Goal: Task Accomplishment & Management: Manage account settings

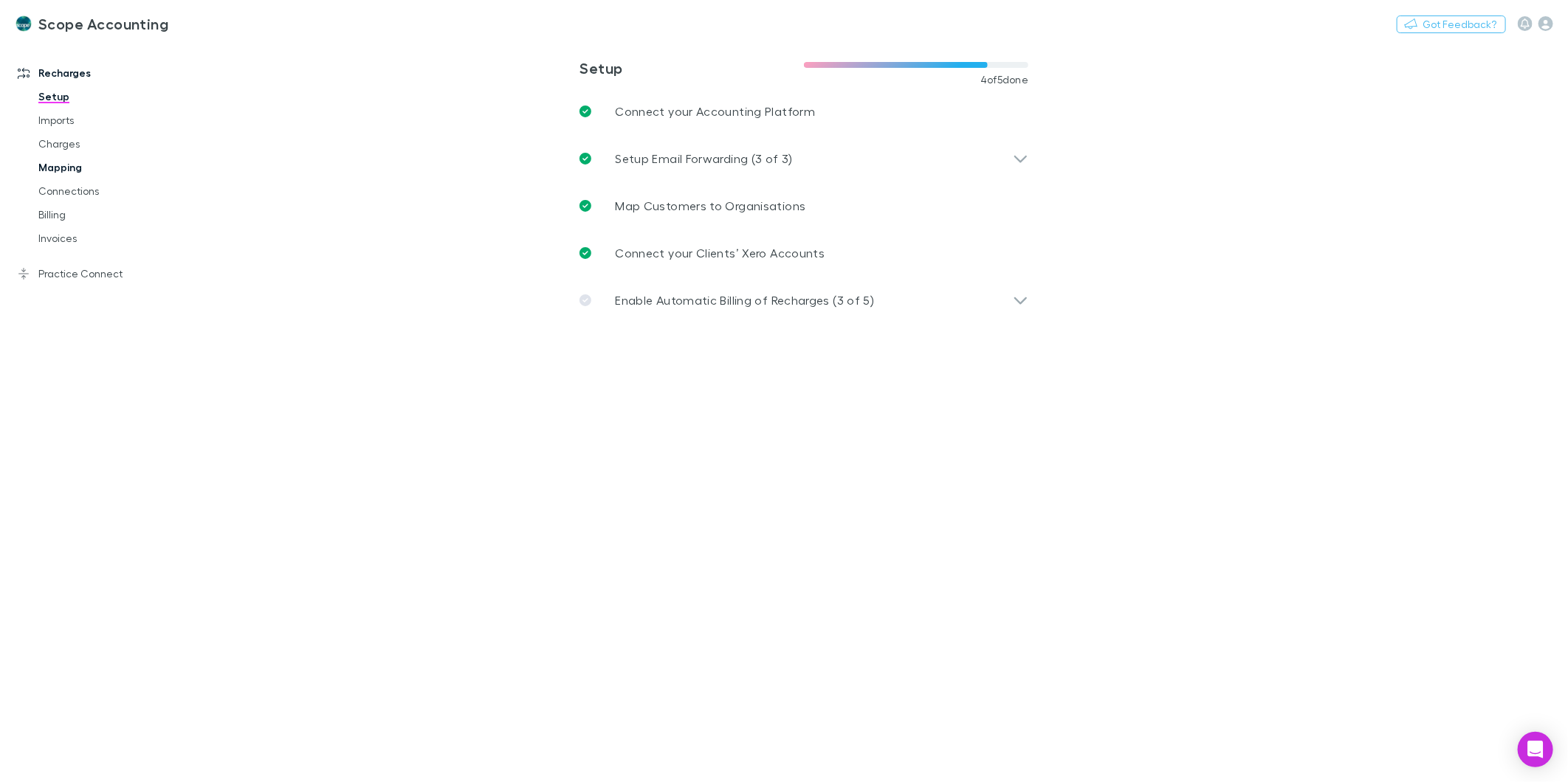
click at [70, 167] on link "Mapping" at bounding box center [113, 168] width 180 height 23
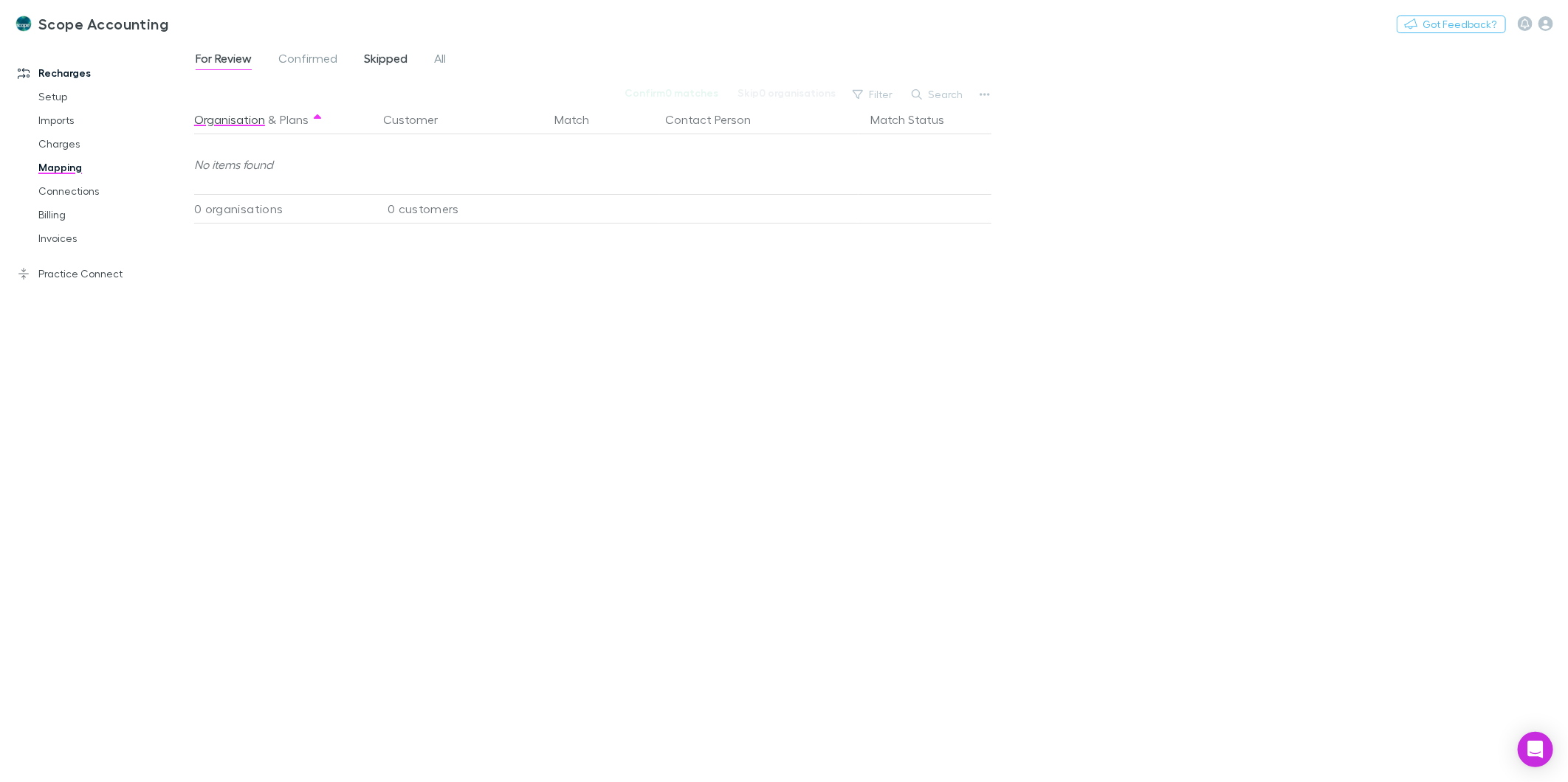
click at [370, 59] on span "Skipped" at bounding box center [385, 60] width 43 height 19
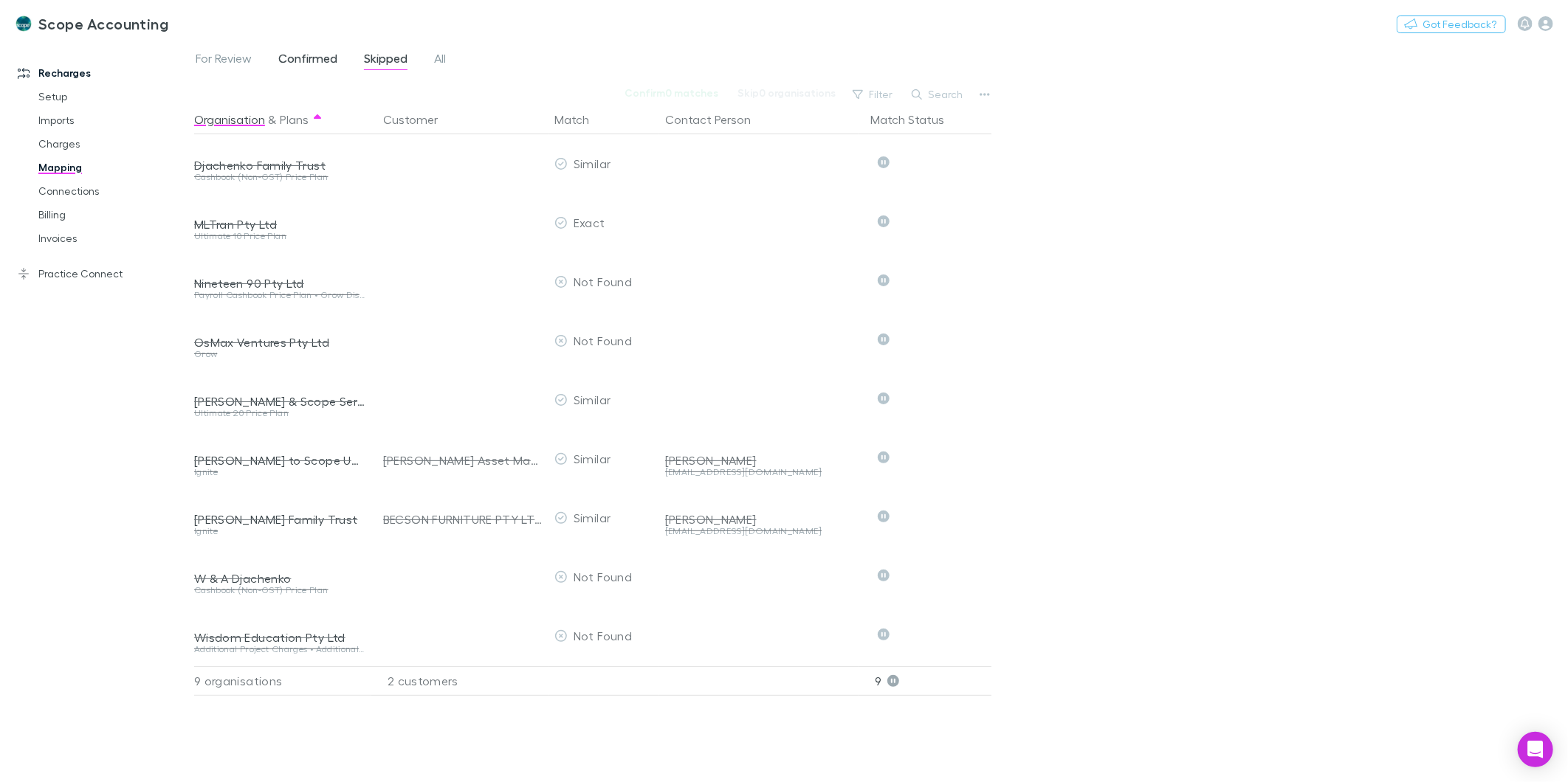
click at [306, 57] on span "Confirmed" at bounding box center [308, 60] width 59 height 19
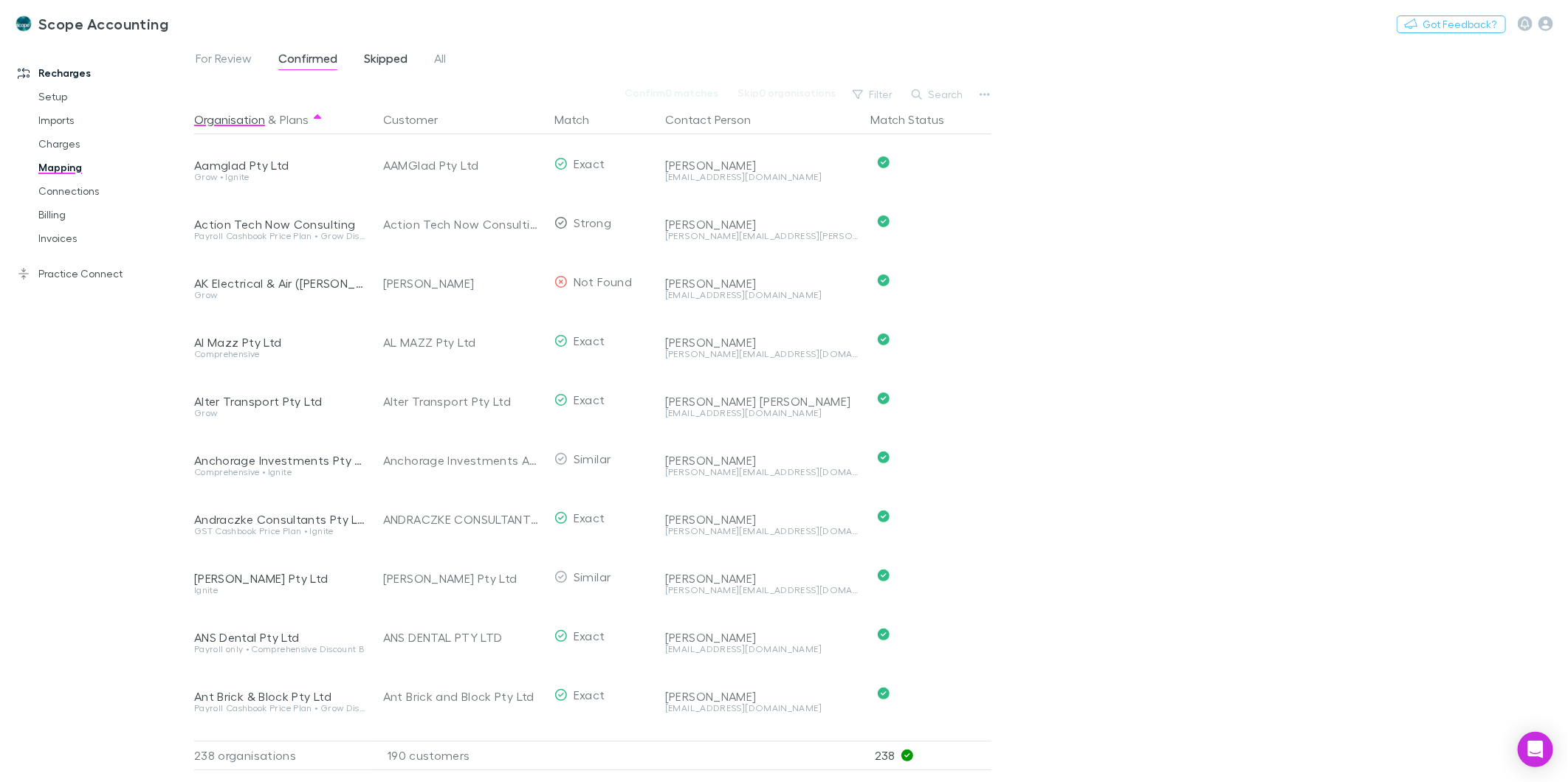
click at [370, 57] on span "Skipped" at bounding box center [385, 60] width 43 height 19
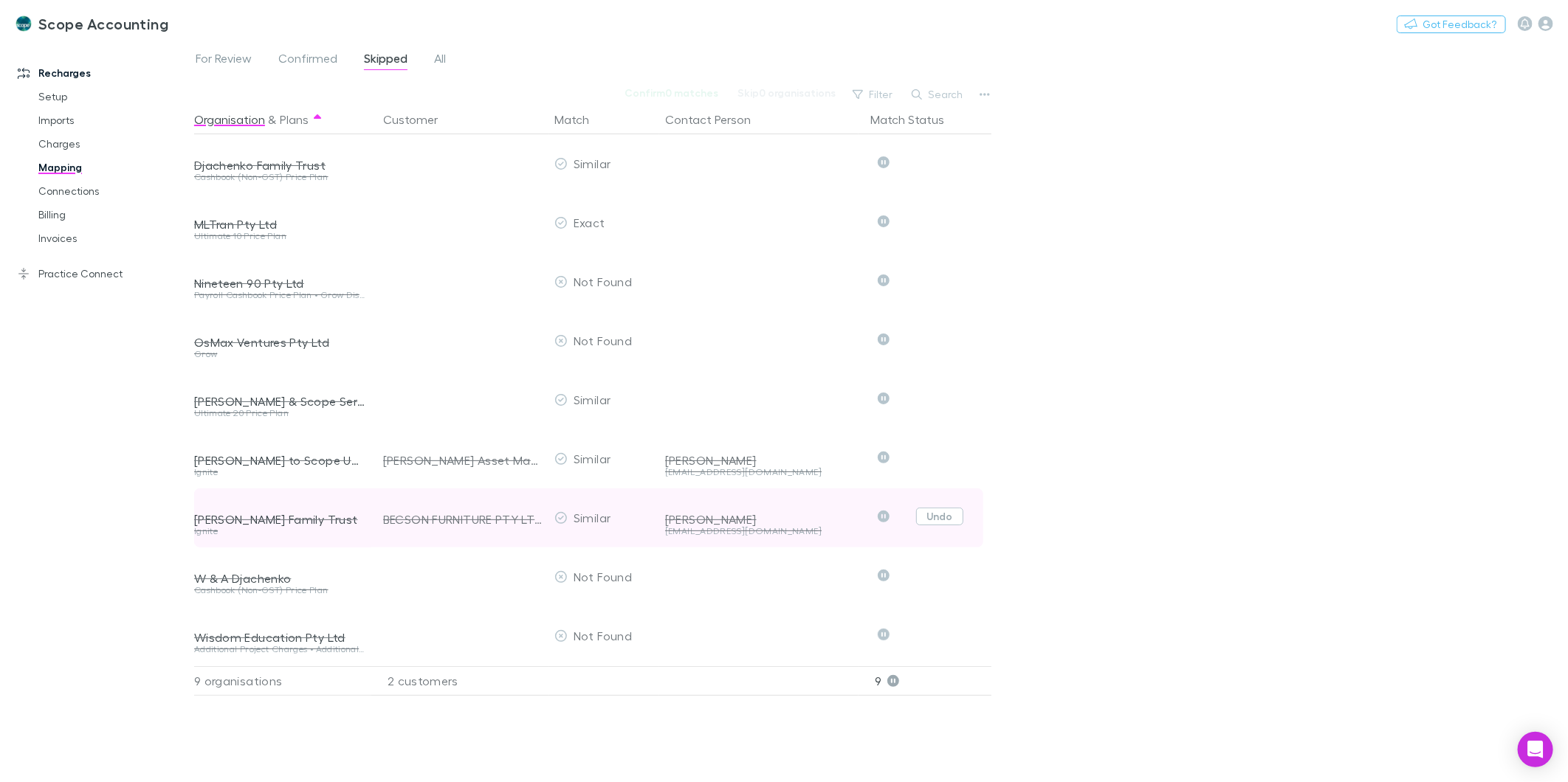
click at [948, 517] on button "Undo" at bounding box center [939, 516] width 48 height 18
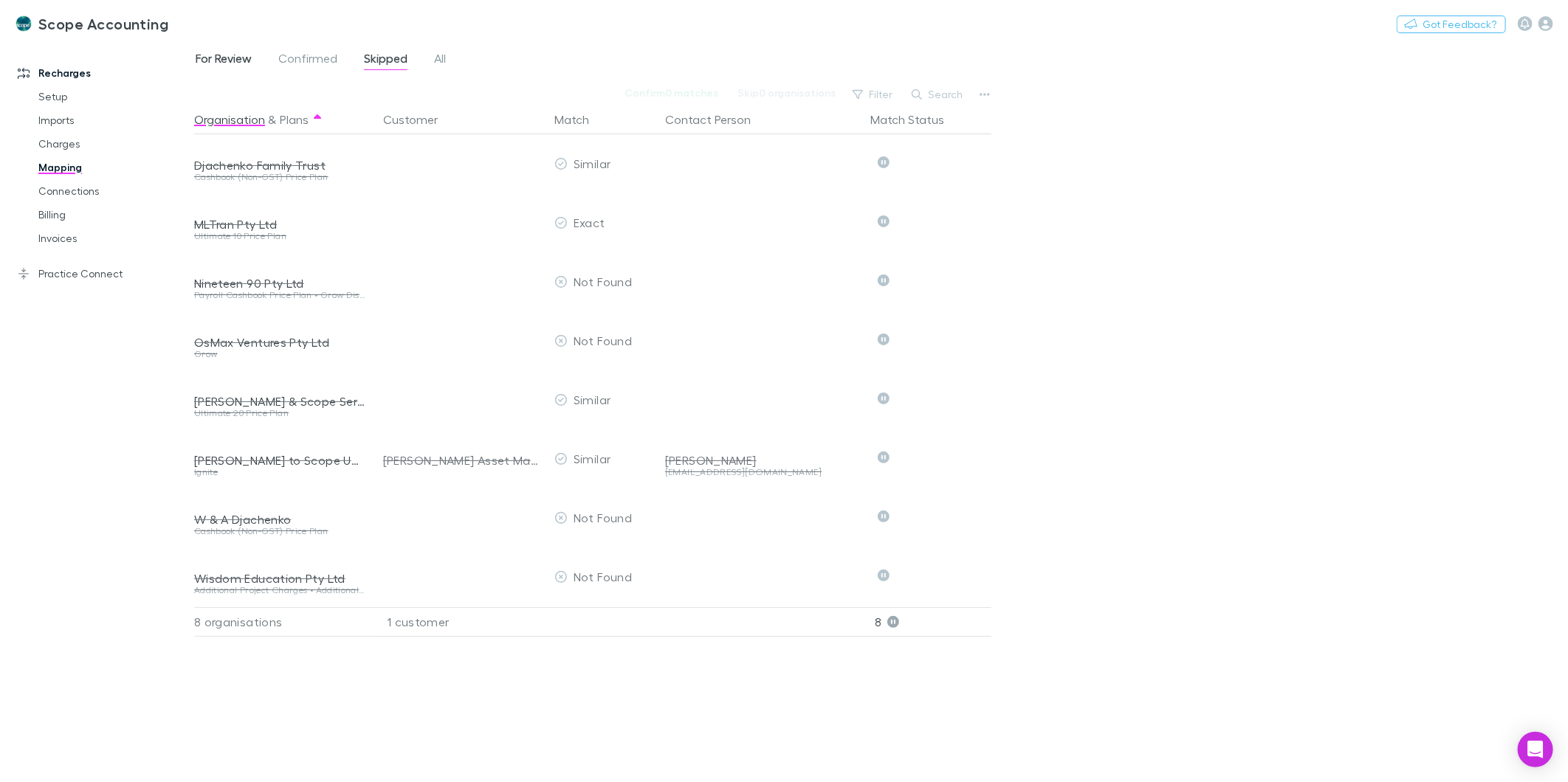
click at [215, 53] on span "For Review" at bounding box center [224, 60] width 56 height 19
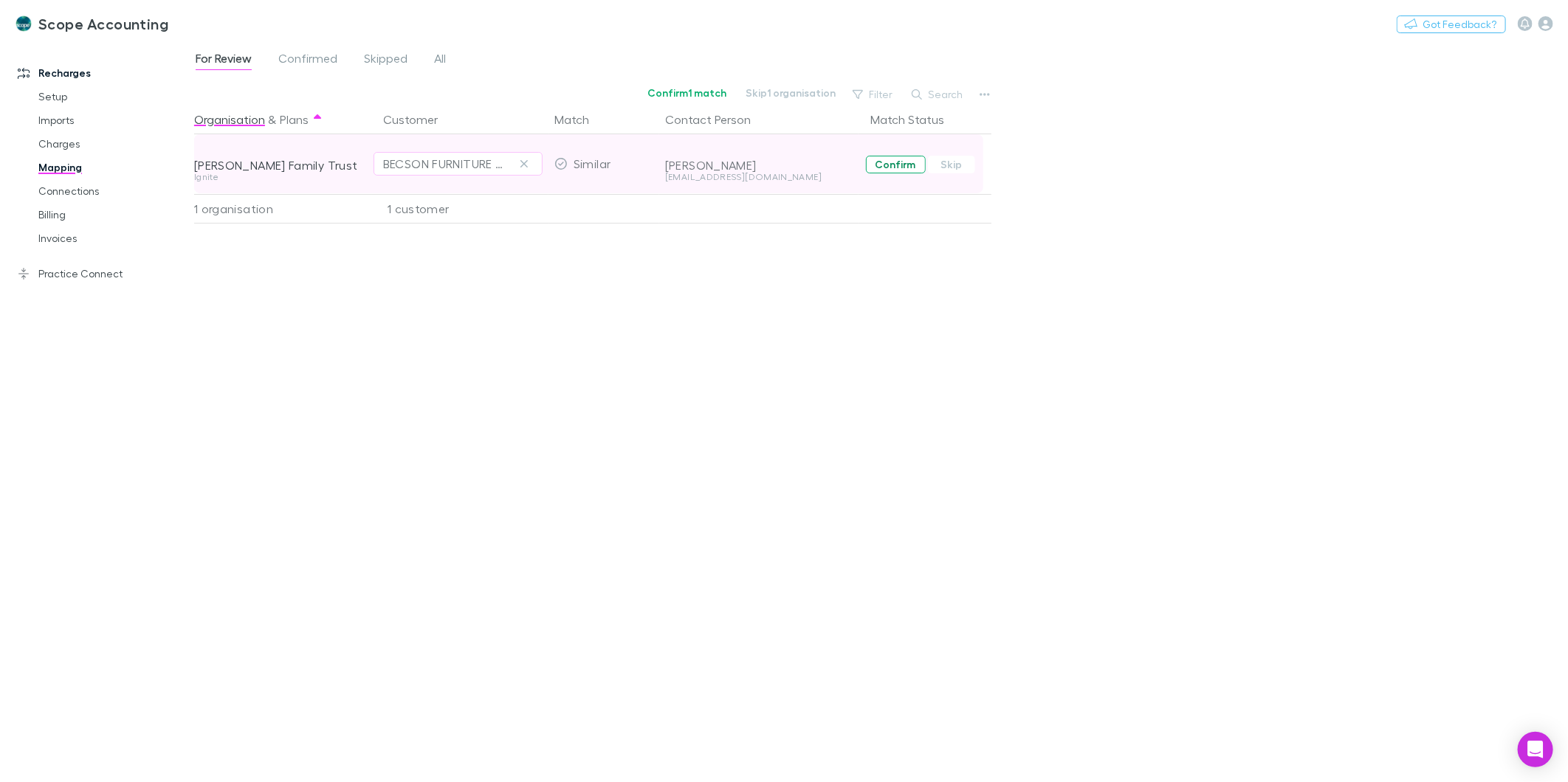
click at [890, 164] on button "Confirm" at bounding box center [896, 164] width 60 height 18
click at [59, 239] on link "Invoices" at bounding box center [113, 238] width 180 height 23
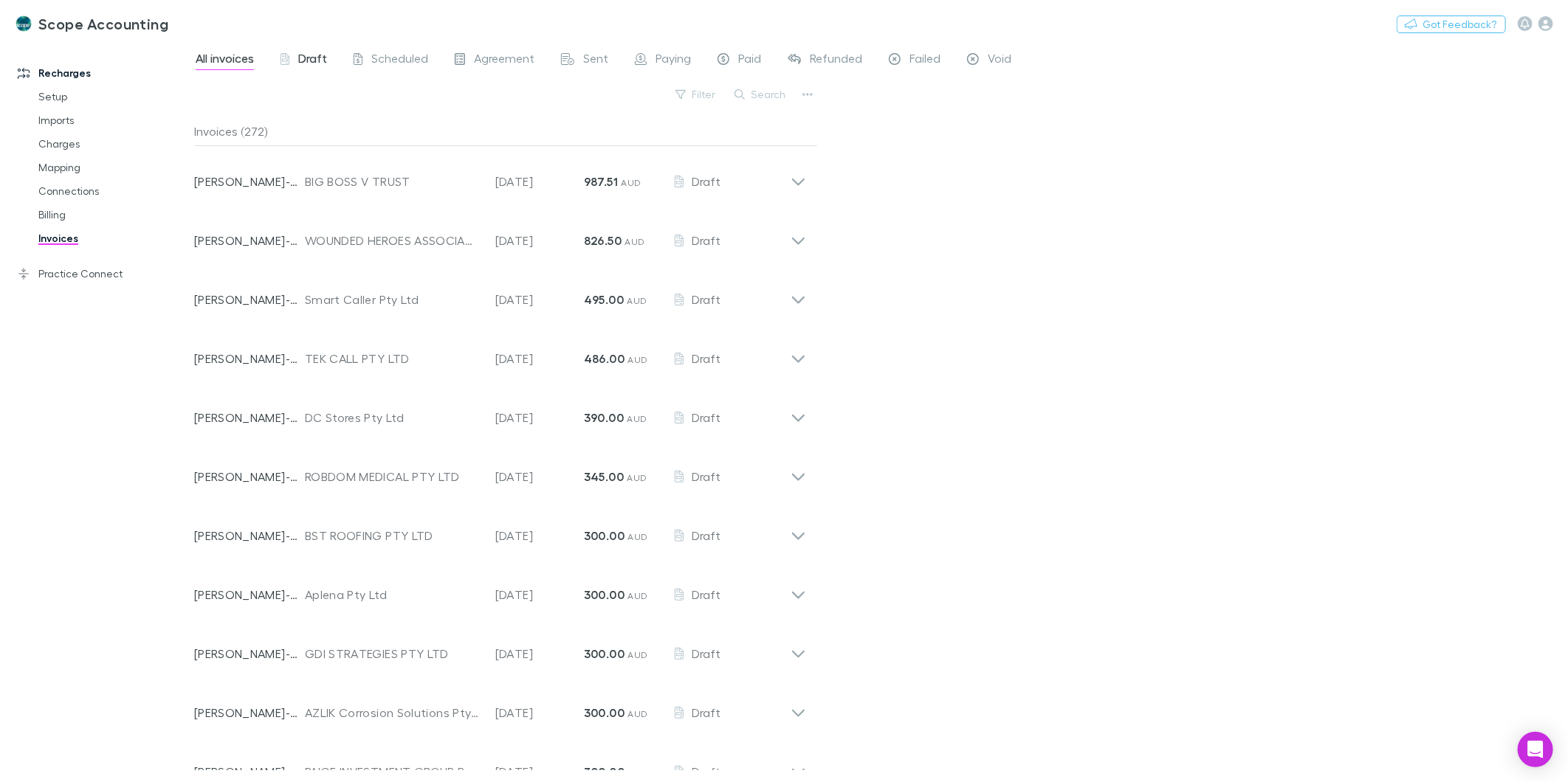
click at [297, 61] on div "Draft" at bounding box center [304, 60] width 47 height 19
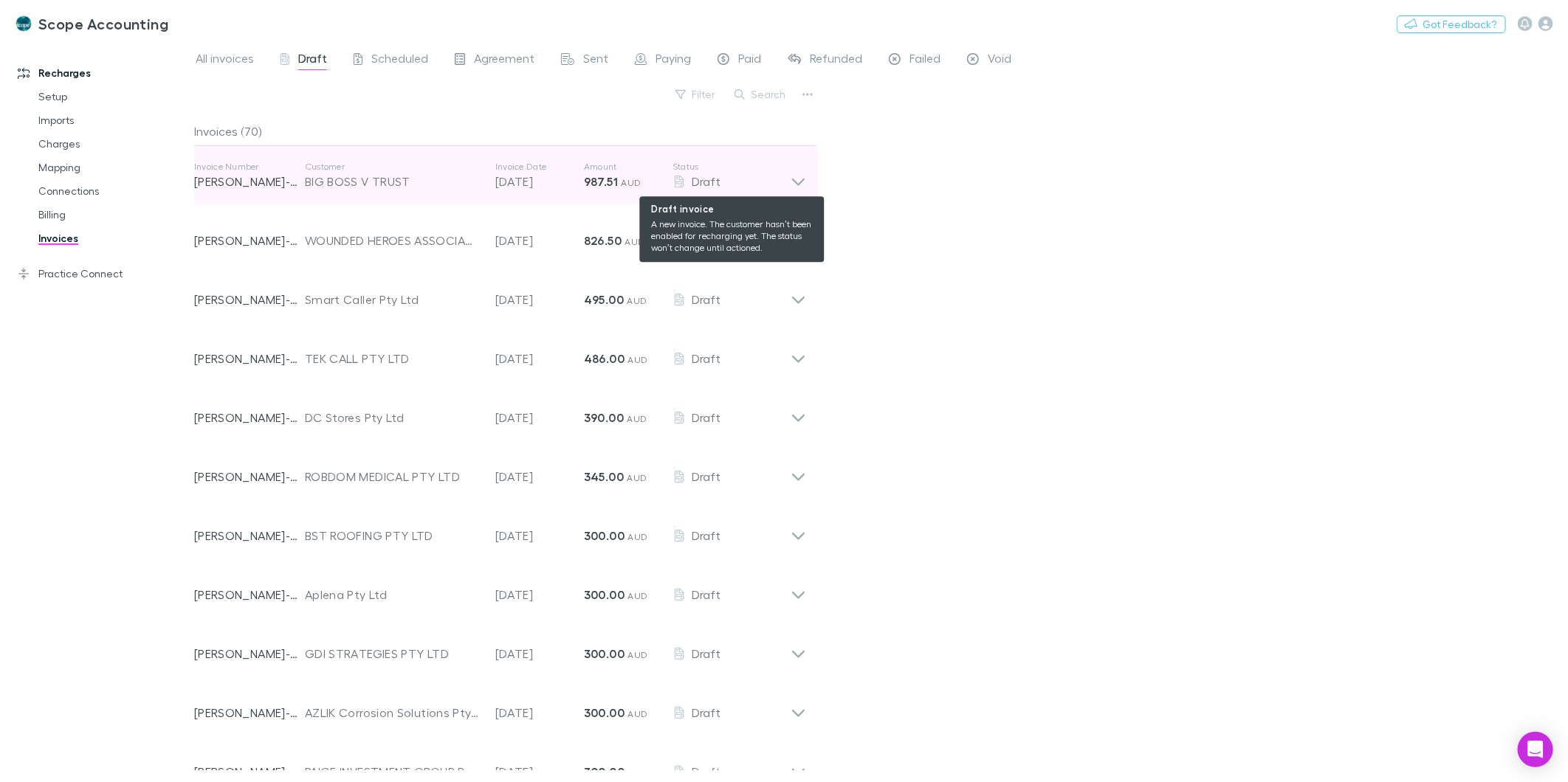
click at [787, 178] on div "Draft" at bounding box center [731, 181] width 118 height 18
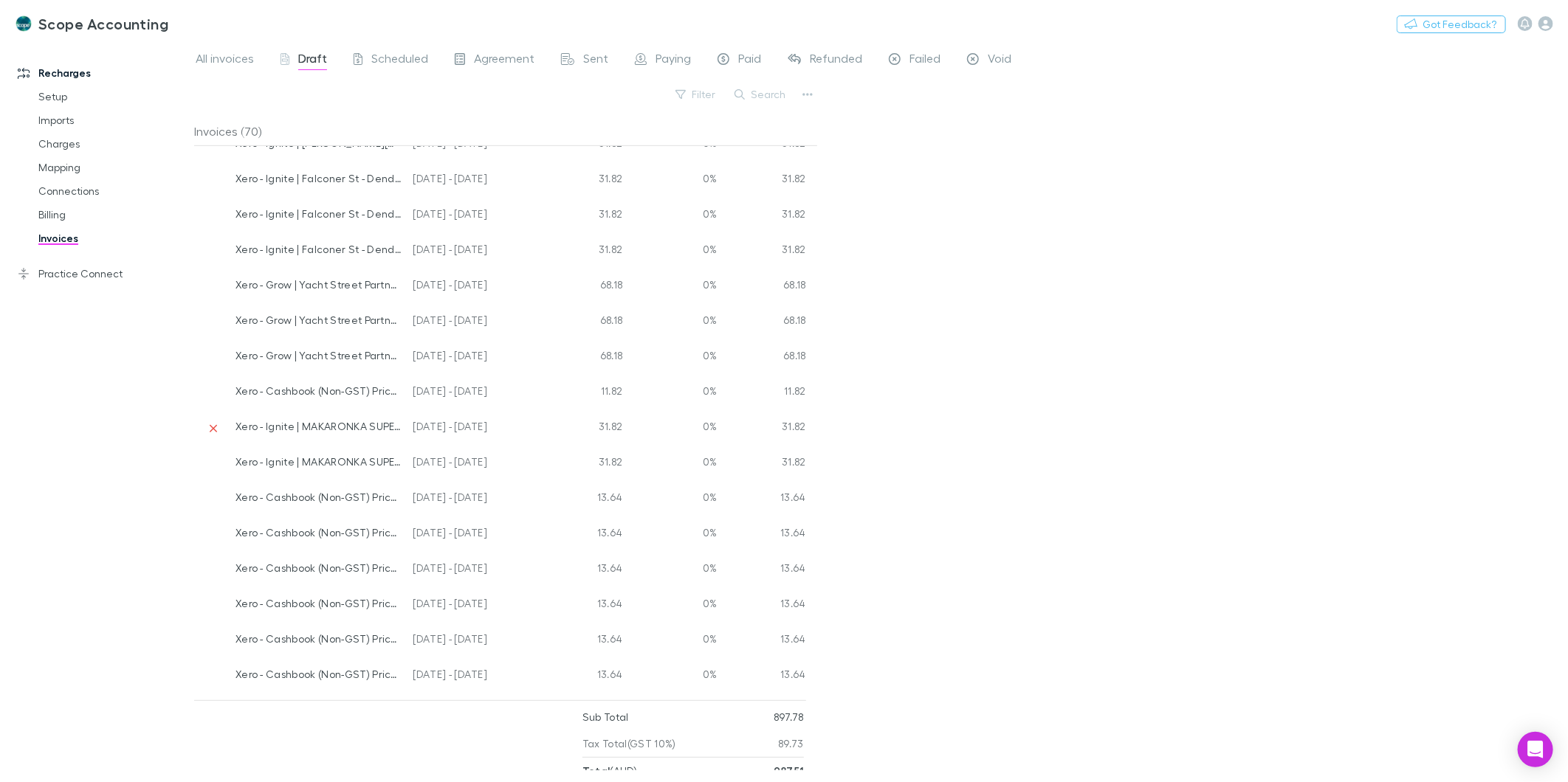
scroll to position [574, 0]
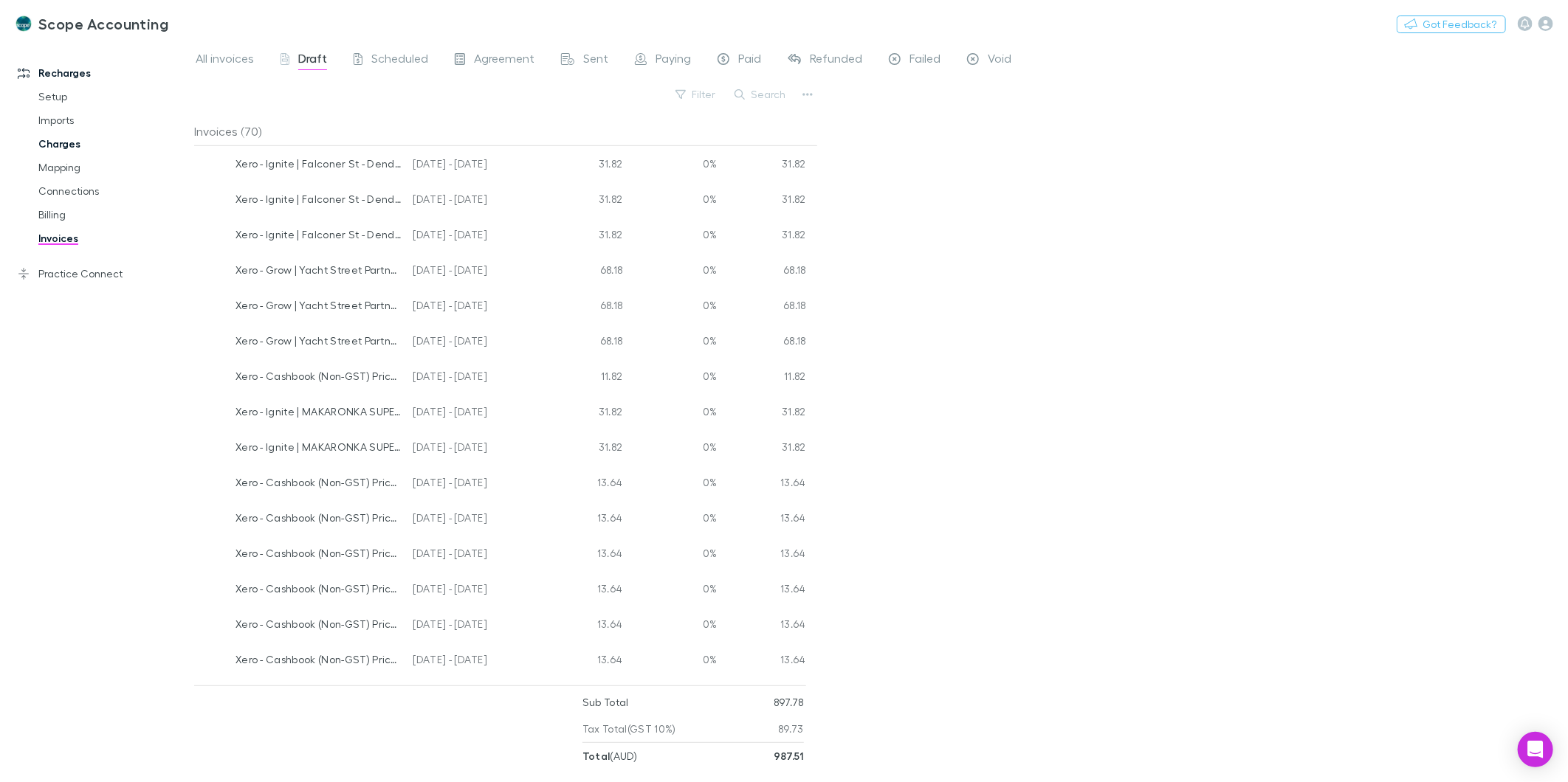
click at [70, 144] on link "Charges" at bounding box center [113, 143] width 180 height 23
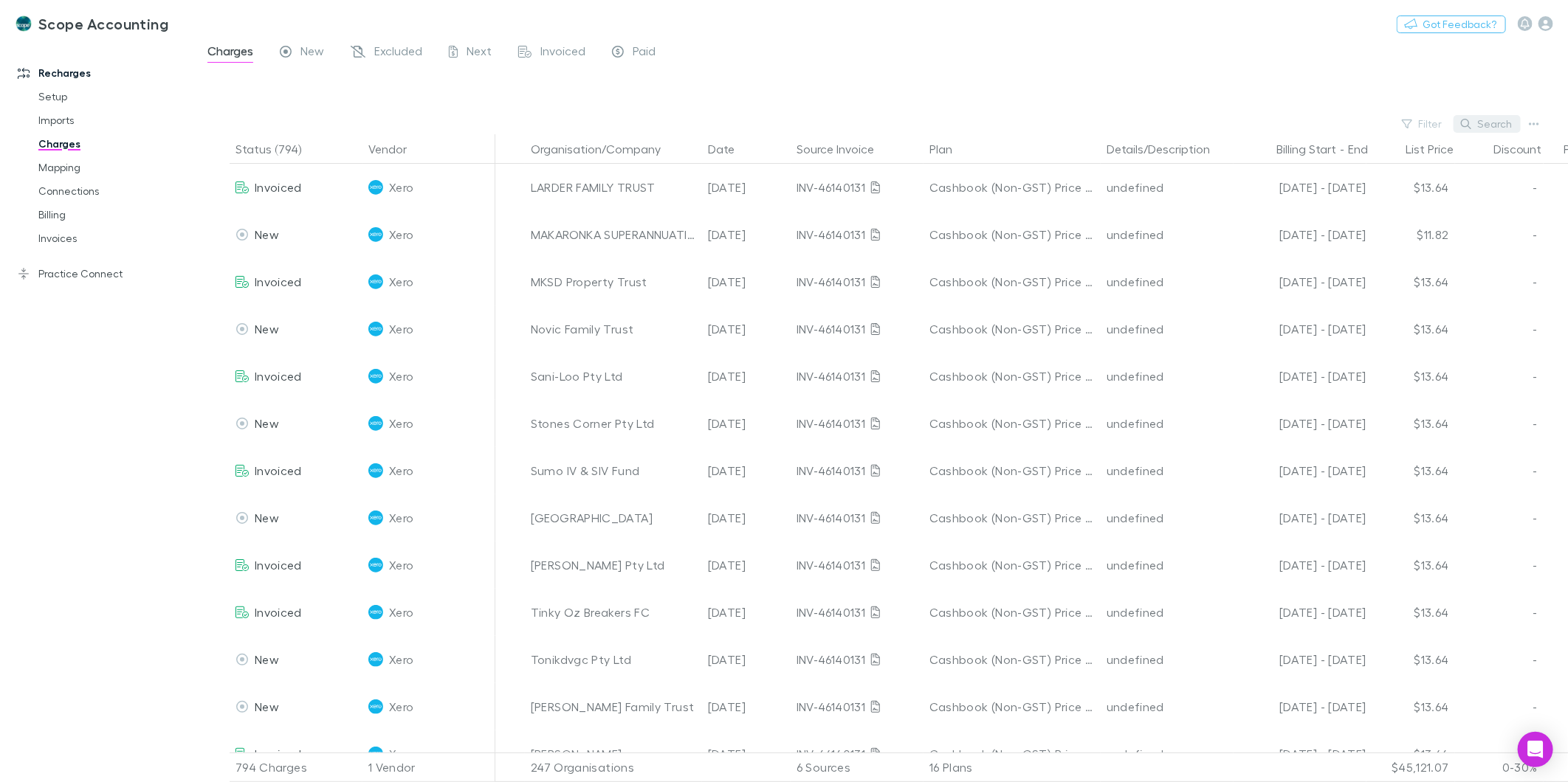
click at [1488, 123] on button "Search" at bounding box center [1487, 123] width 68 height 18
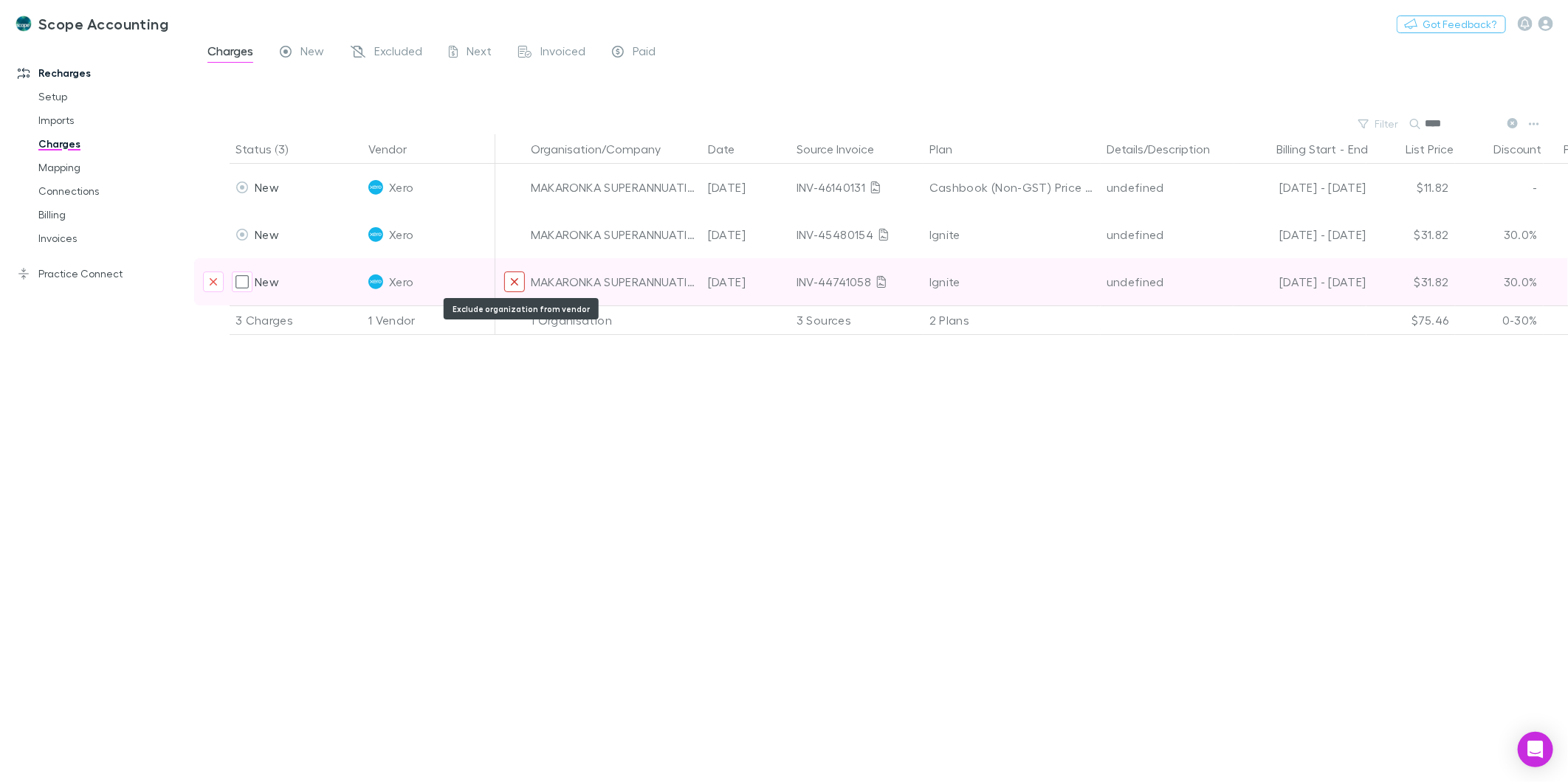
type input "****"
click at [515, 282] on icon "Exclude organization from vendor" at bounding box center [515, 282] width 8 height 8
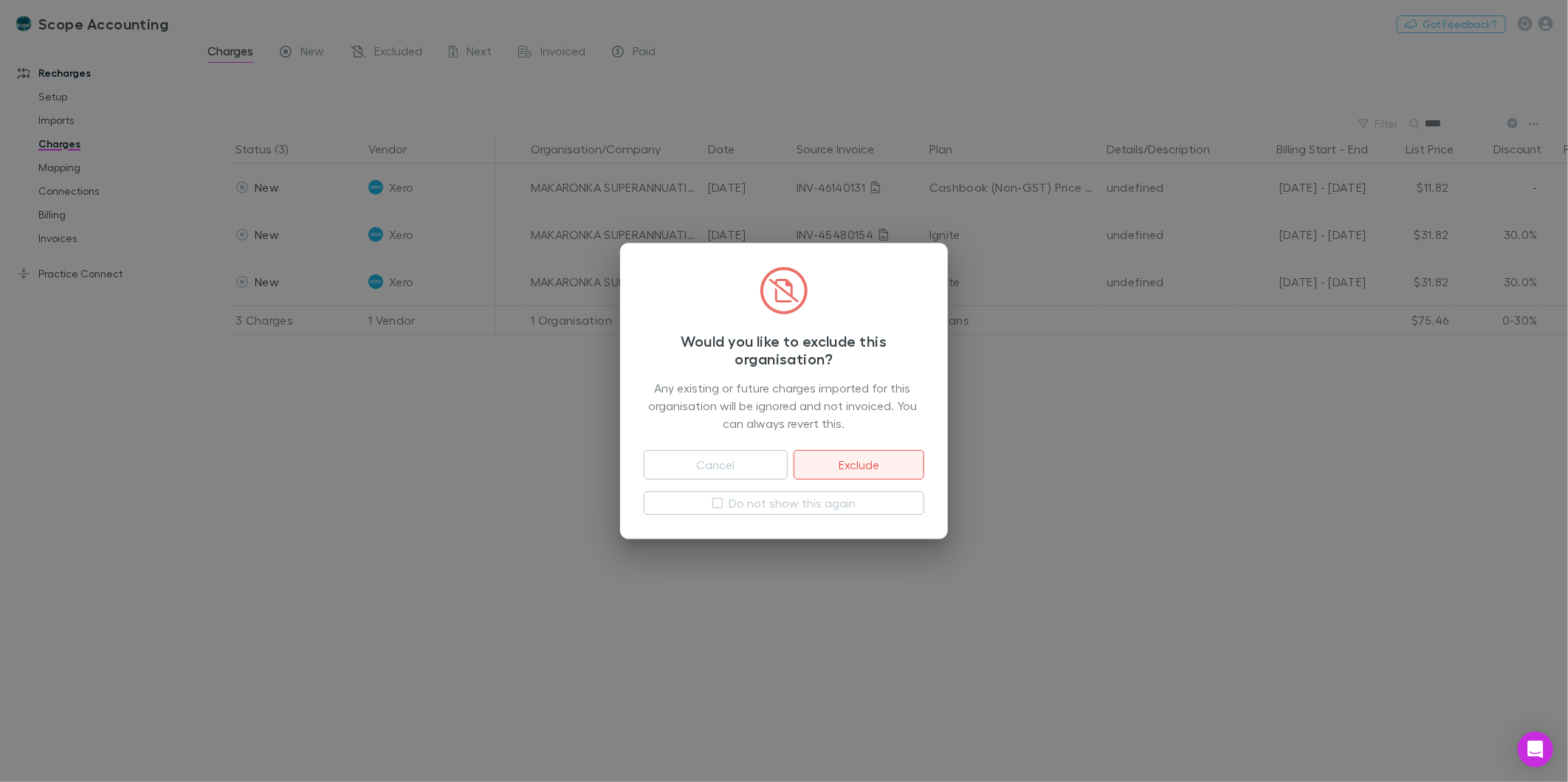
click at [832, 467] on button "Exclude" at bounding box center [859, 464] width 131 height 29
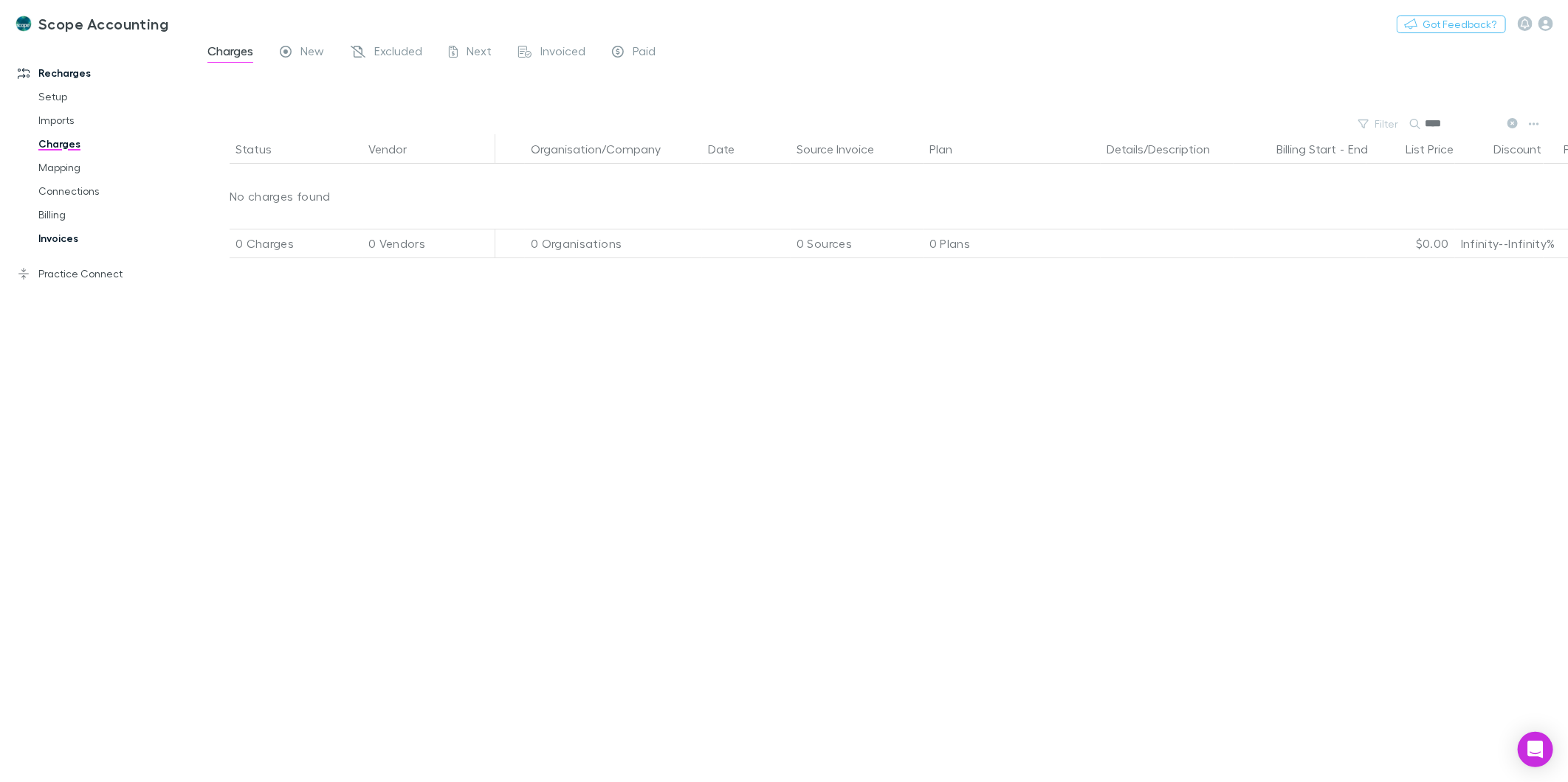
click at [55, 234] on link "Invoices" at bounding box center [113, 238] width 180 height 23
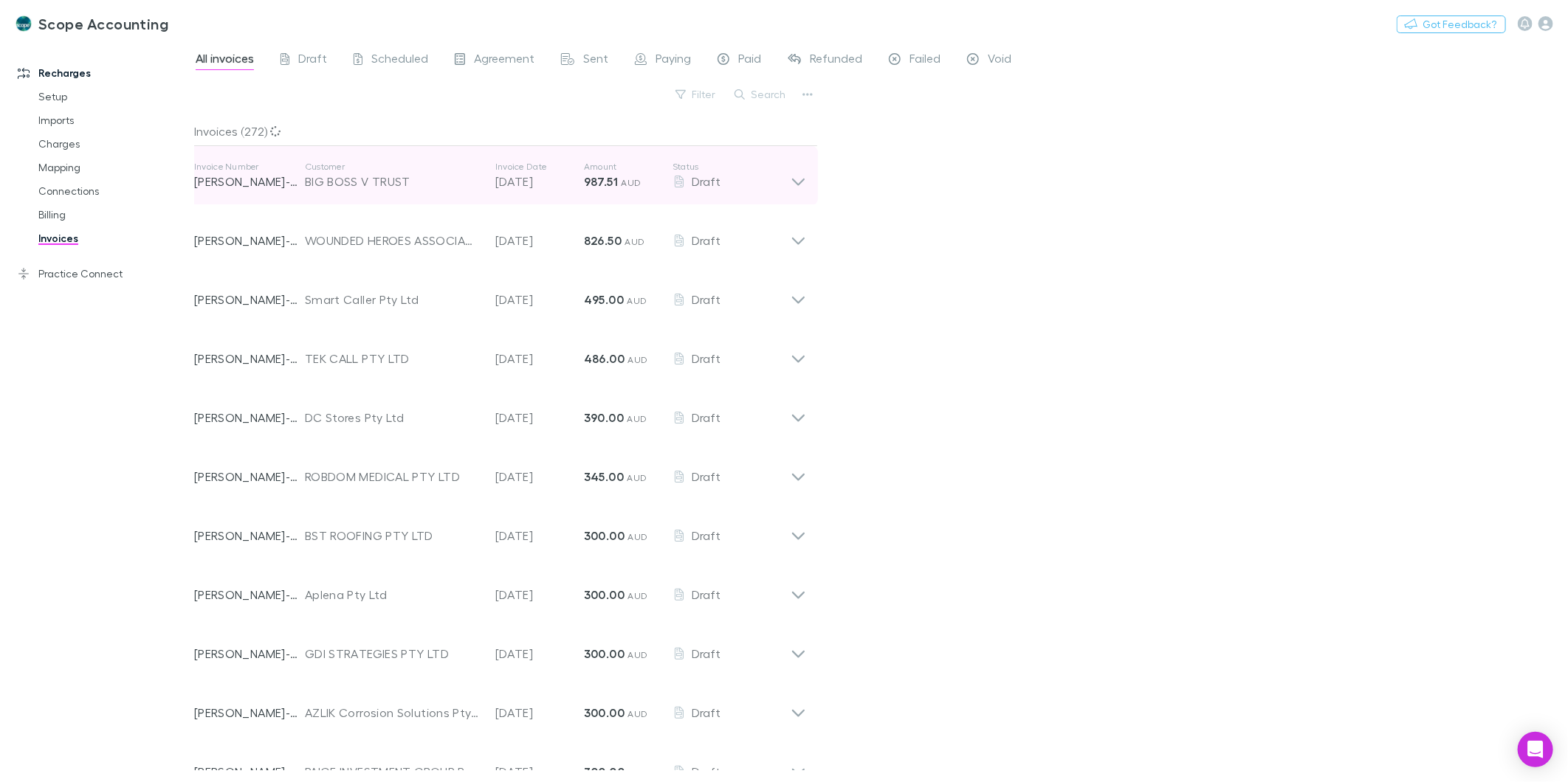
click at [802, 180] on icon at bounding box center [798, 182] width 13 height 8
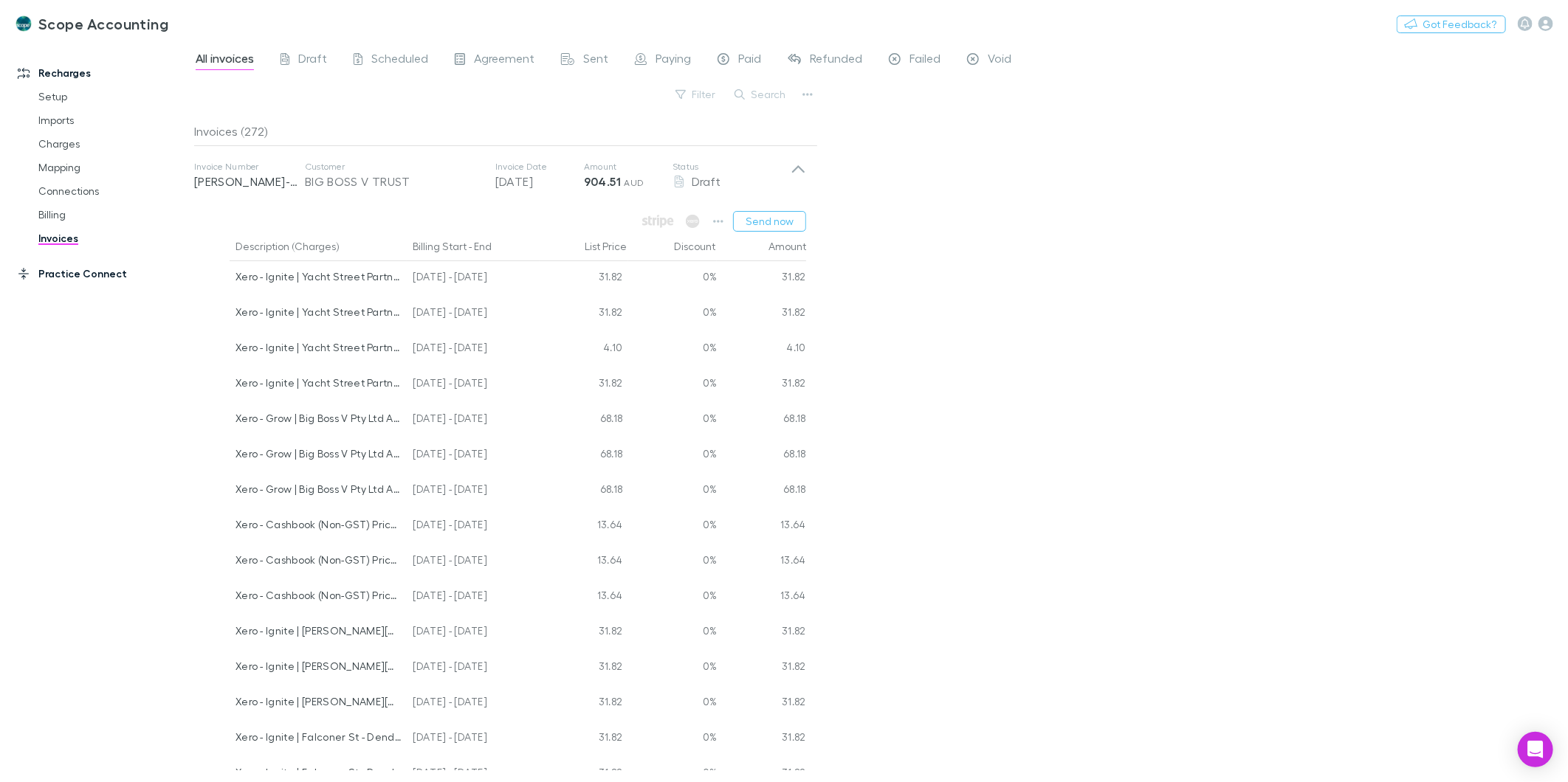
click at [87, 283] on link "Practice Connect" at bounding box center [103, 273] width 201 height 23
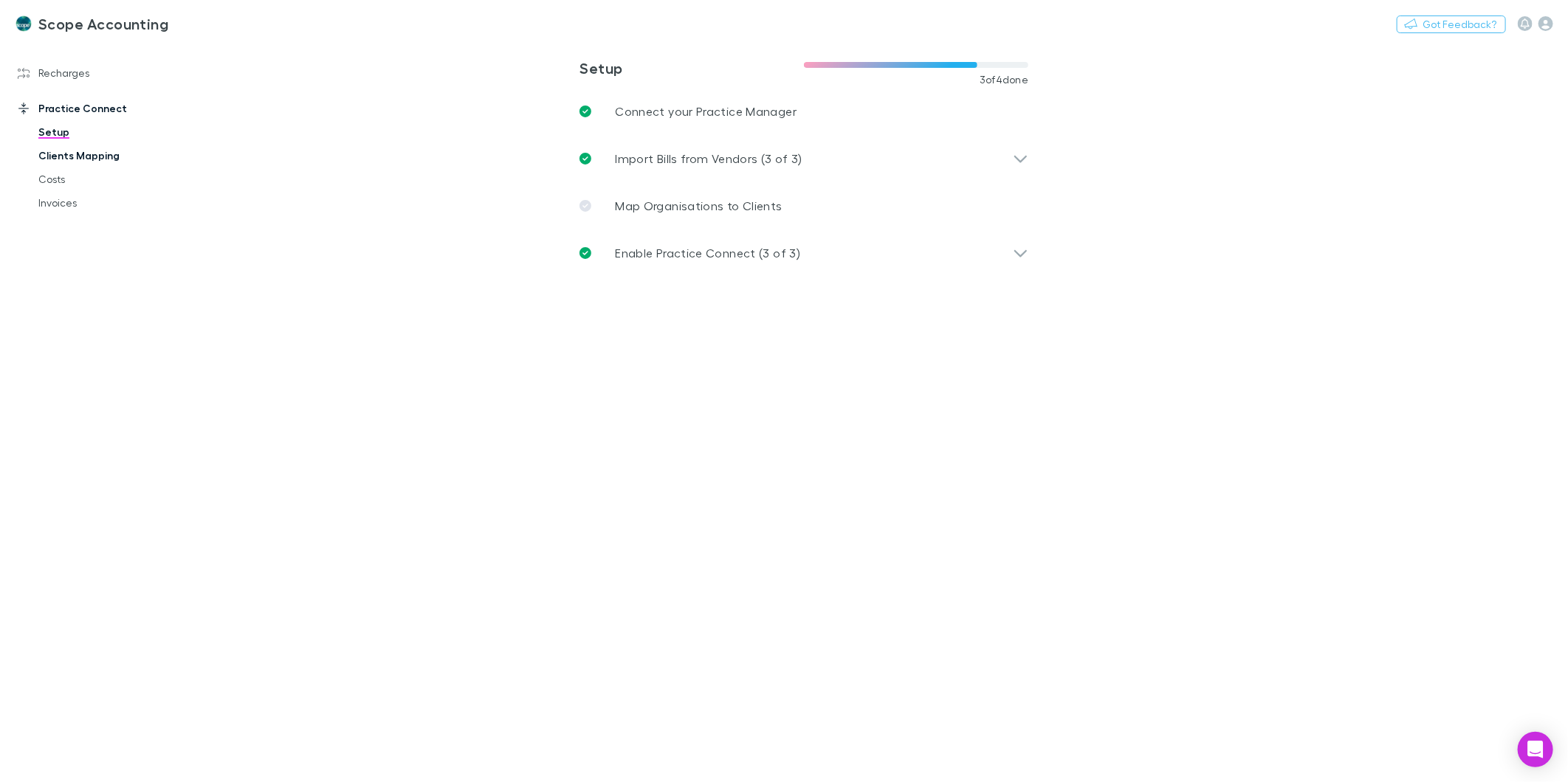
click at [78, 158] on link "Clients Mapping" at bounding box center [113, 156] width 180 height 23
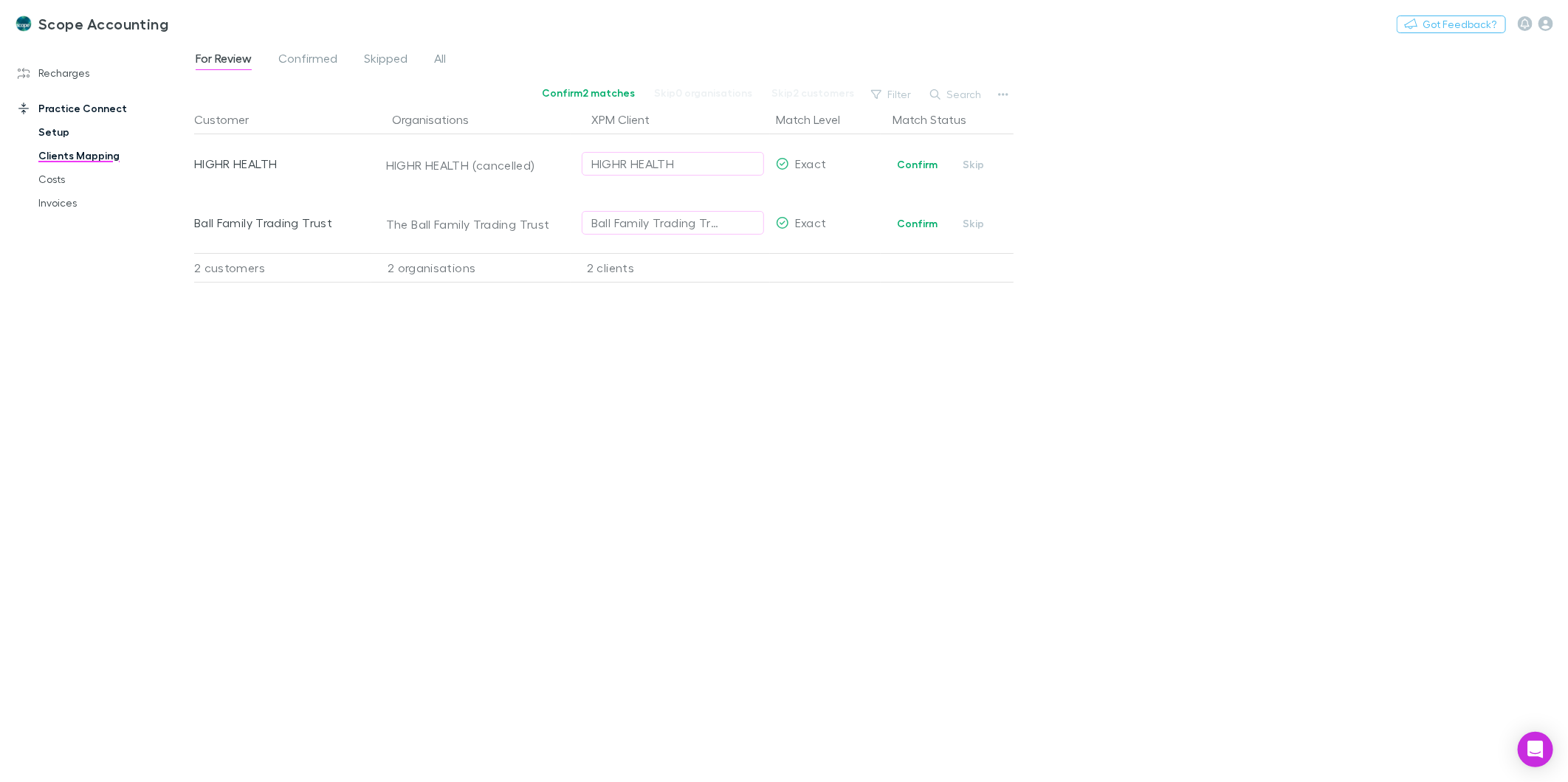
click at [46, 133] on link "Setup" at bounding box center [113, 132] width 180 height 23
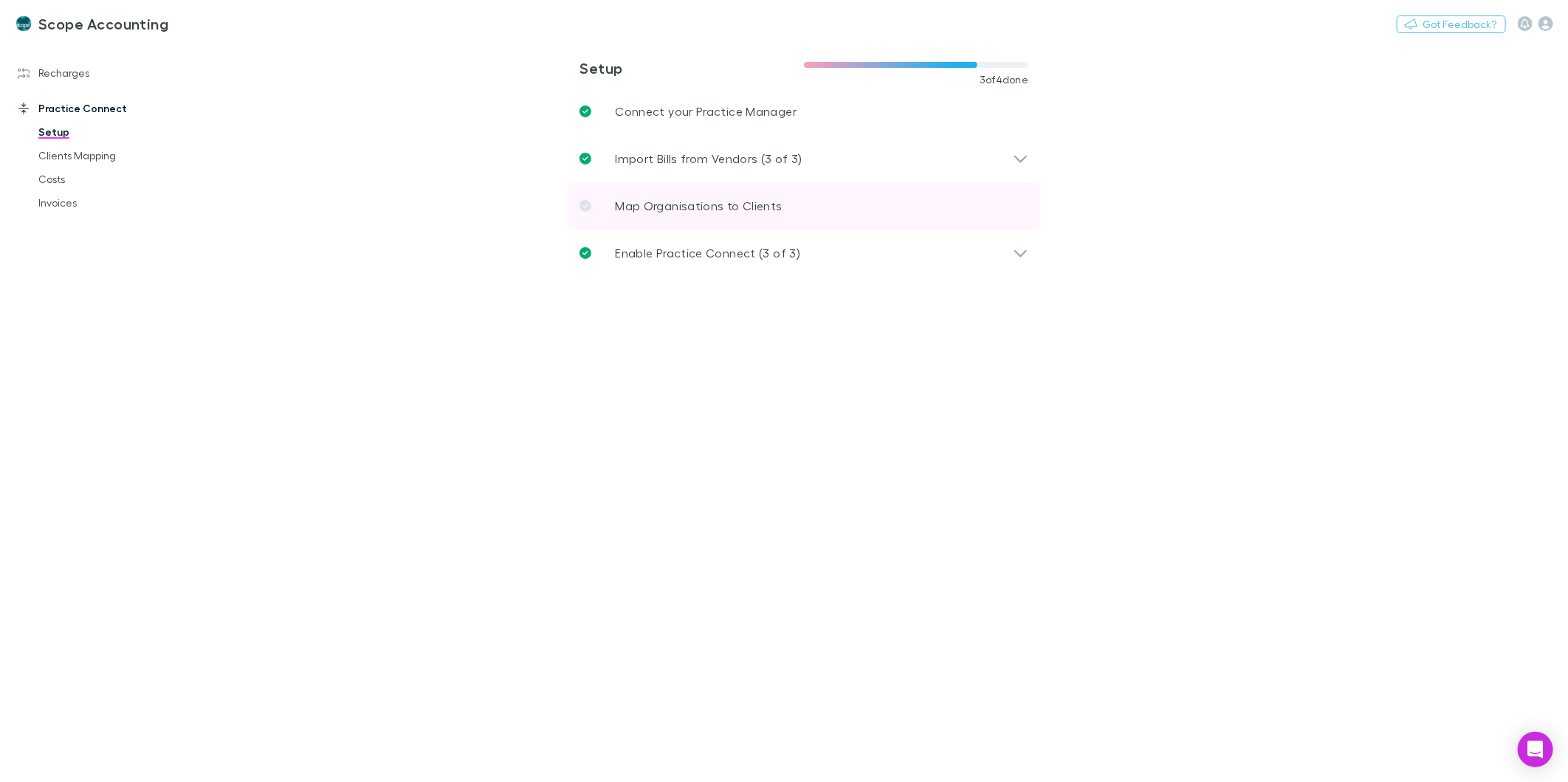
click at [641, 200] on p "Map Organisations to Clients" at bounding box center [698, 205] width 167 height 18
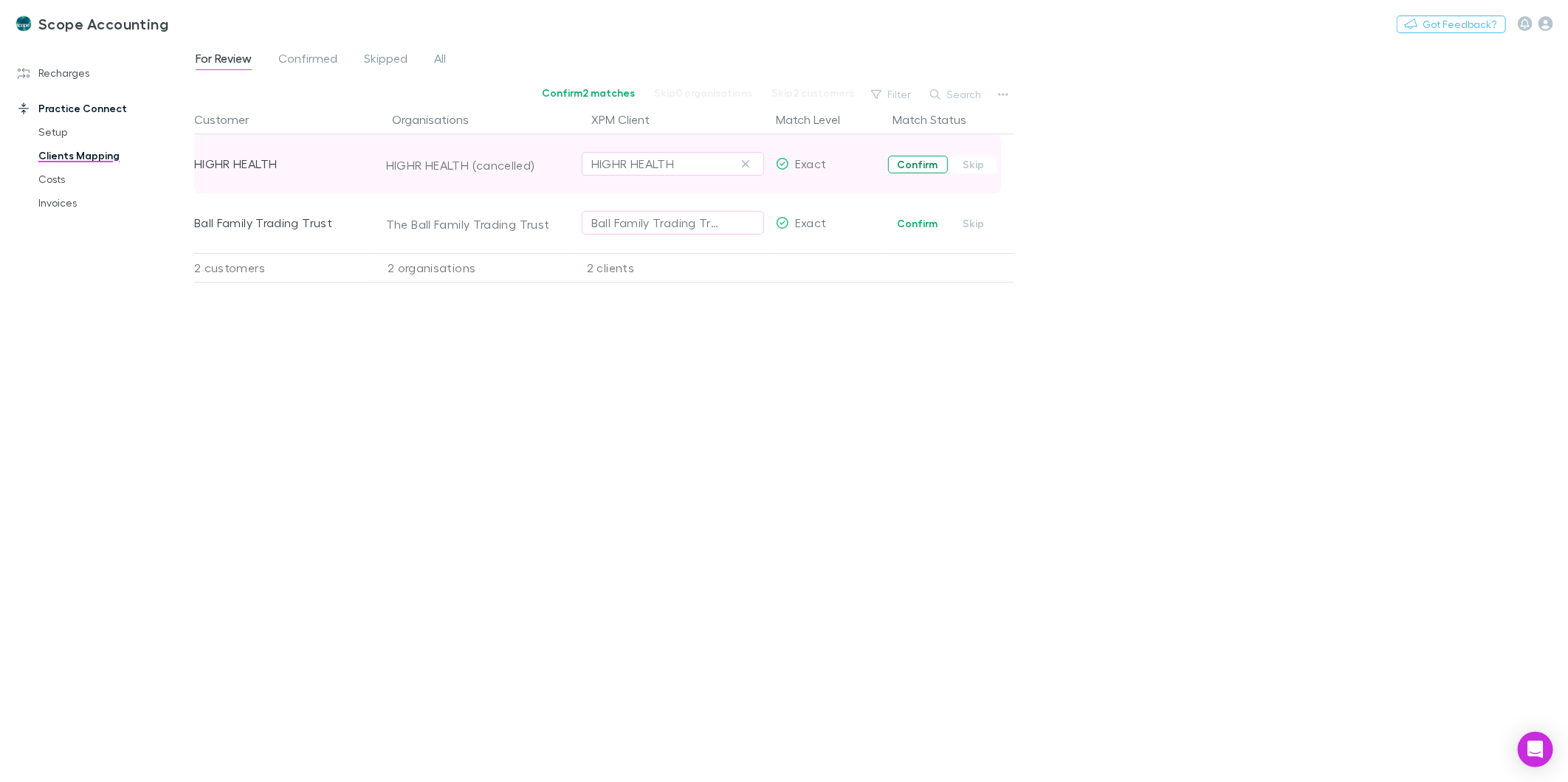
click at [922, 167] on button "Confirm" at bounding box center [918, 164] width 60 height 18
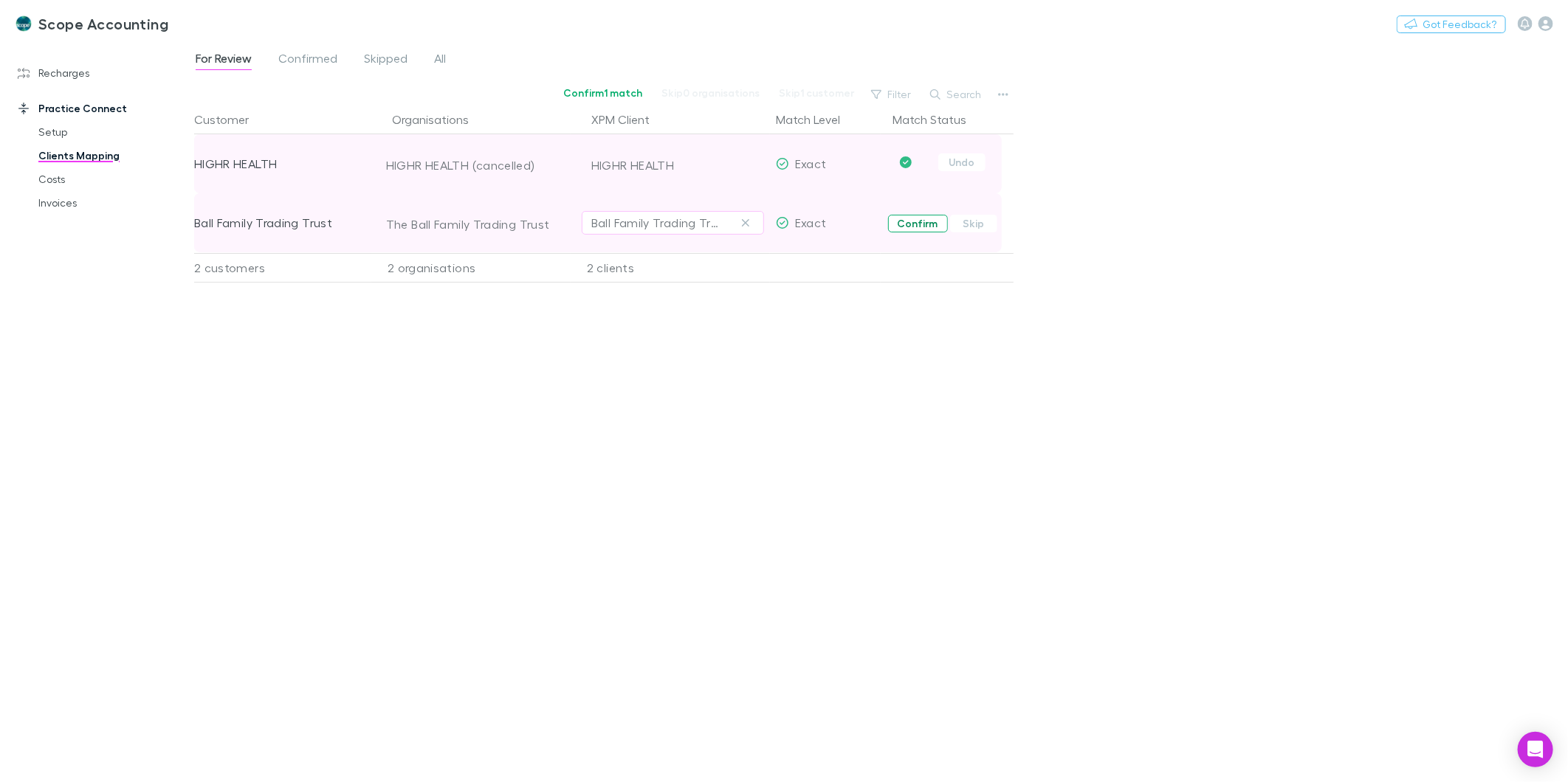
click at [928, 231] on button "Confirm" at bounding box center [918, 223] width 60 height 18
click at [35, 72] on link "Recharges" at bounding box center [103, 73] width 201 height 23
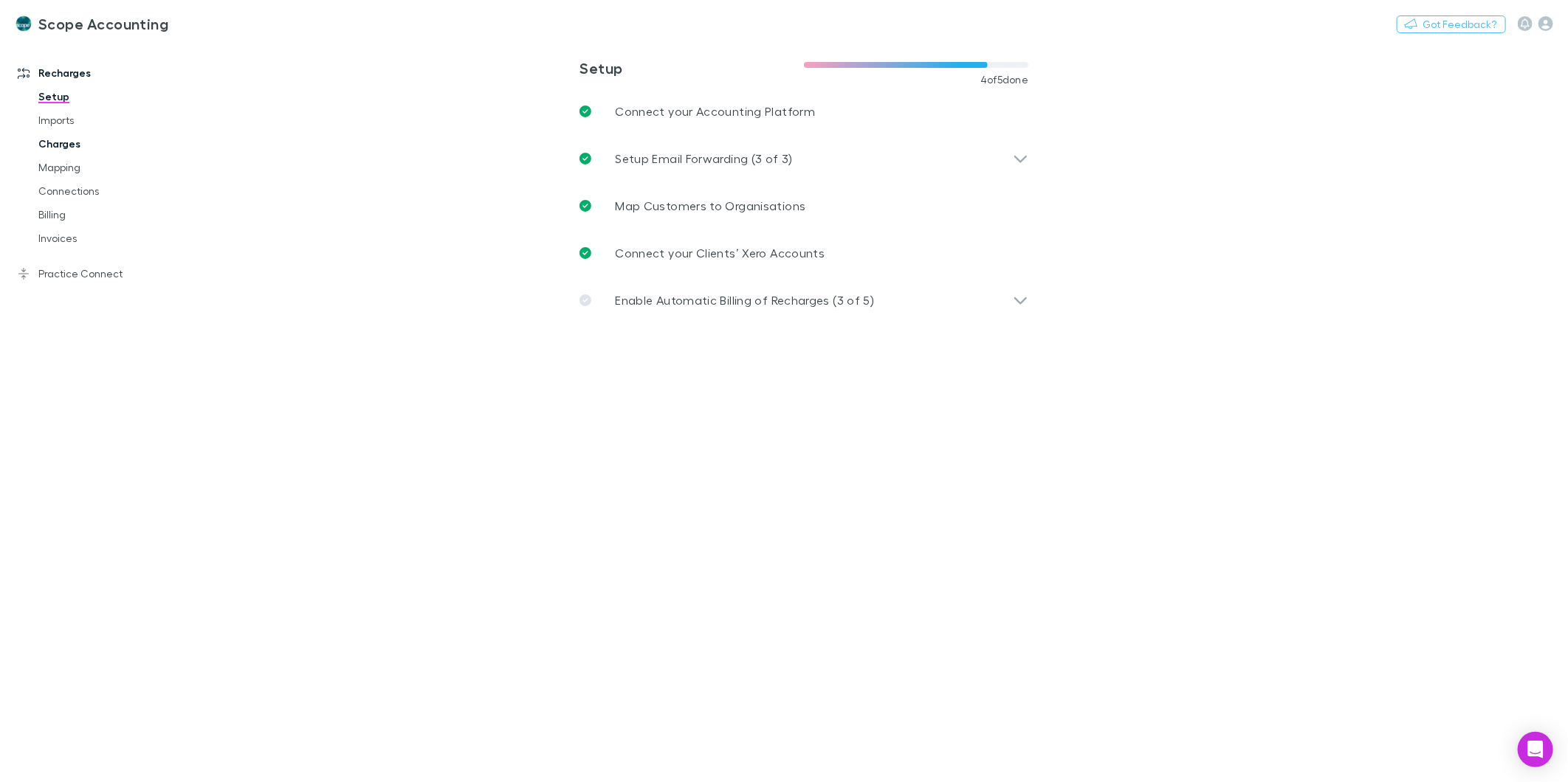
click at [59, 143] on link "Charges" at bounding box center [113, 143] width 180 height 23
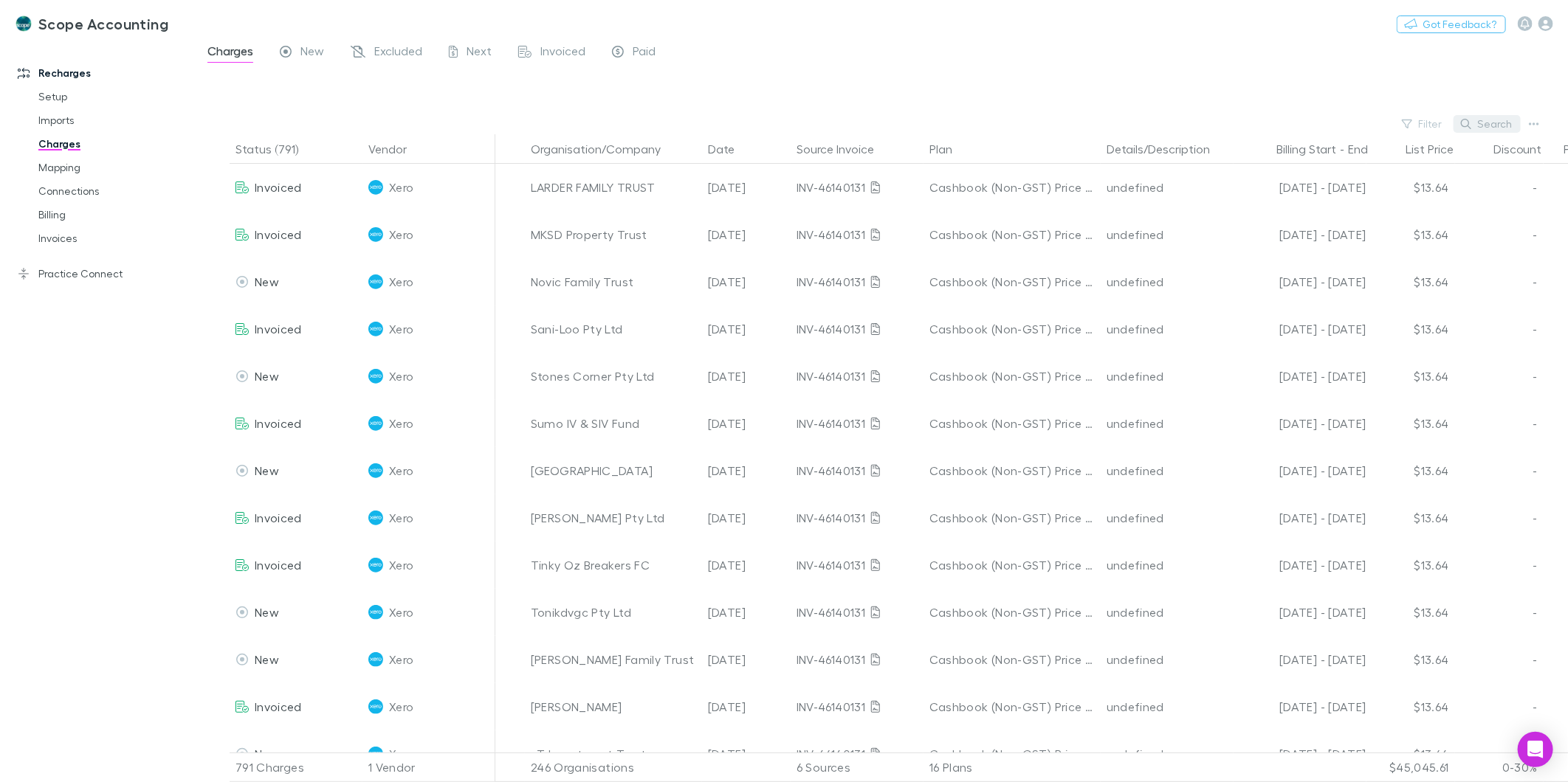
click at [1495, 126] on button "Search" at bounding box center [1487, 123] width 68 height 18
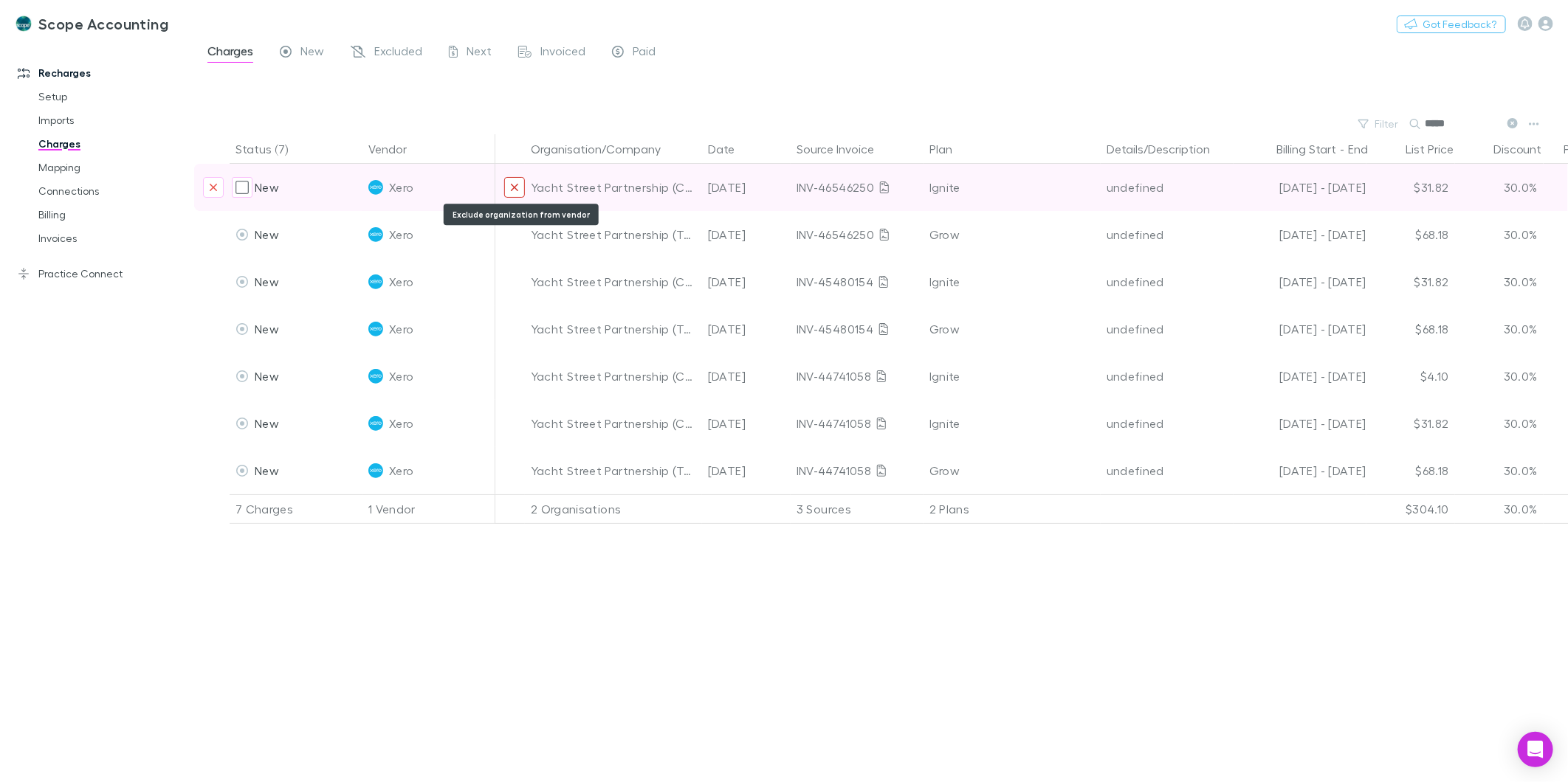
type input "*****"
click at [520, 189] on button "Exclude organization from vendor" at bounding box center [515, 187] width 21 height 21
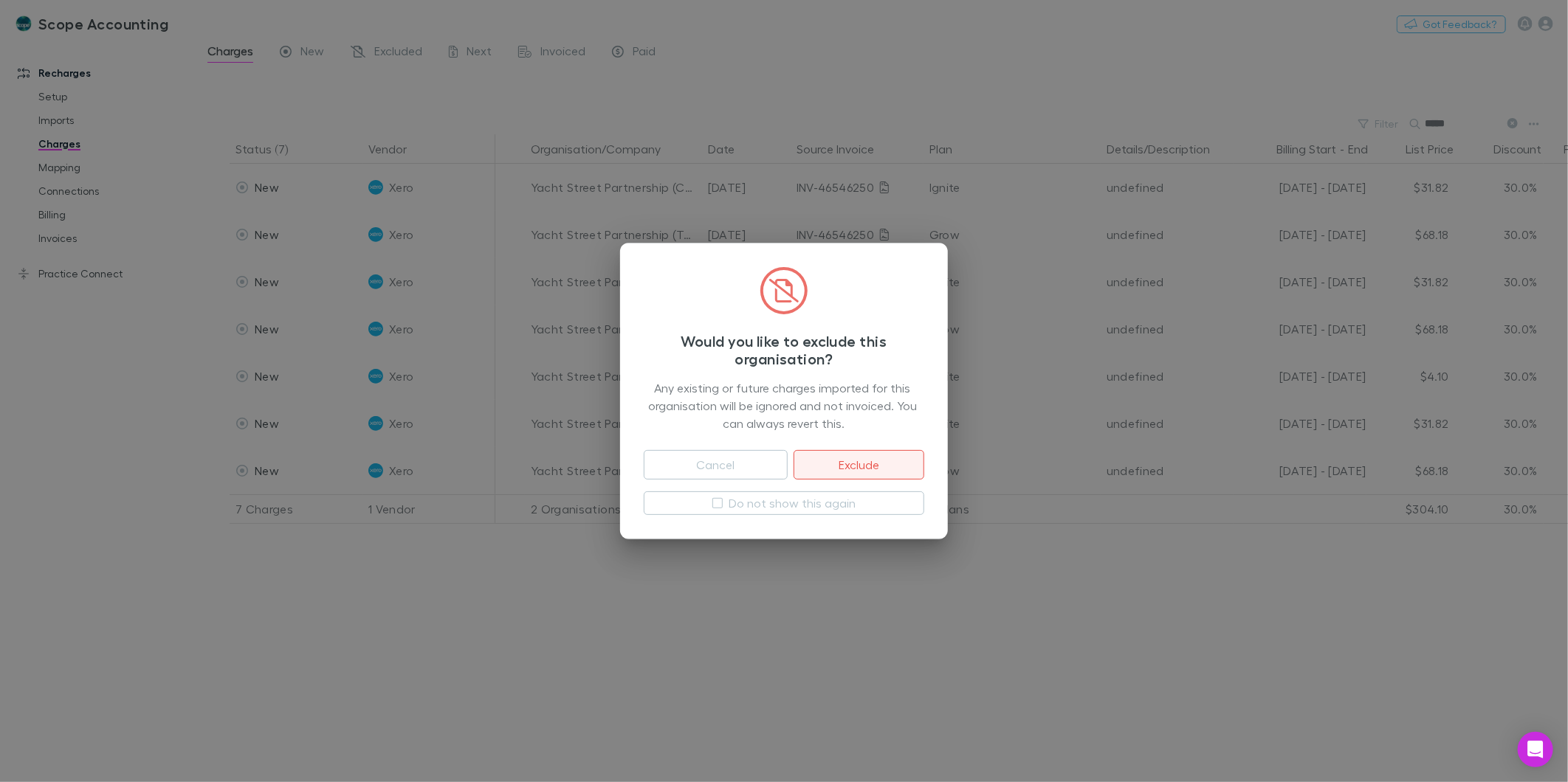
click at [807, 460] on button "Exclude" at bounding box center [859, 464] width 131 height 29
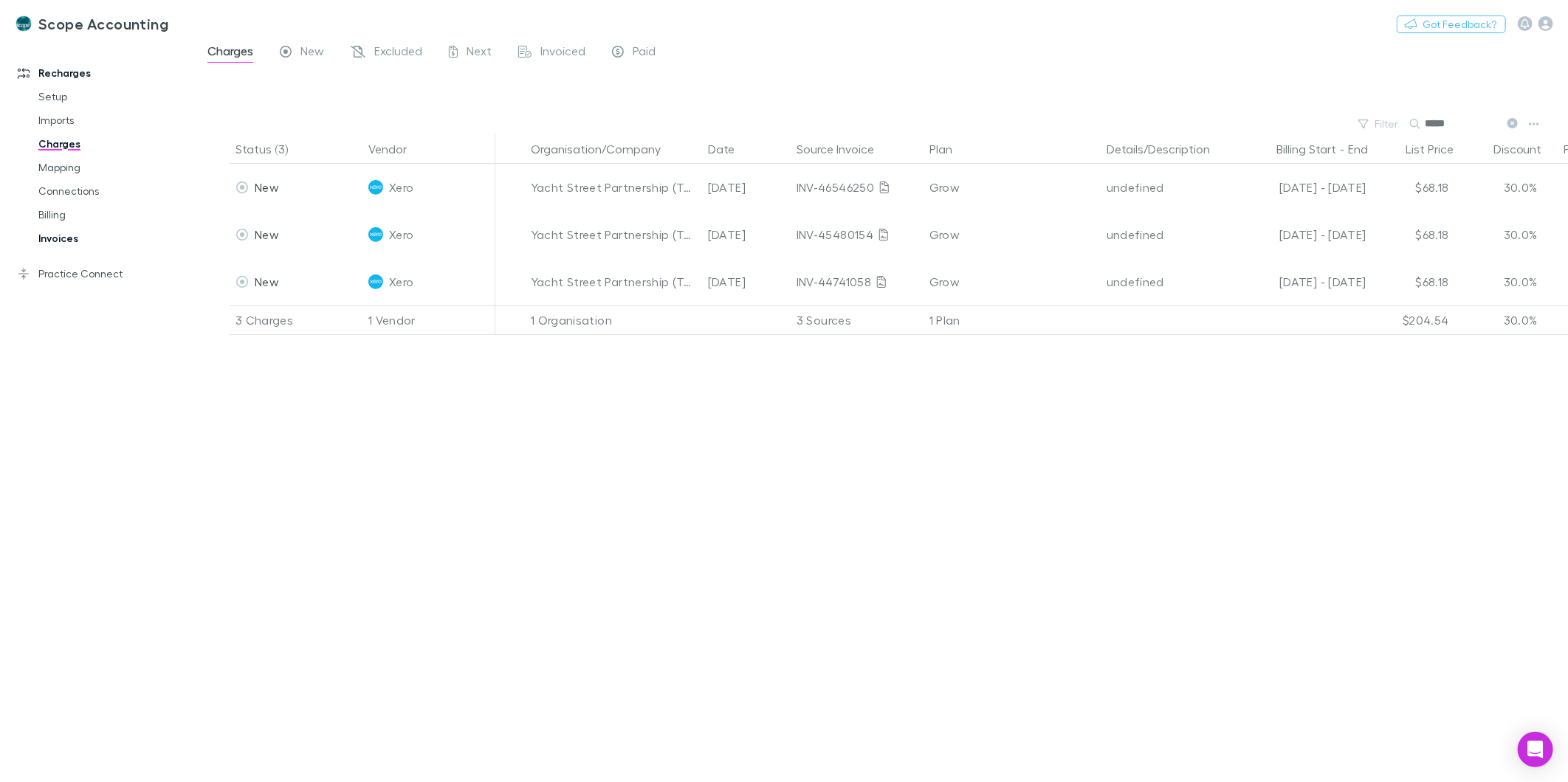
click at [61, 233] on link "Invoices" at bounding box center [113, 238] width 180 height 23
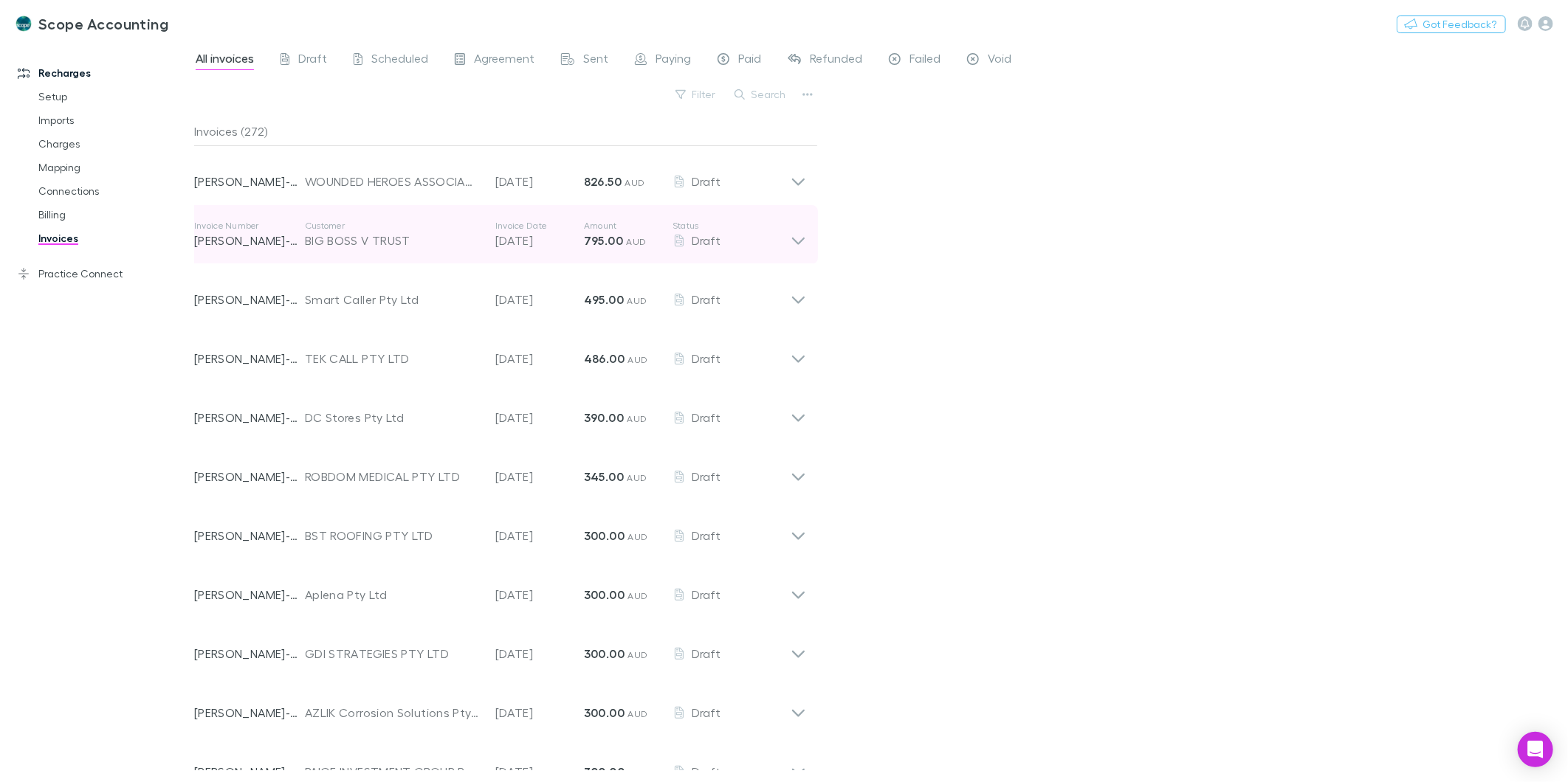
click at [802, 244] on icon at bounding box center [798, 234] width 16 height 29
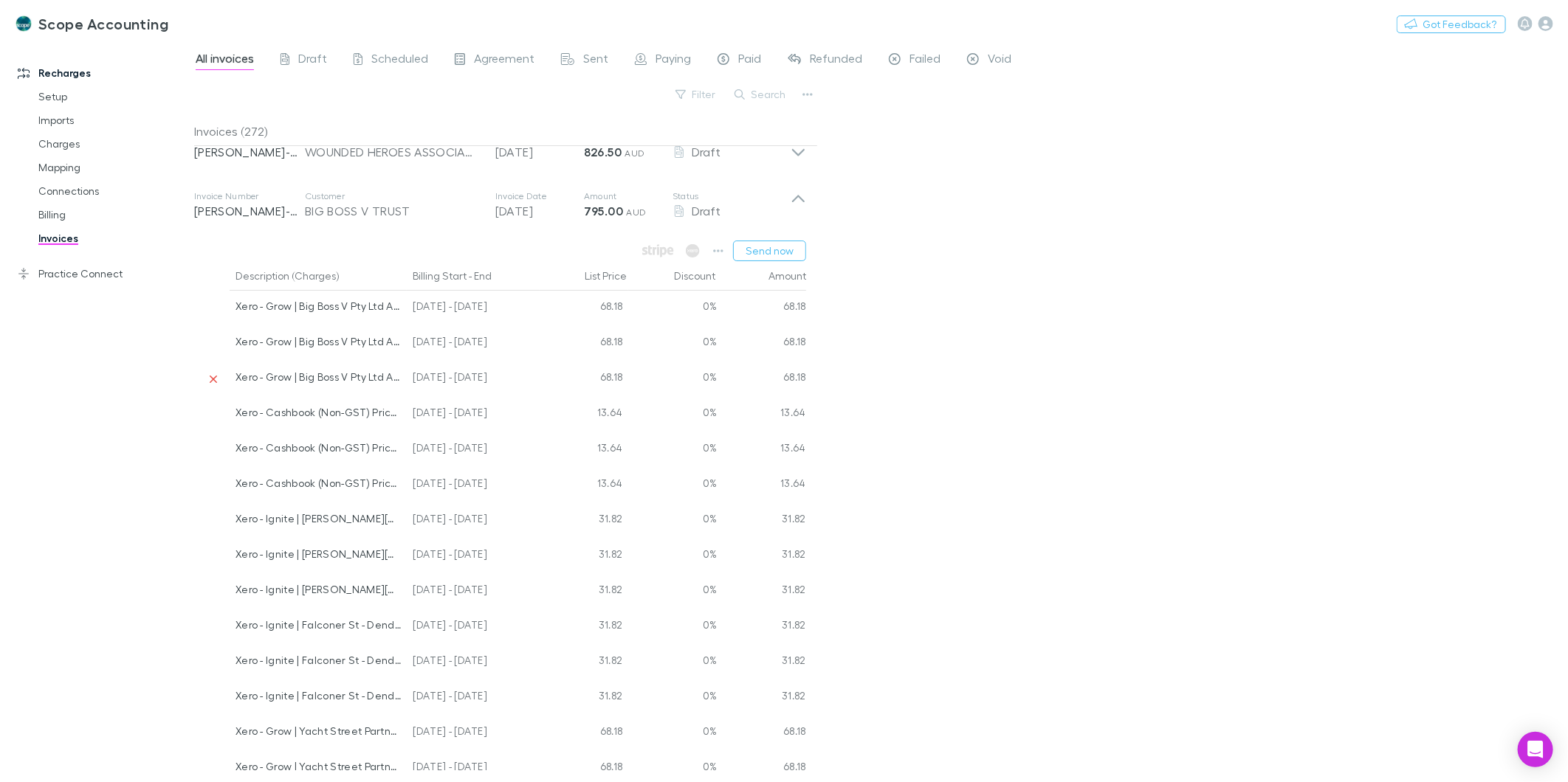
scroll to position [82, 0]
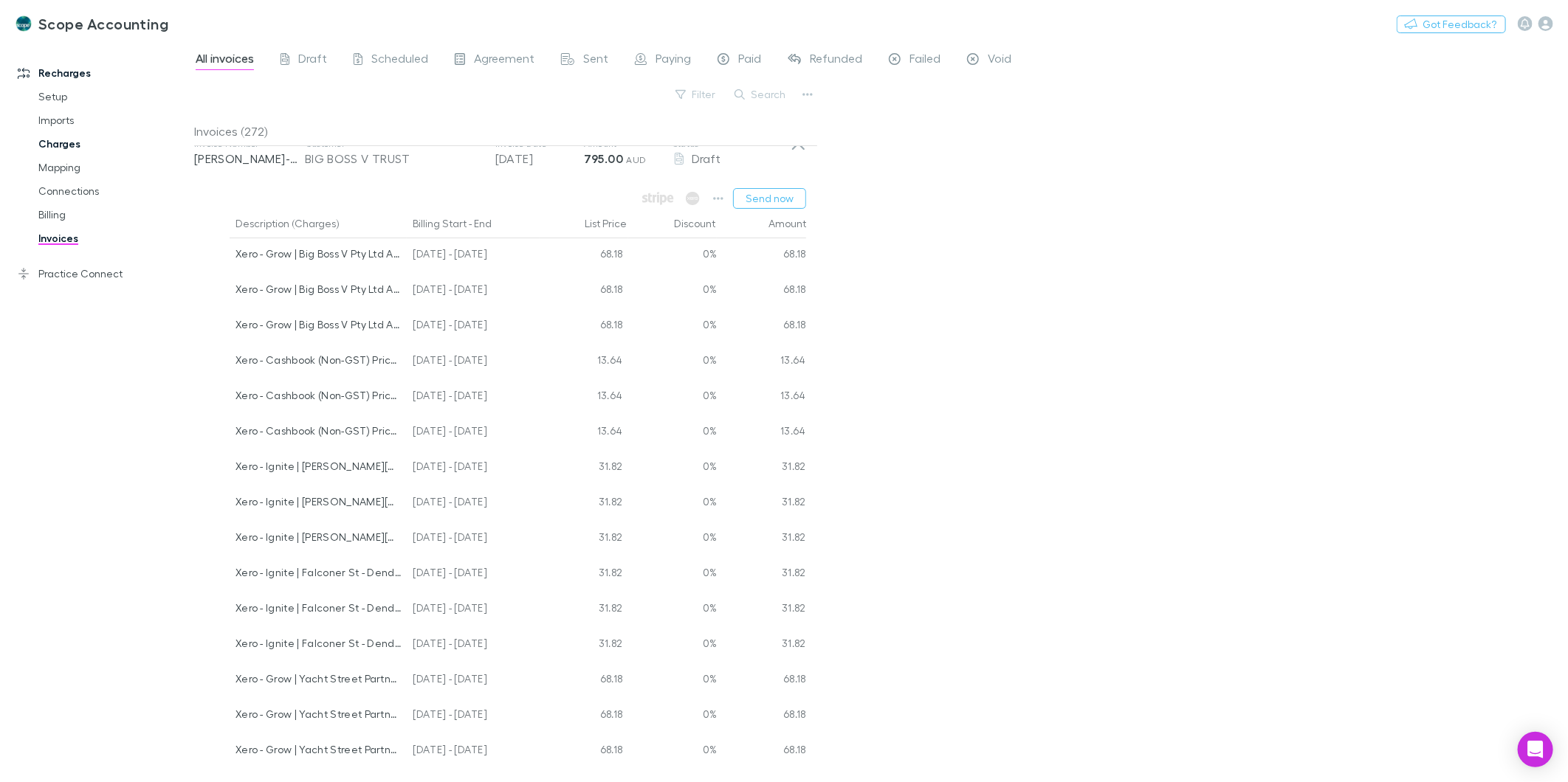
click at [47, 143] on link "Charges" at bounding box center [113, 143] width 180 height 23
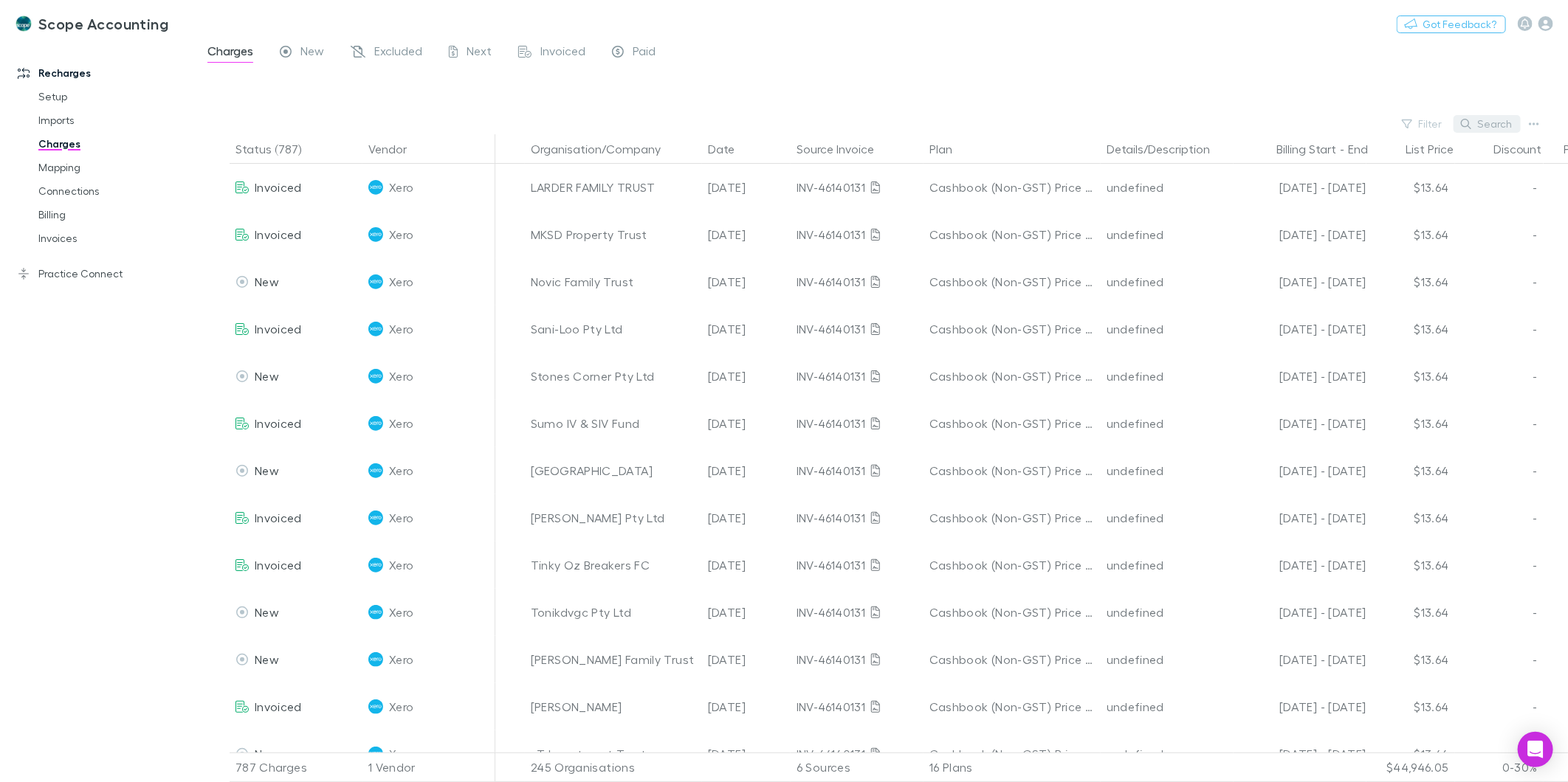
click at [1470, 130] on button "Search" at bounding box center [1487, 123] width 68 height 18
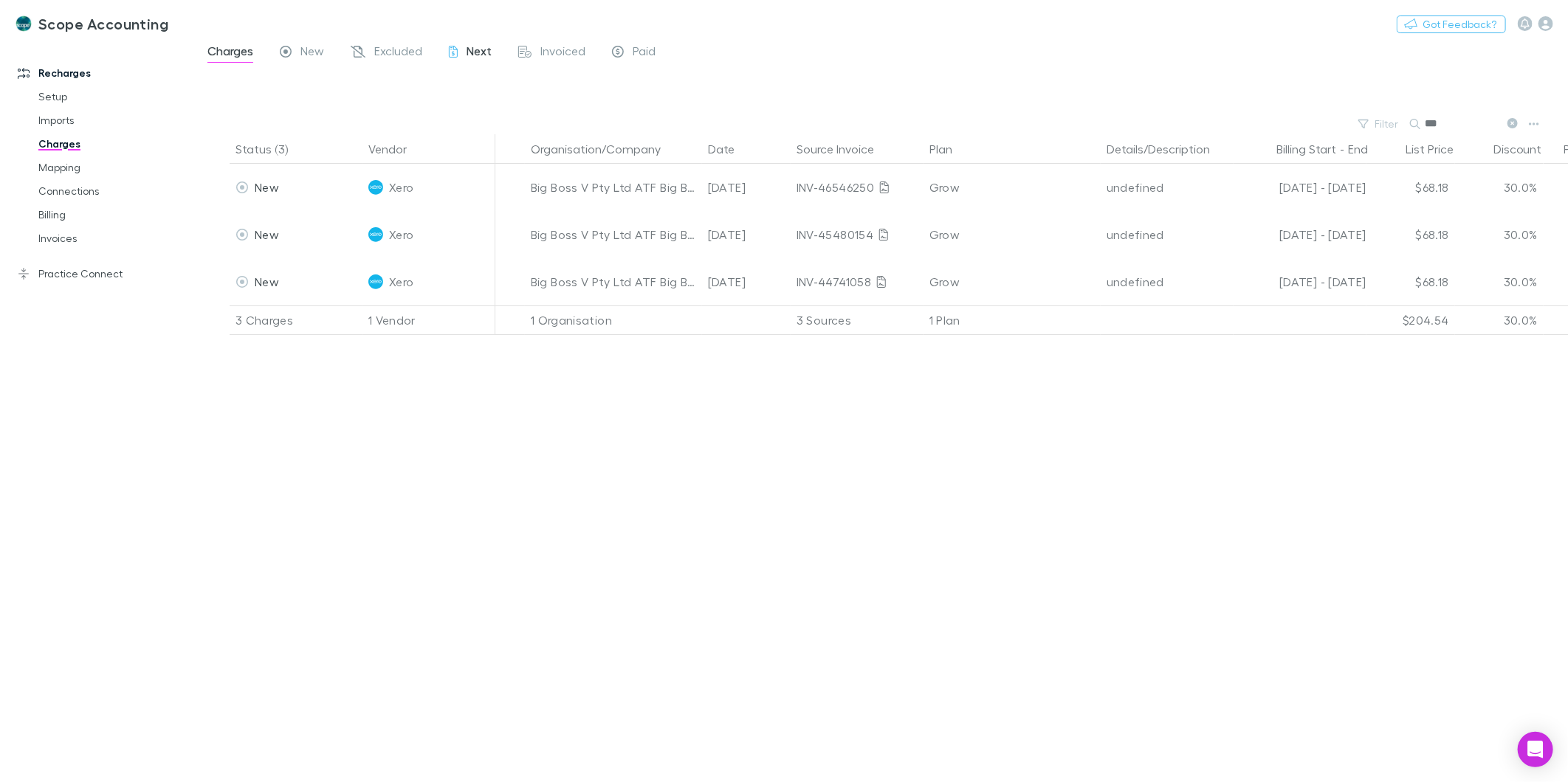
type input "***"
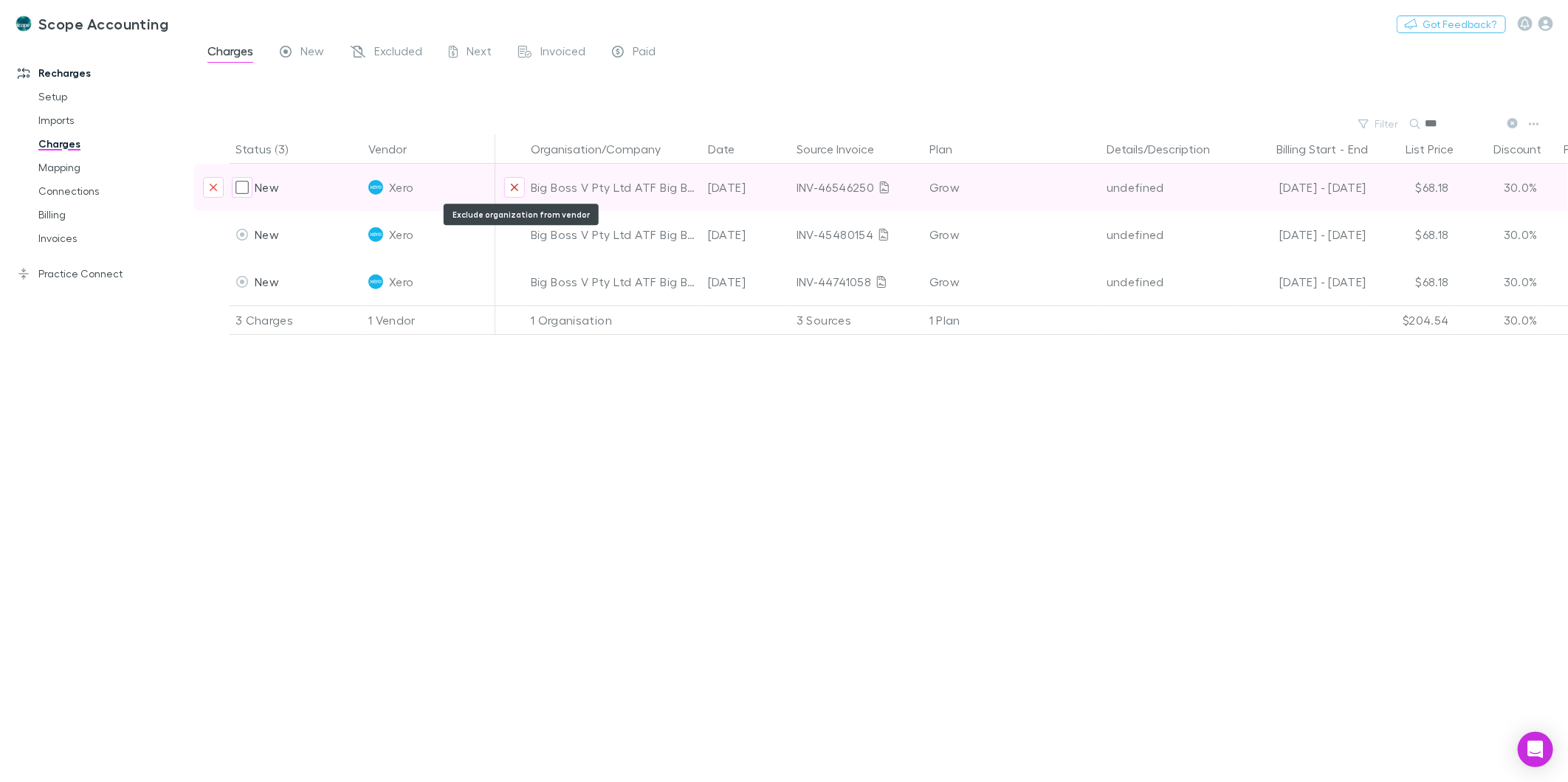
click at [514, 189] on icon "Exclude organization from vendor" at bounding box center [515, 188] width 9 height 12
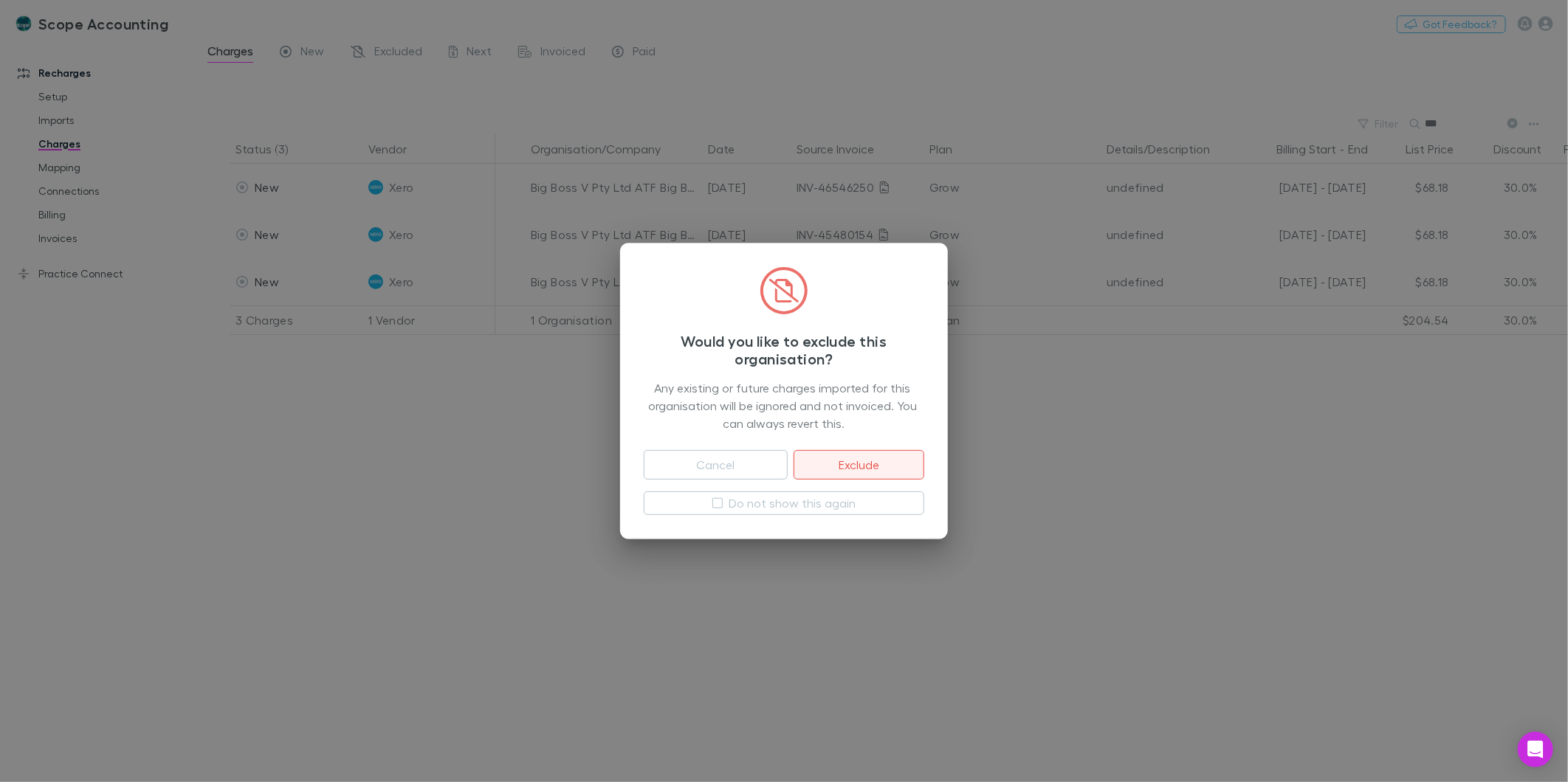
click at [816, 451] on button "Exclude" at bounding box center [859, 464] width 131 height 29
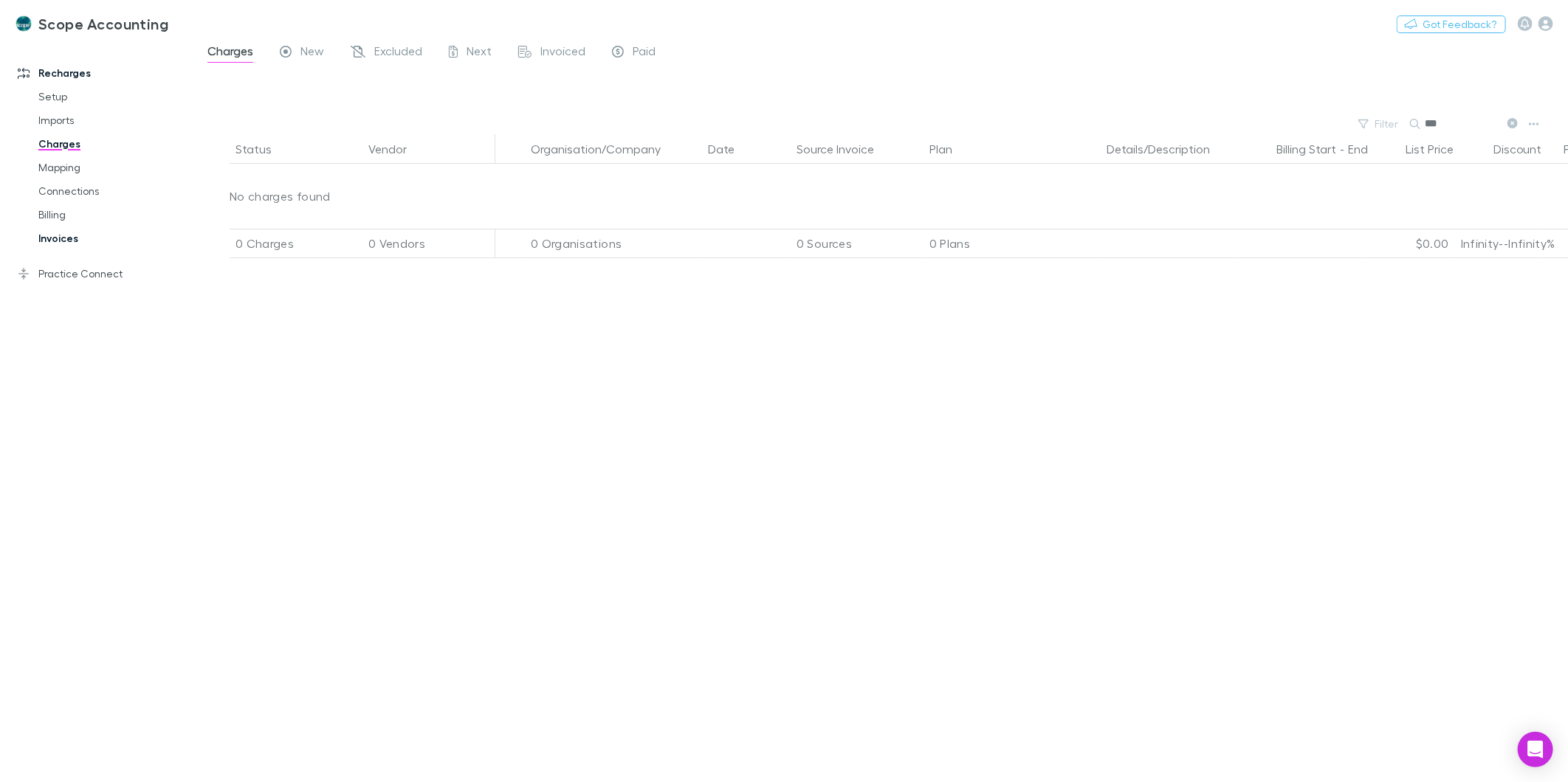
click at [48, 236] on link "Invoices" at bounding box center [113, 238] width 180 height 23
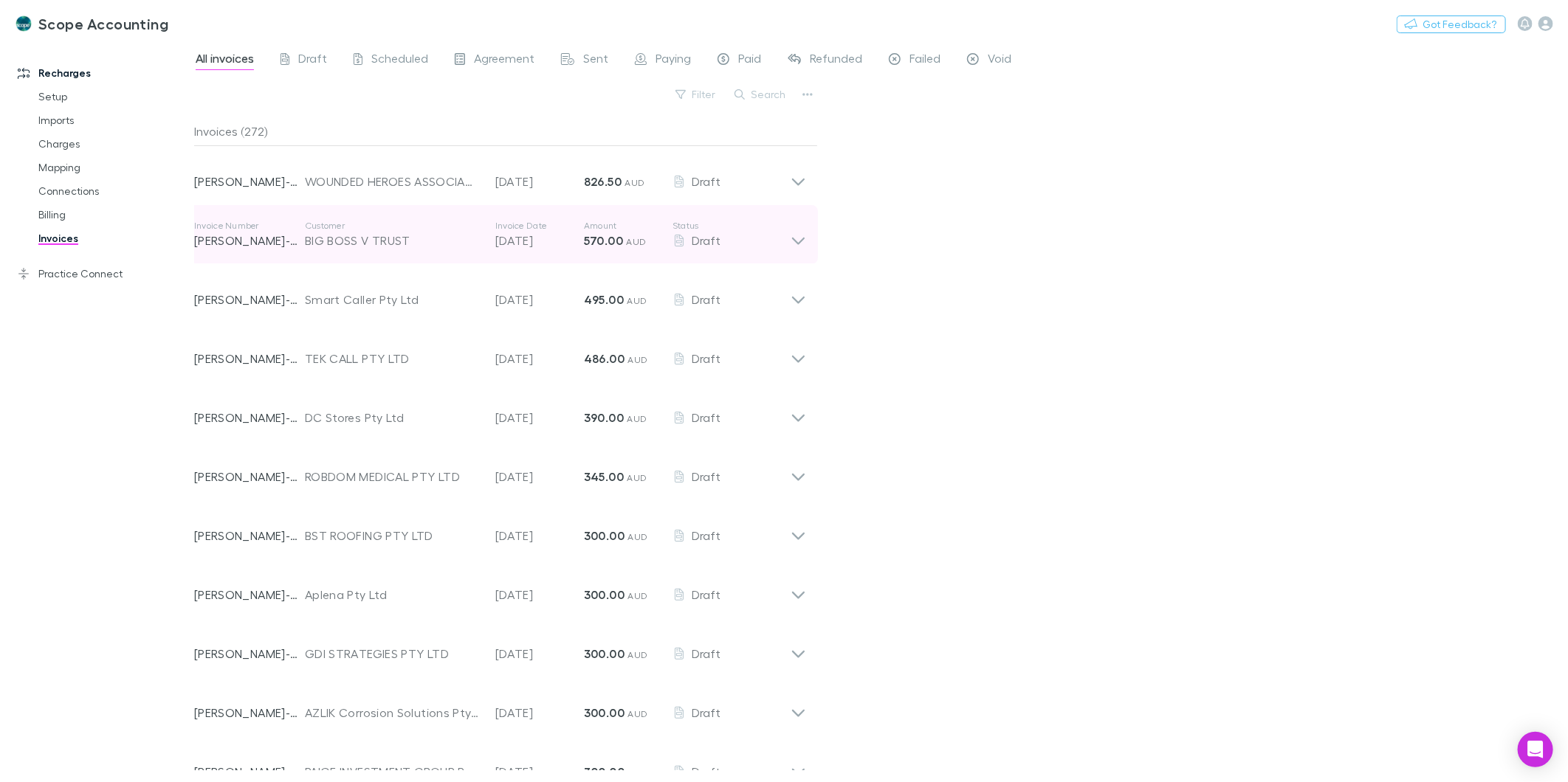
click at [792, 241] on icon at bounding box center [798, 234] width 16 height 29
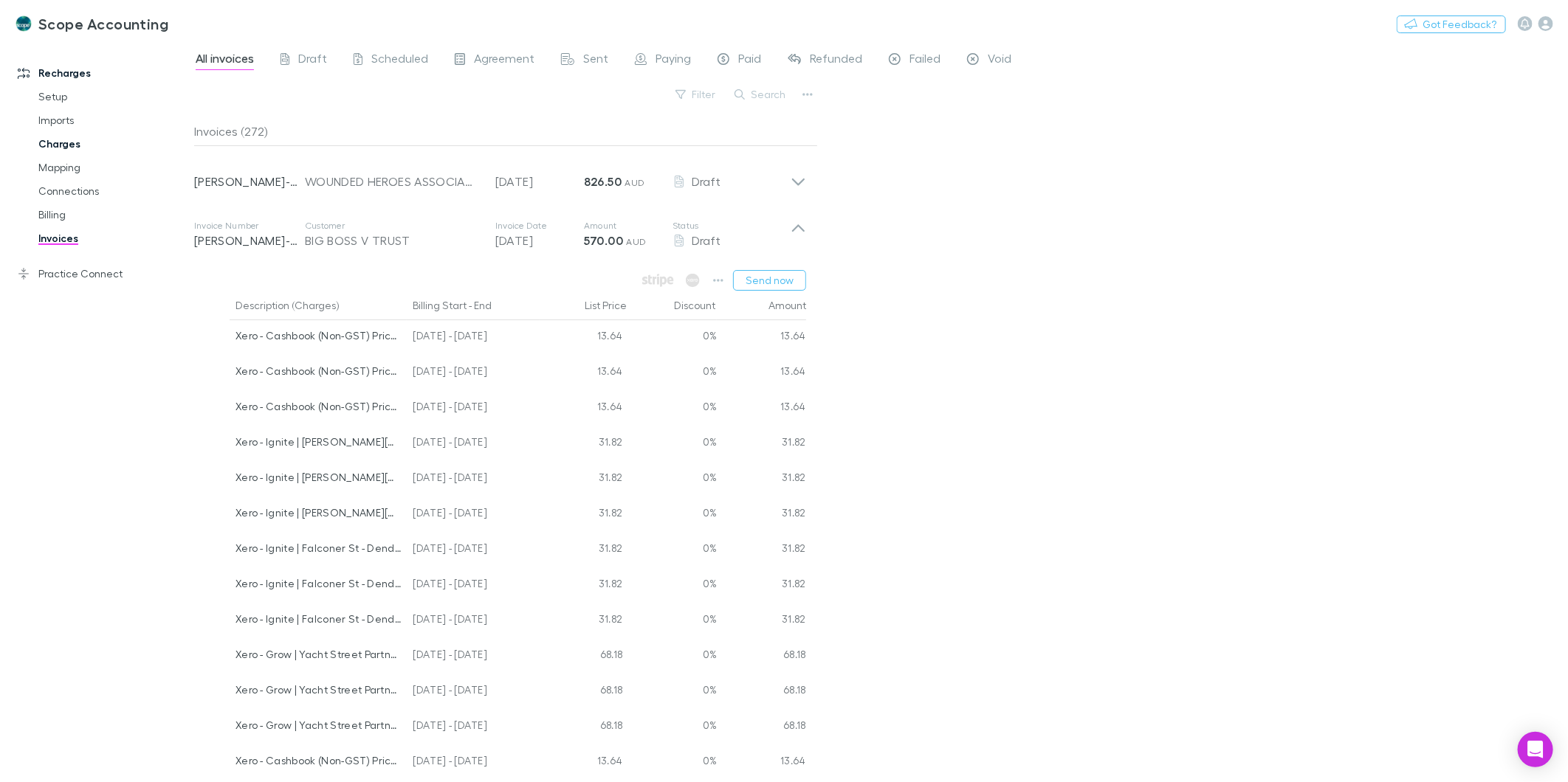
drag, startPoint x: 41, startPoint y: 149, endPoint x: 53, endPoint y: 141, distance: 14.4
click at [41, 149] on link "Charges" at bounding box center [113, 143] width 180 height 23
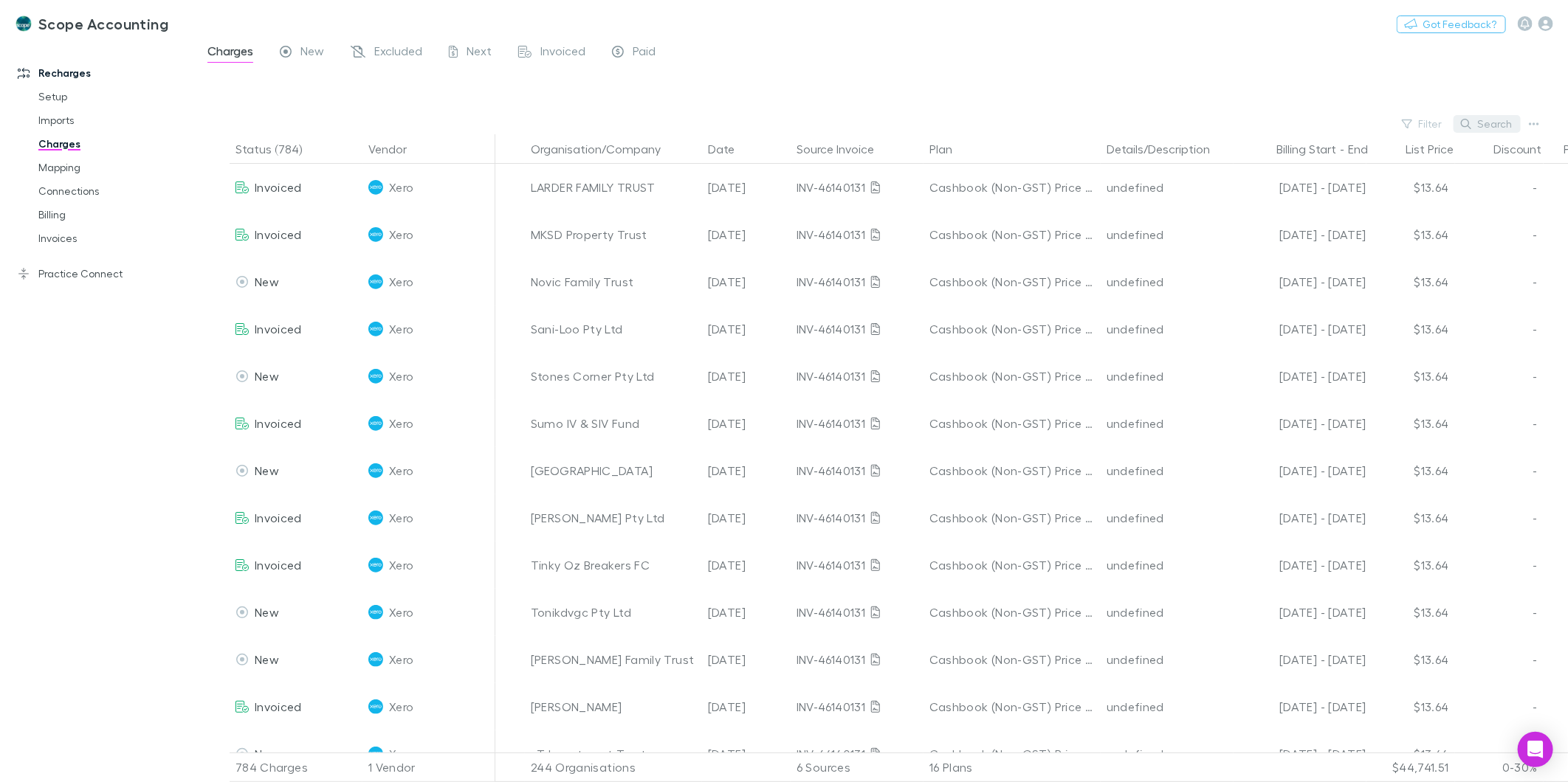
click at [1488, 128] on button "Search" at bounding box center [1487, 123] width 68 height 18
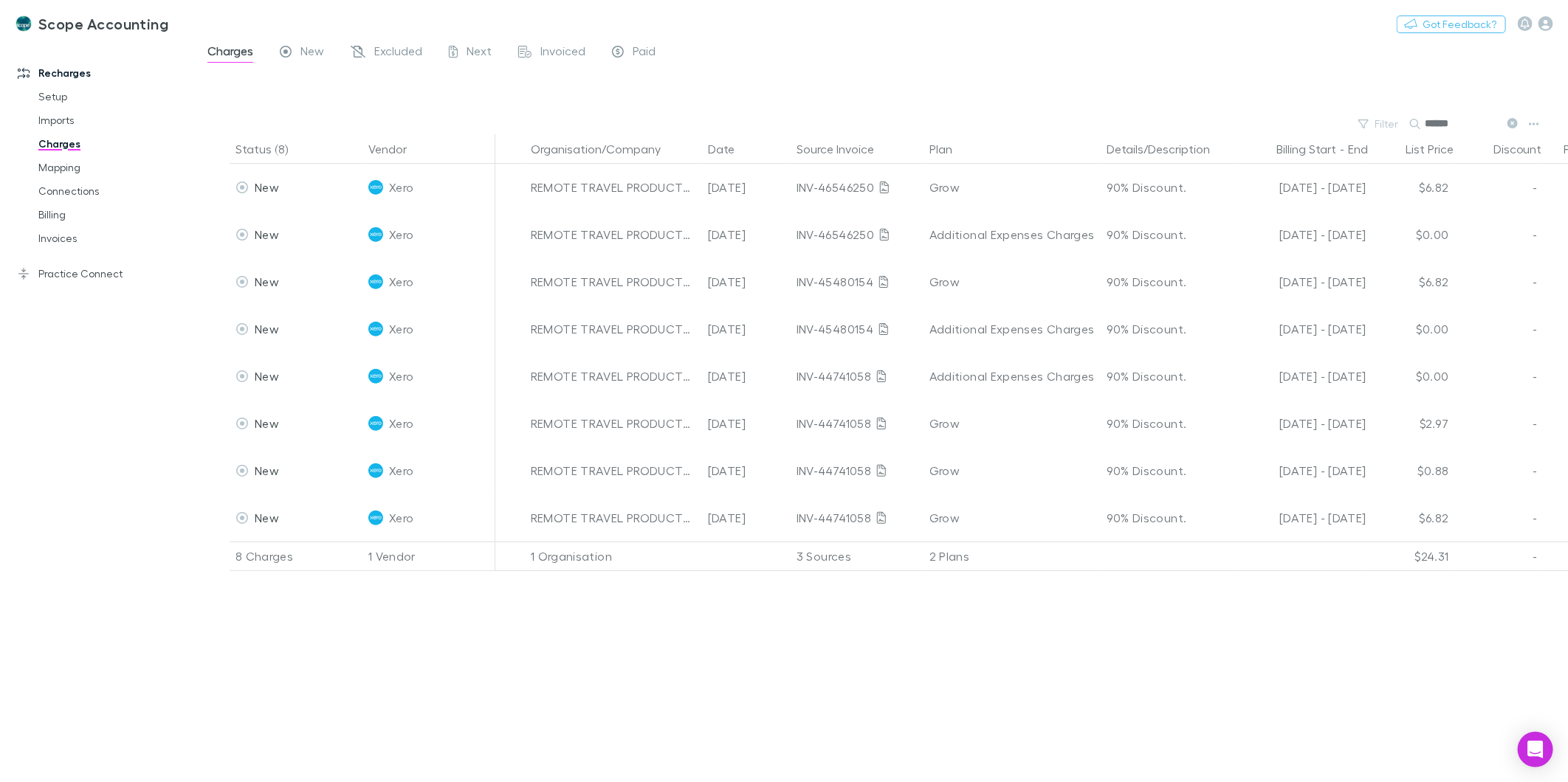
type input "******"
click at [55, 236] on link "Invoices" at bounding box center [113, 238] width 180 height 23
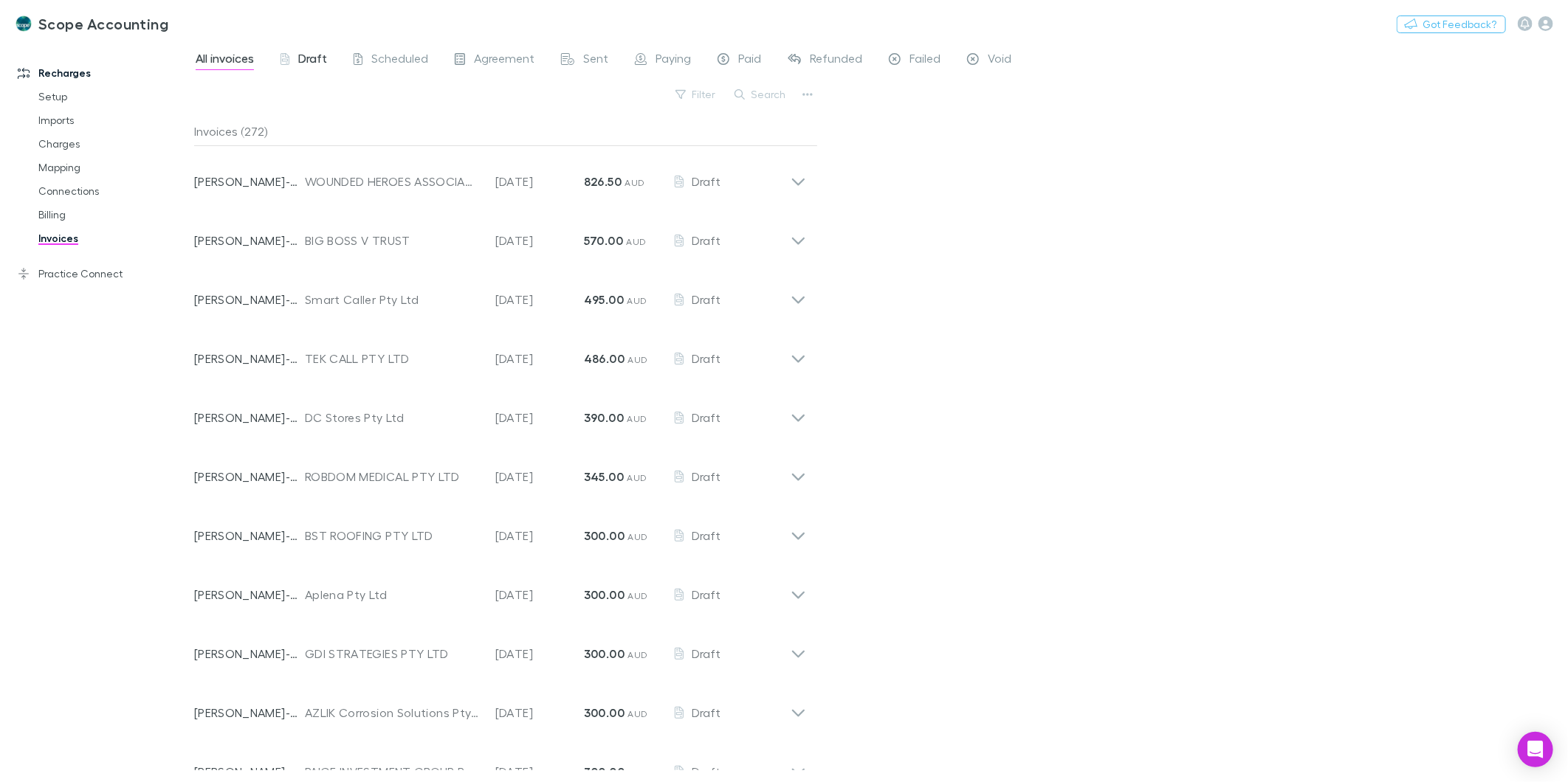
click at [318, 68] on span "Draft" at bounding box center [313, 60] width 29 height 19
click at [757, 98] on button "Search" at bounding box center [761, 94] width 68 height 18
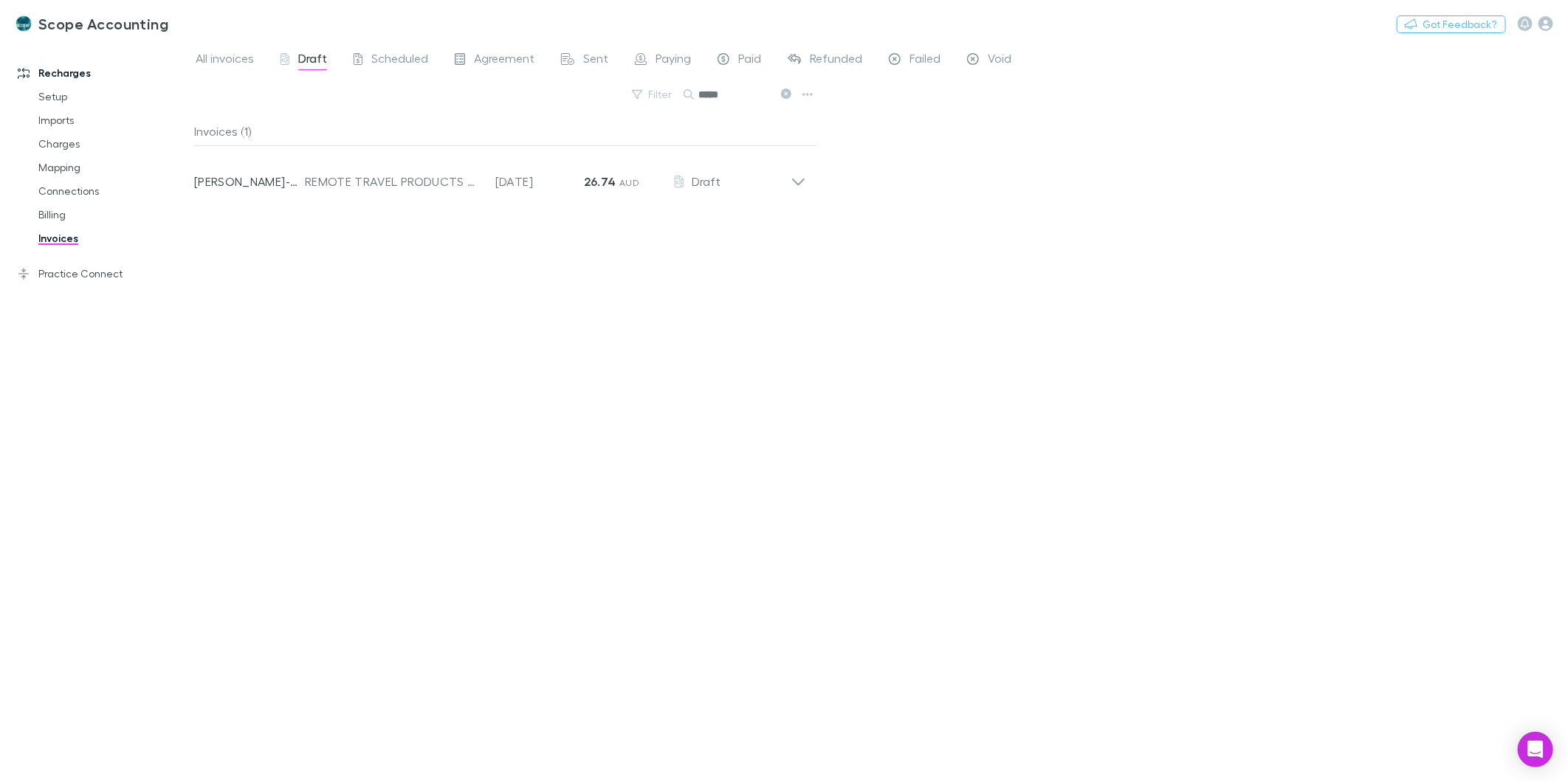
type input "*****"
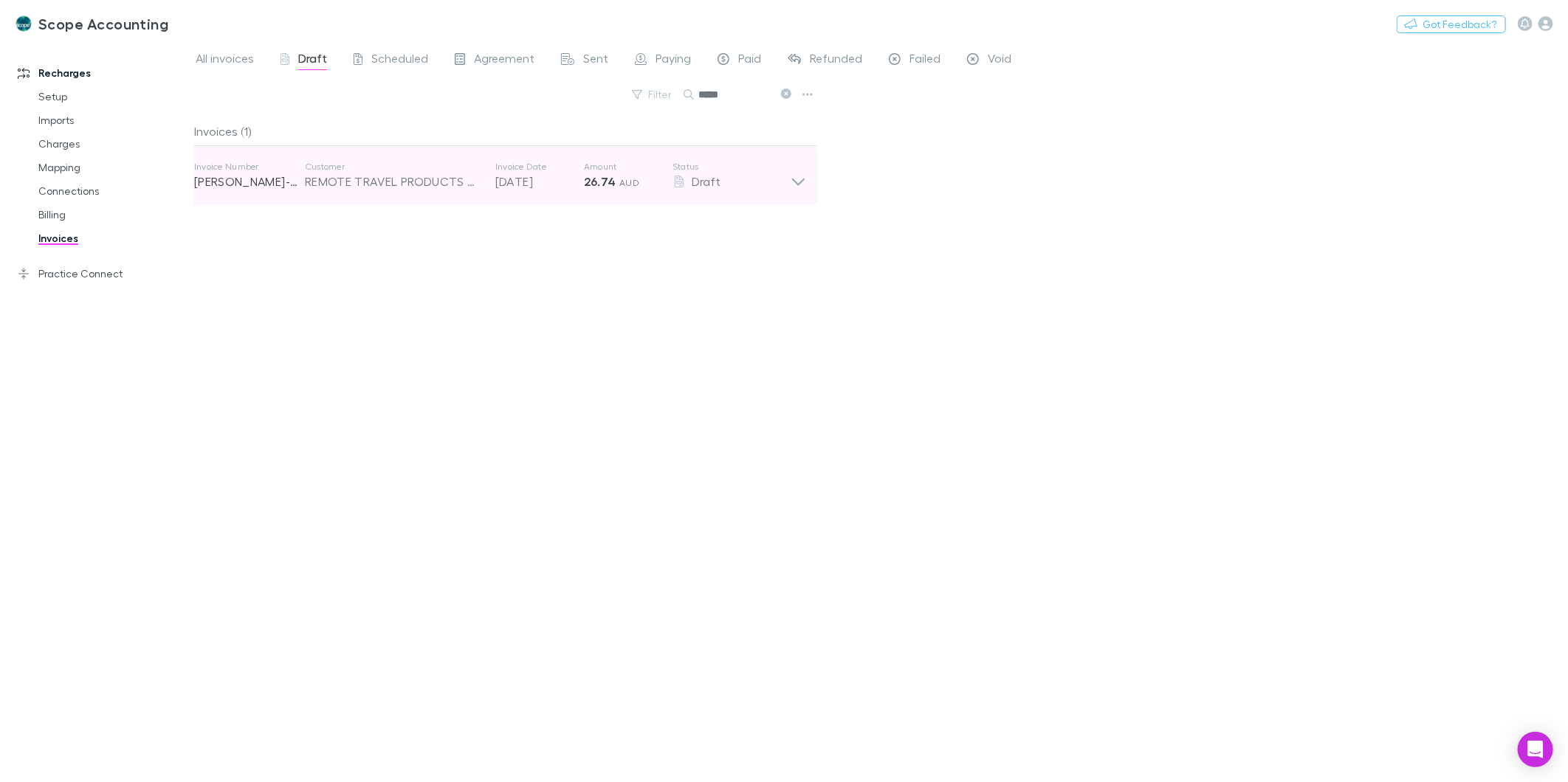
click at [803, 184] on icon at bounding box center [798, 175] width 16 height 29
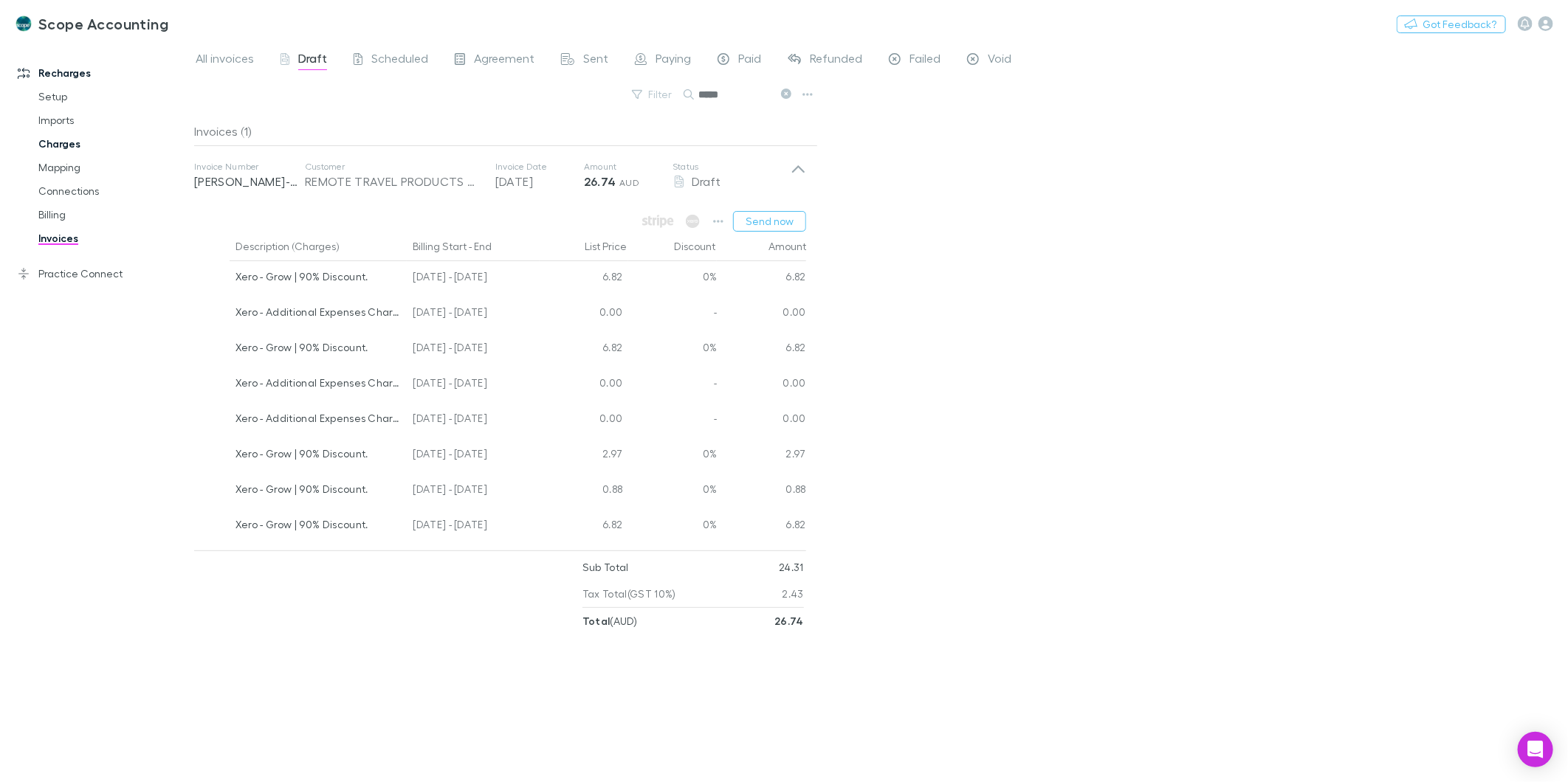
click at [48, 146] on link "Charges" at bounding box center [113, 143] width 180 height 23
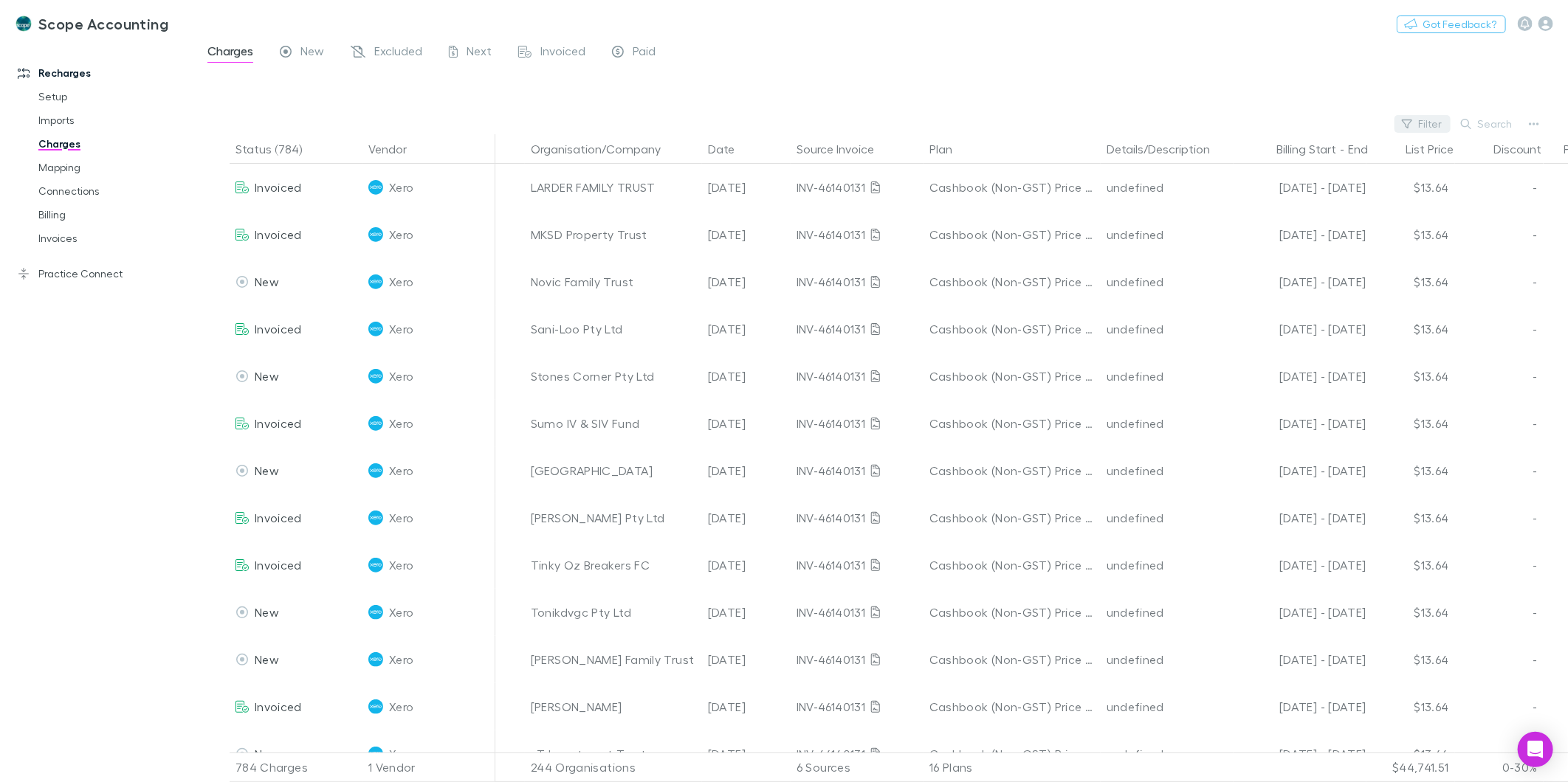
click at [1450, 128] on button "Filter" at bounding box center [1422, 123] width 56 height 18
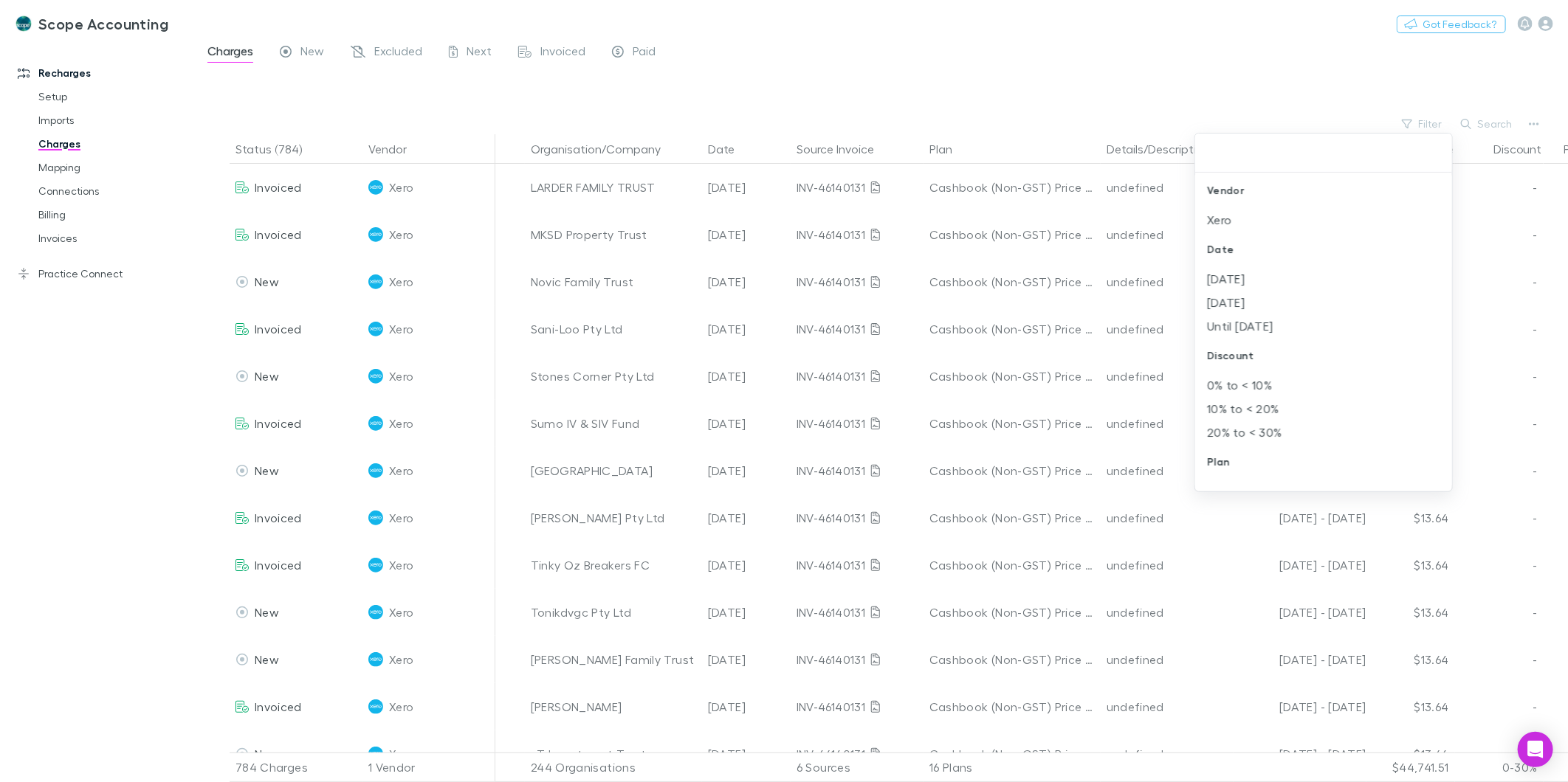
click at [1473, 117] on div at bounding box center [784, 391] width 1568 height 782
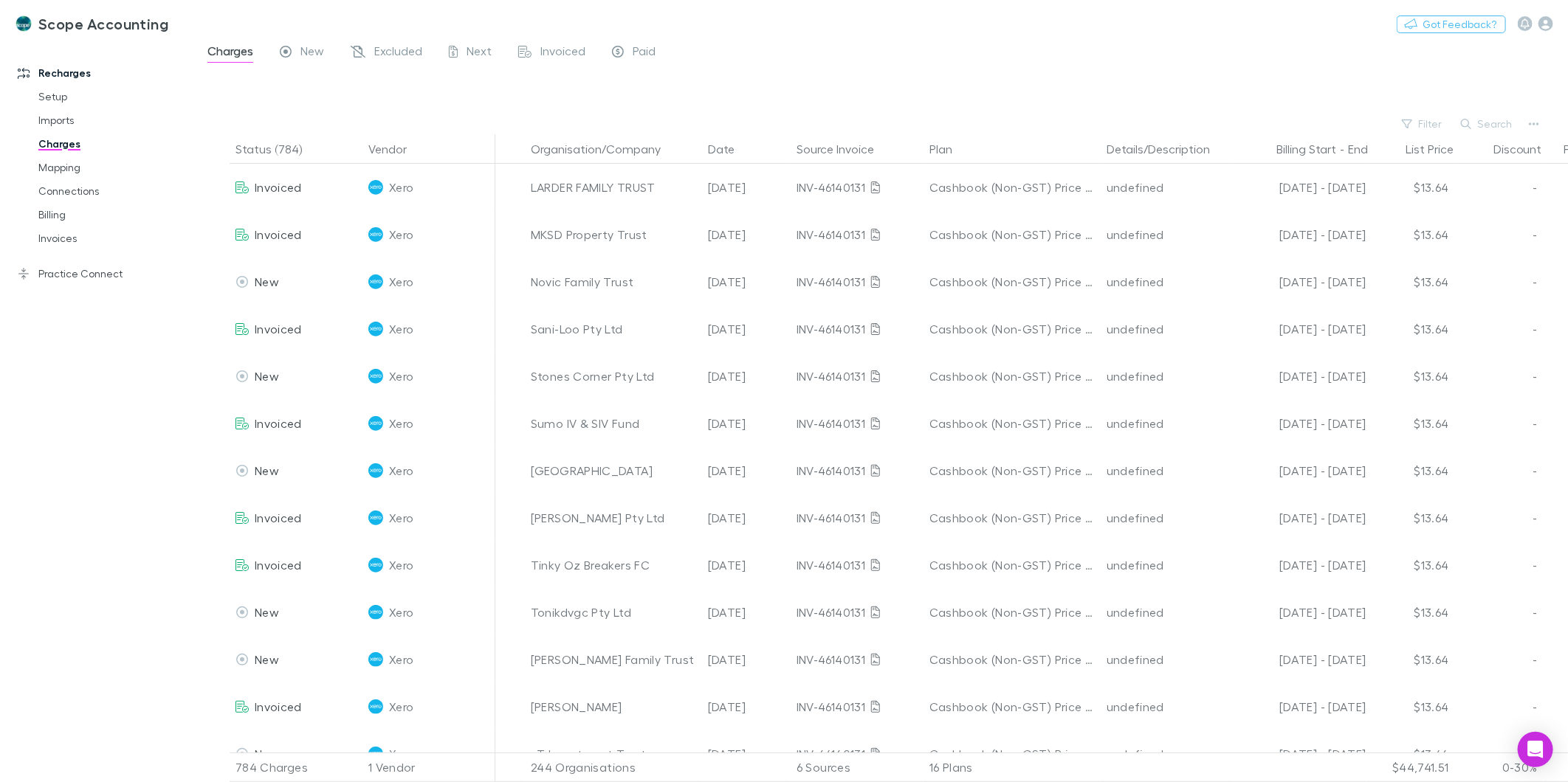
click at [1473, 117] on button "Search" at bounding box center [1487, 123] width 68 height 18
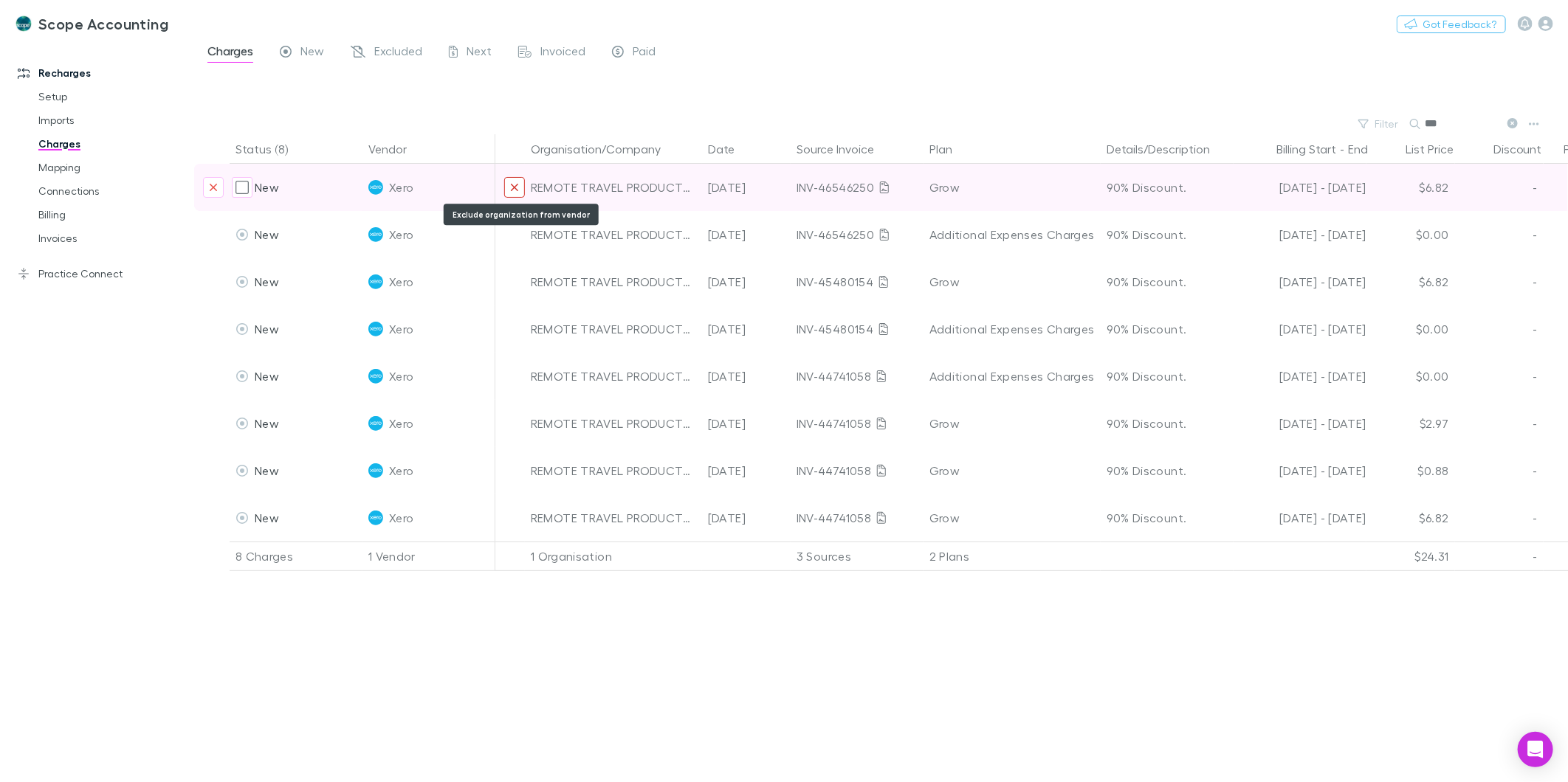
type input "***"
click at [515, 188] on icon "Exclude organization from vendor" at bounding box center [515, 187] width 8 height 8
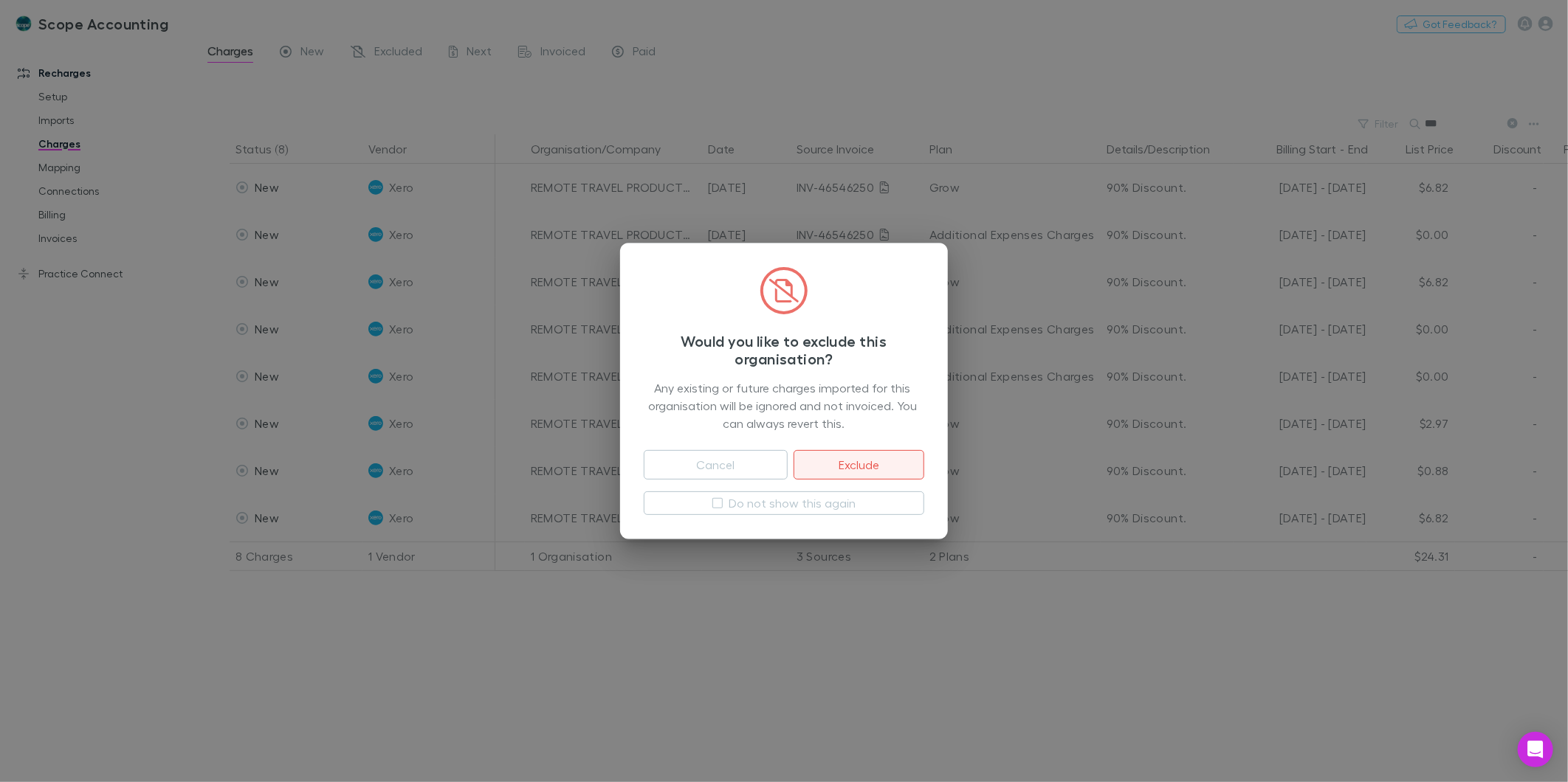
click at [861, 461] on button "Exclude" at bounding box center [859, 464] width 131 height 29
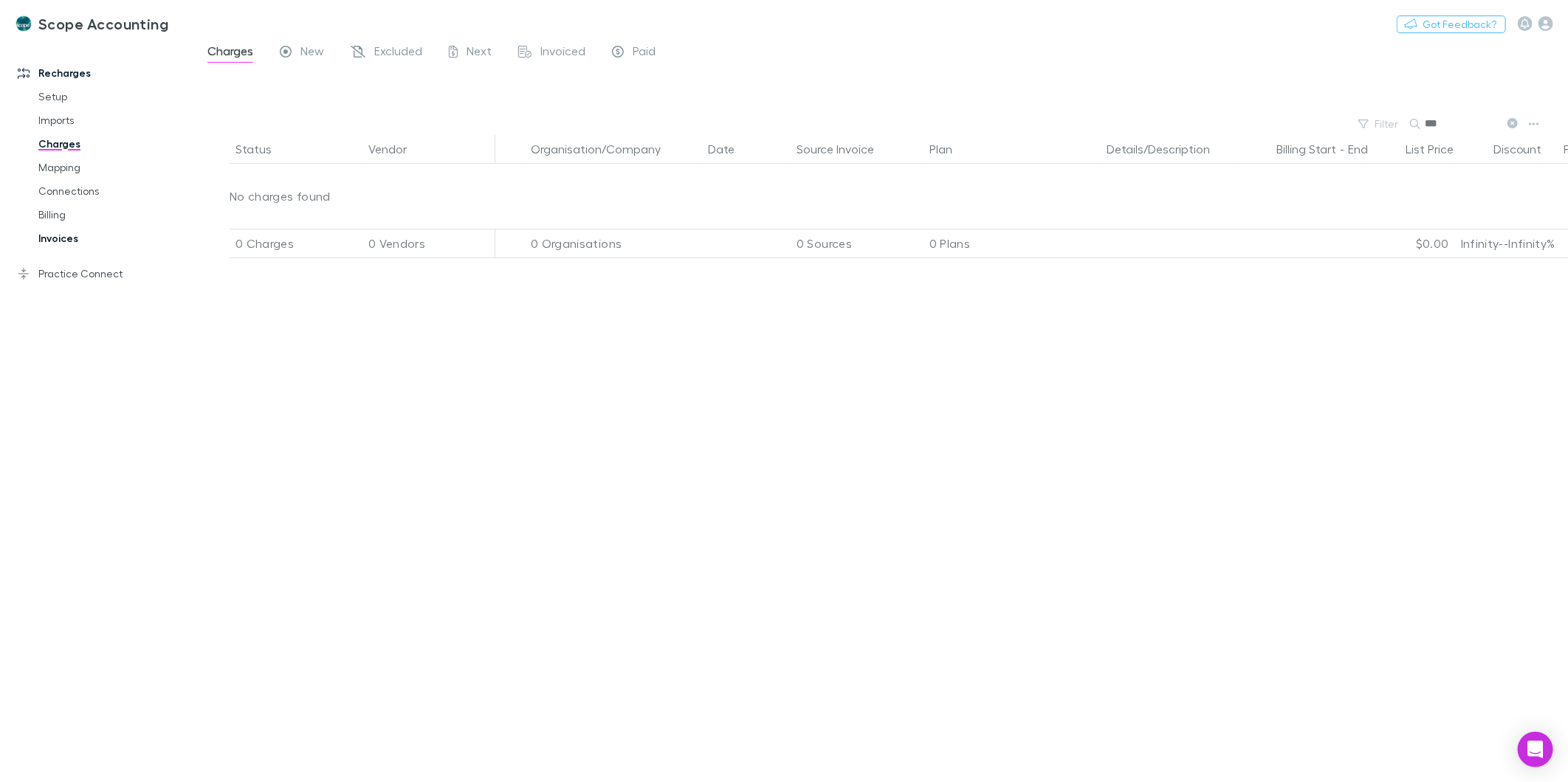
click at [63, 240] on link "Invoices" at bounding box center [113, 238] width 180 height 23
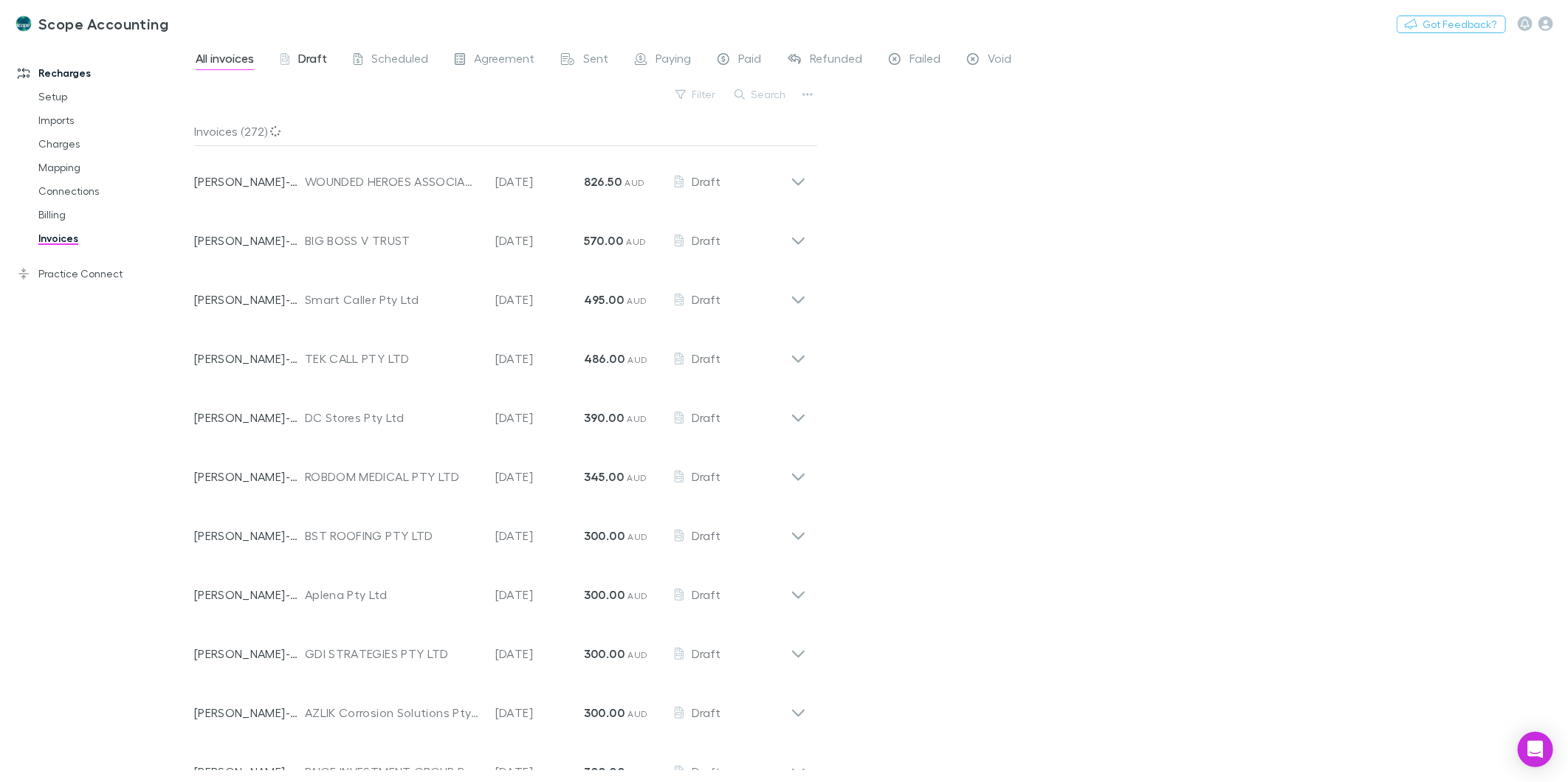
click at [301, 56] on span "Draft" at bounding box center [313, 60] width 29 height 19
click at [771, 96] on button "Search" at bounding box center [761, 94] width 68 height 18
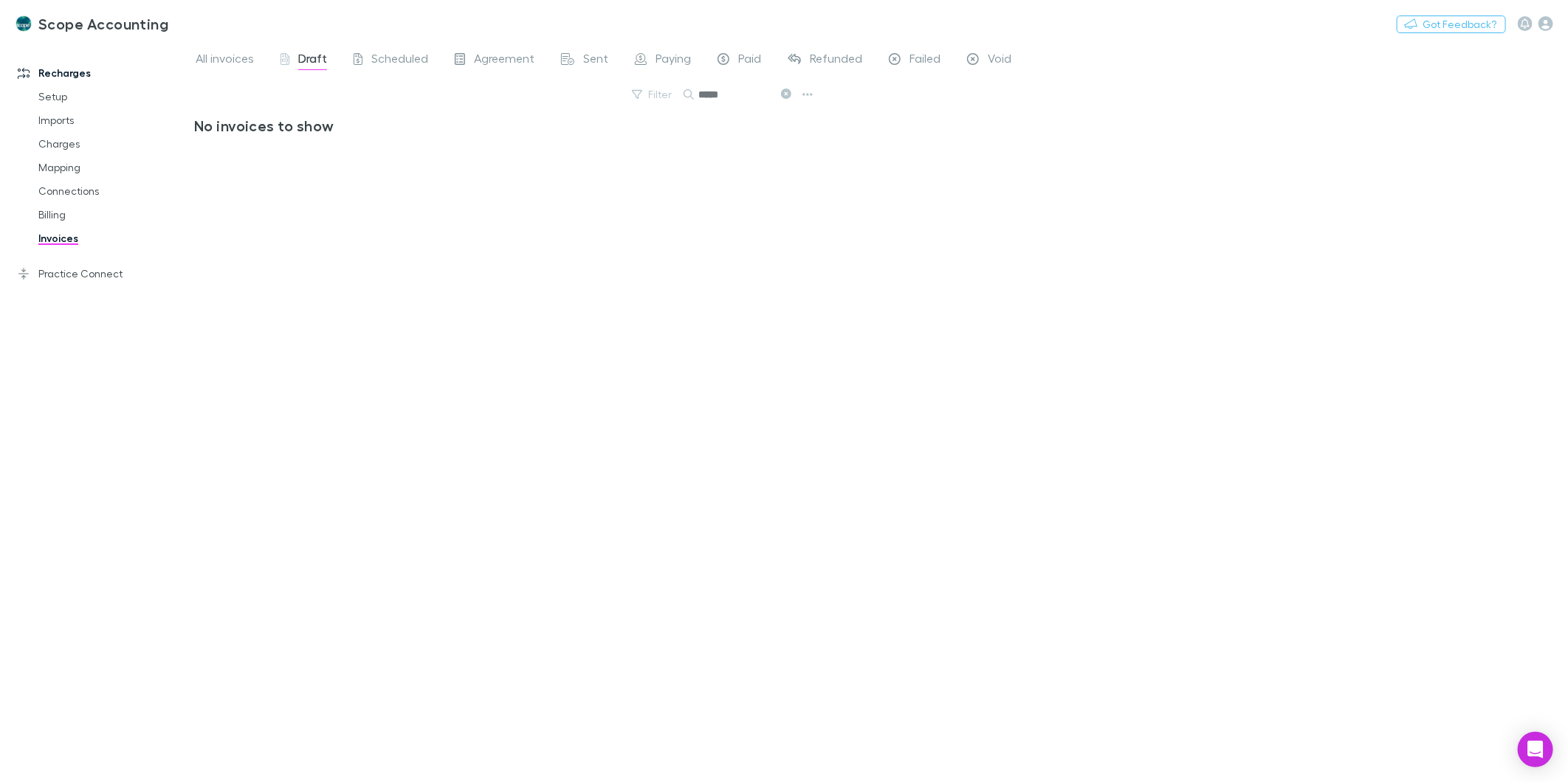
type input "*****"
click at [226, 61] on span "All invoices" at bounding box center [225, 60] width 58 height 19
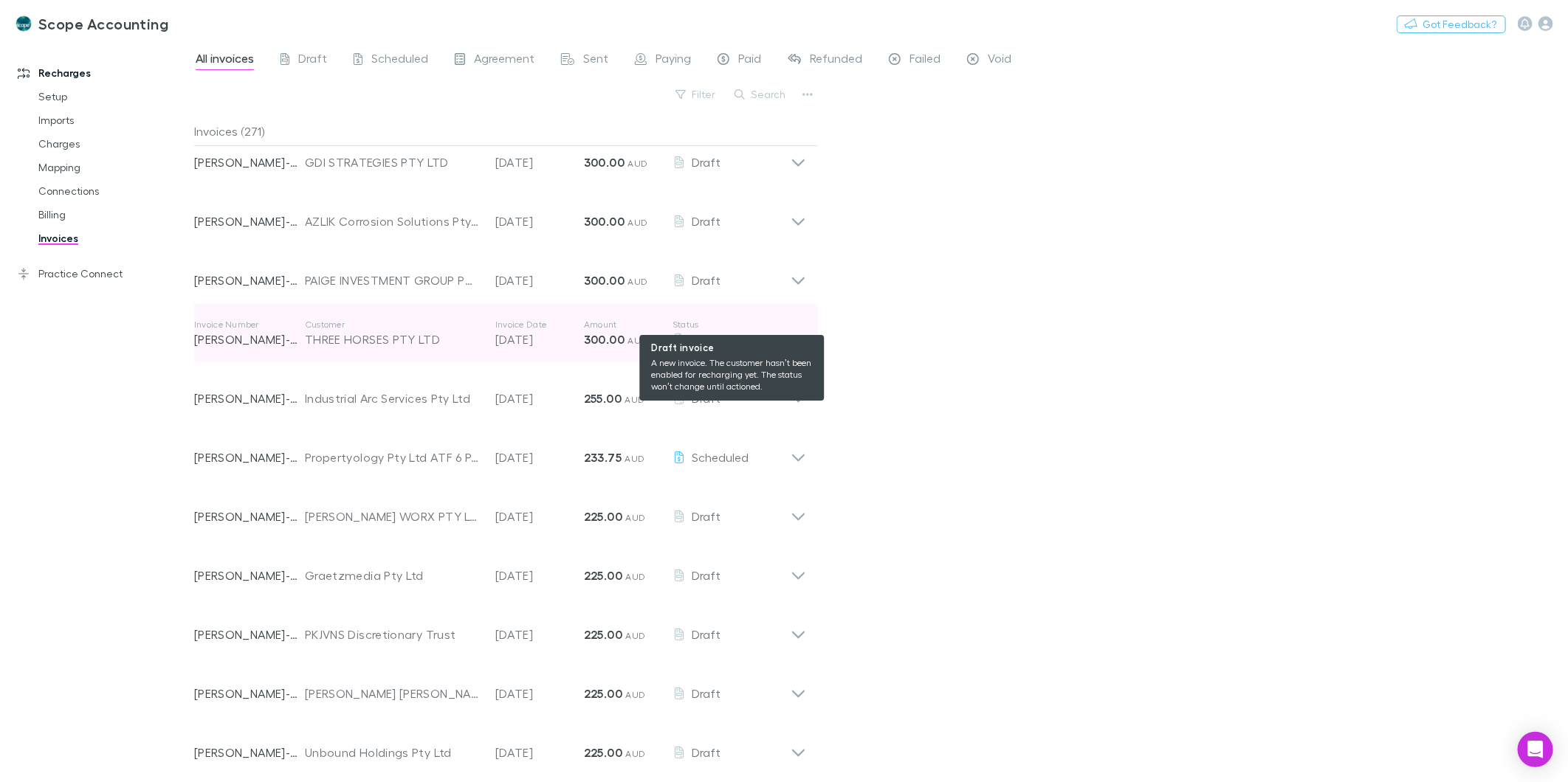
scroll to position [574, 0]
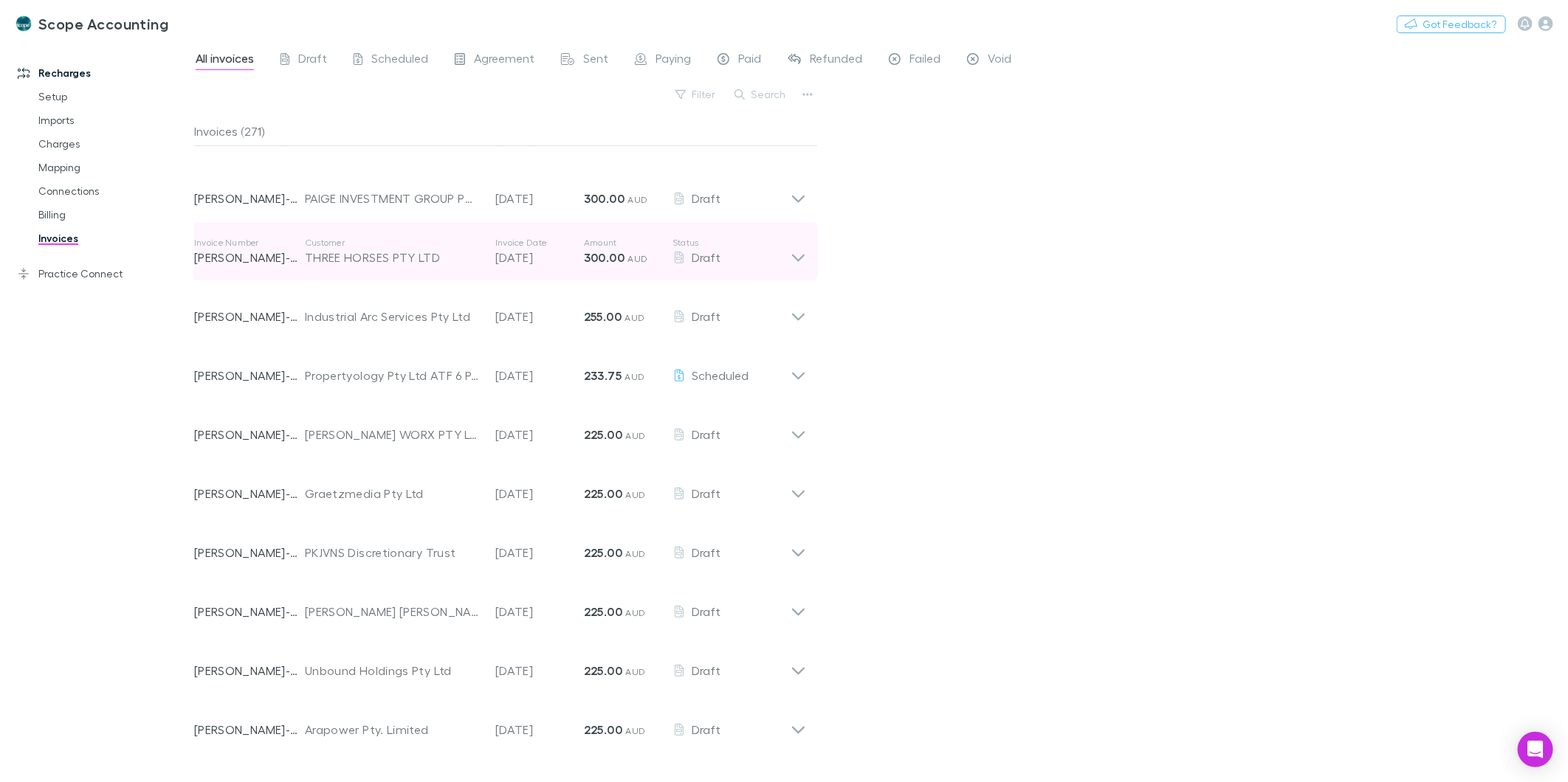
click at [809, 253] on div "Invoice Number [PERSON_NAME]-0059 Customer THREE HORSES PTY LTD Invoice Date [D…" at bounding box center [500, 251] width 636 height 59
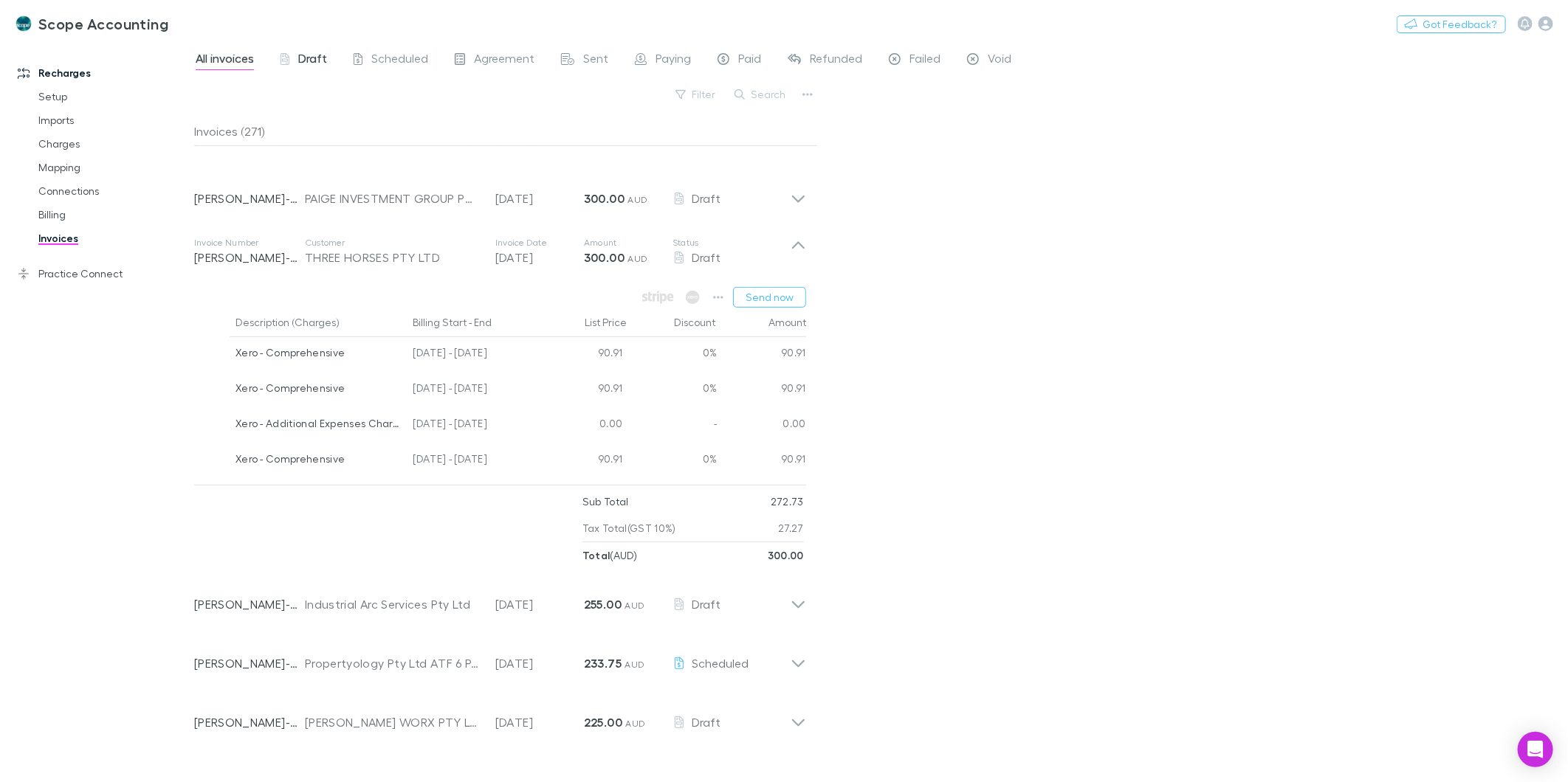
click at [294, 55] on div "Draft" at bounding box center [304, 60] width 47 height 19
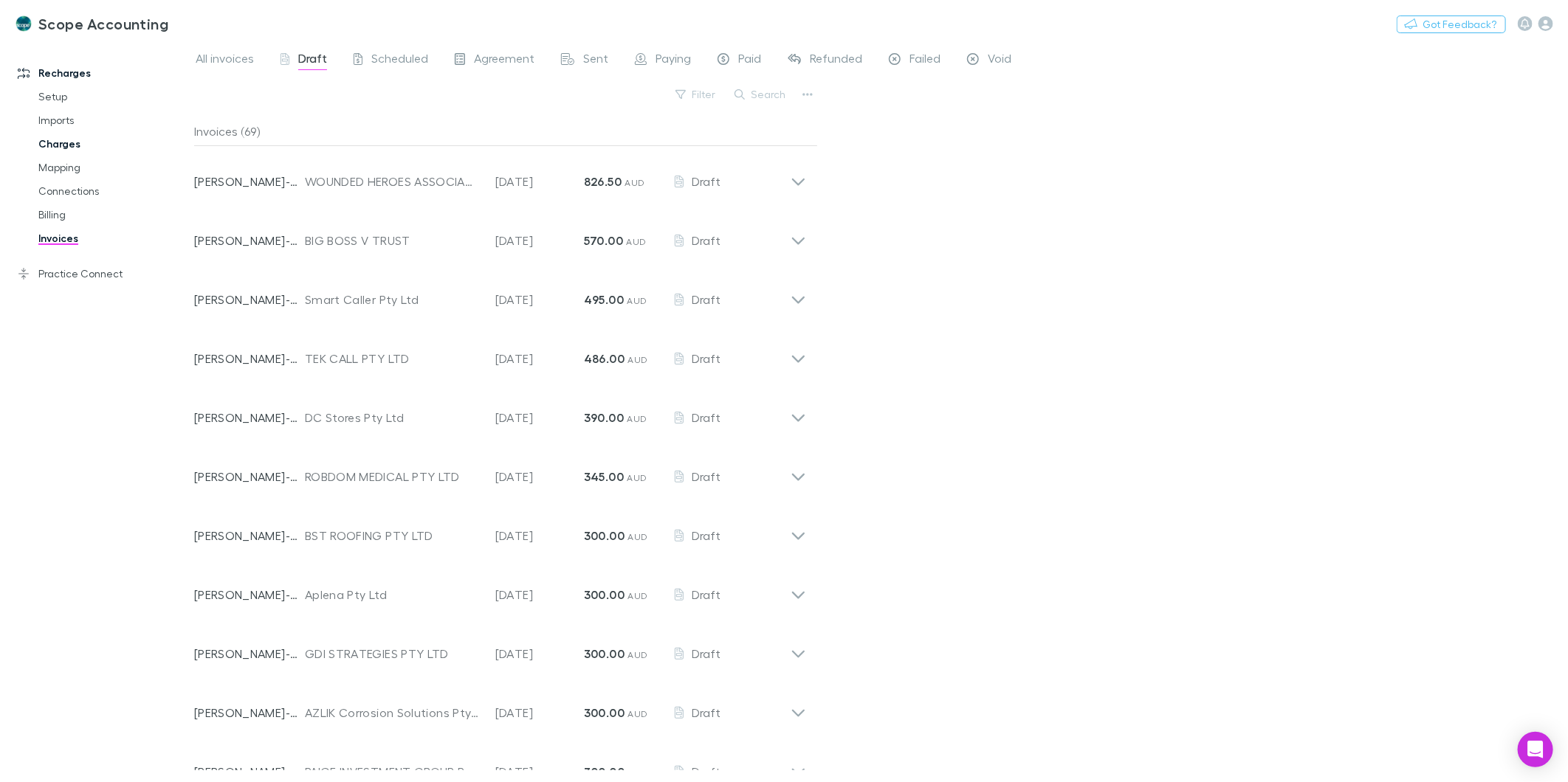
click at [60, 144] on link "Charges" at bounding box center [113, 143] width 180 height 23
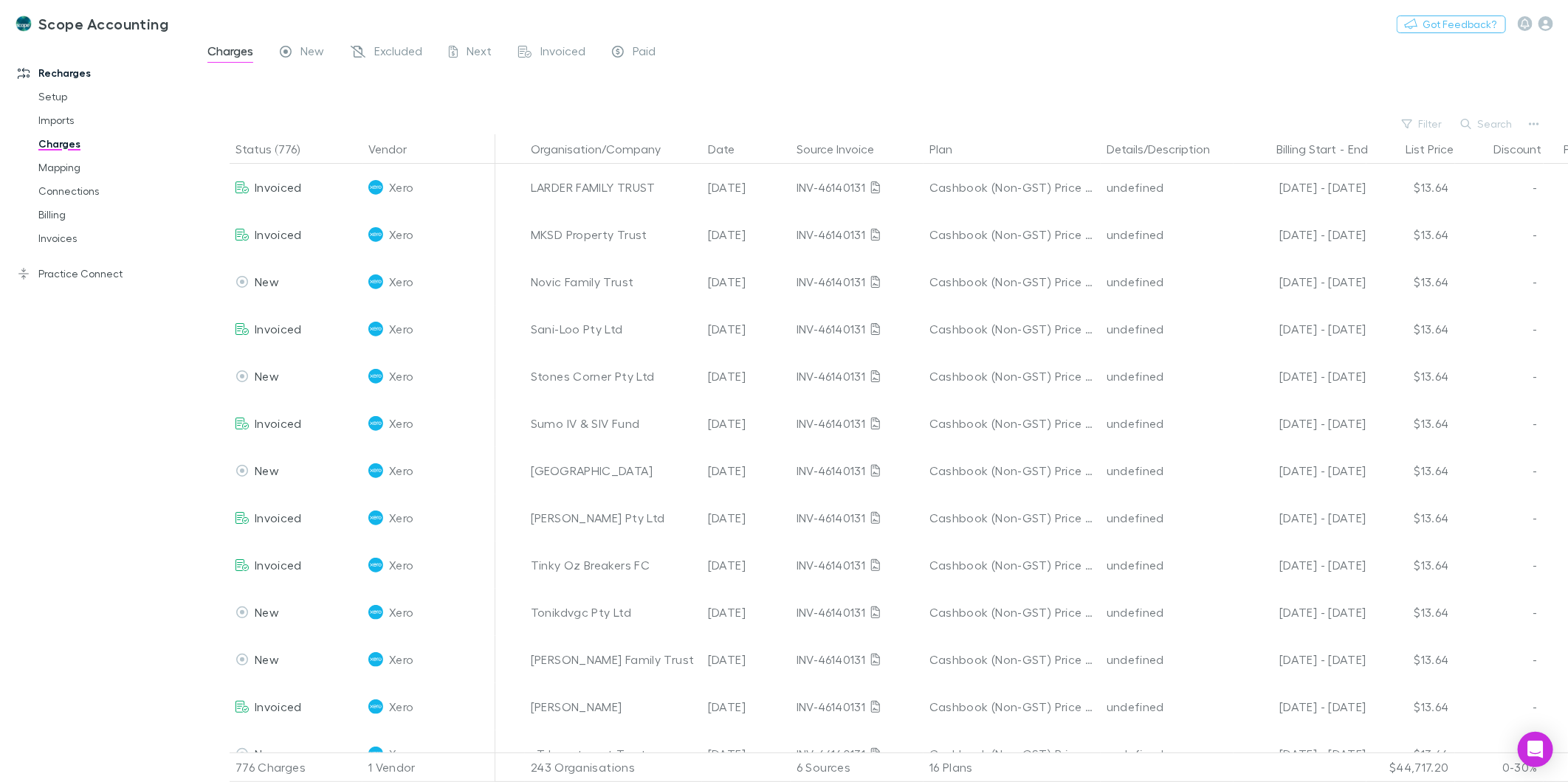
click at [1469, 126] on icon "button" at bounding box center [1466, 124] width 10 height 10
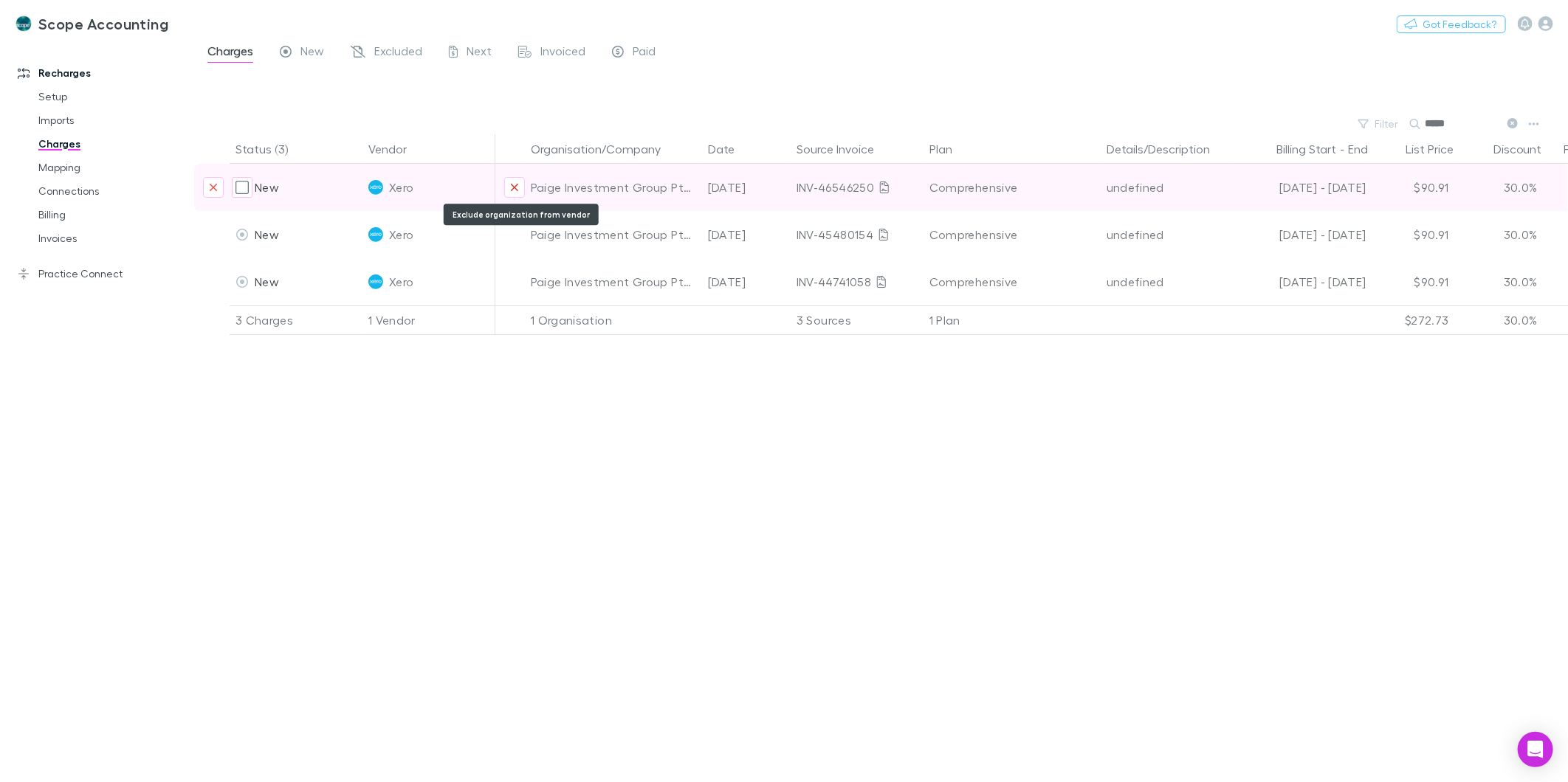
click at [511, 185] on icon "Exclude organization from vendor" at bounding box center [515, 188] width 9 height 12
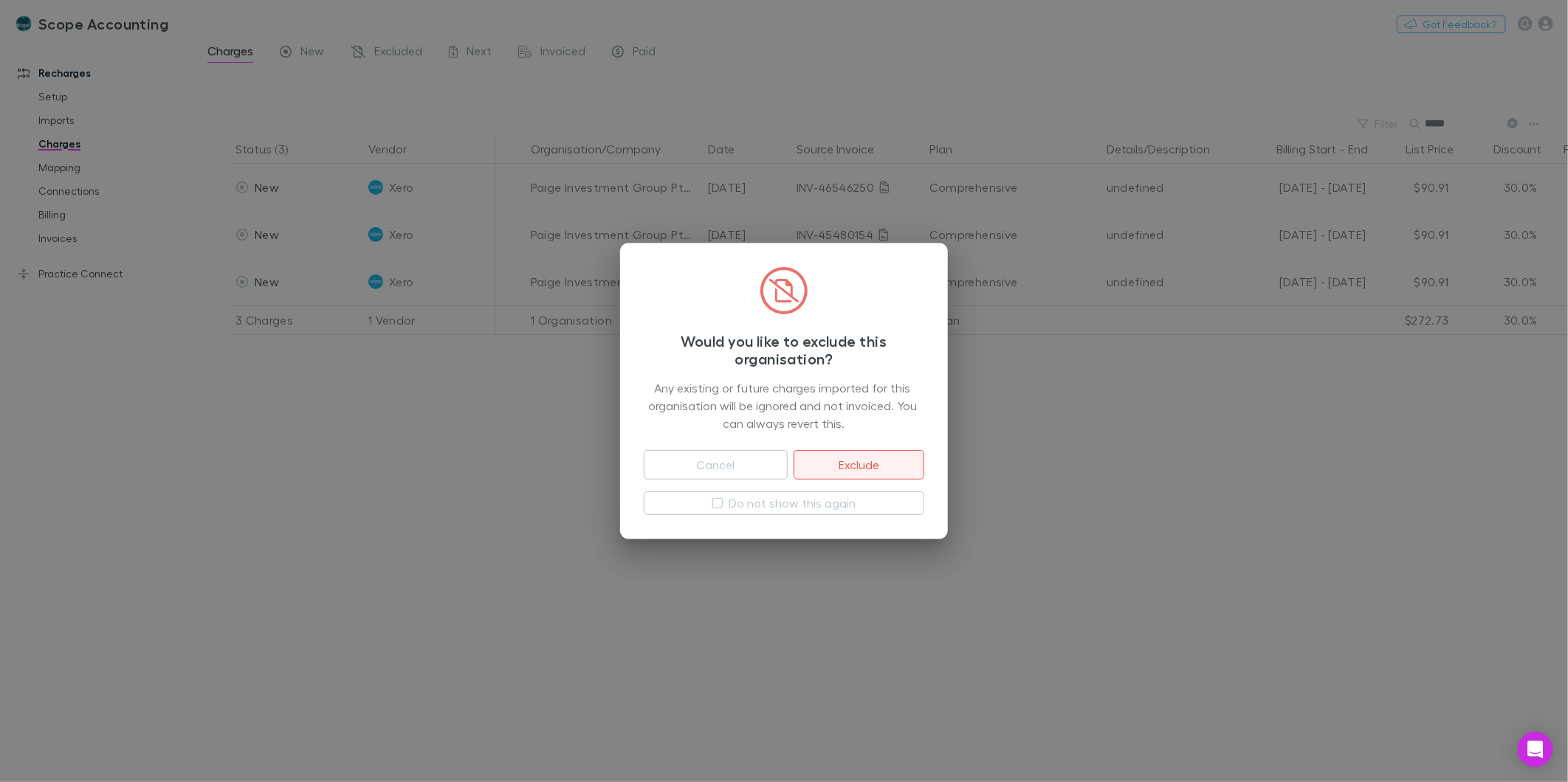
click at [864, 462] on button "Exclude" at bounding box center [859, 464] width 131 height 29
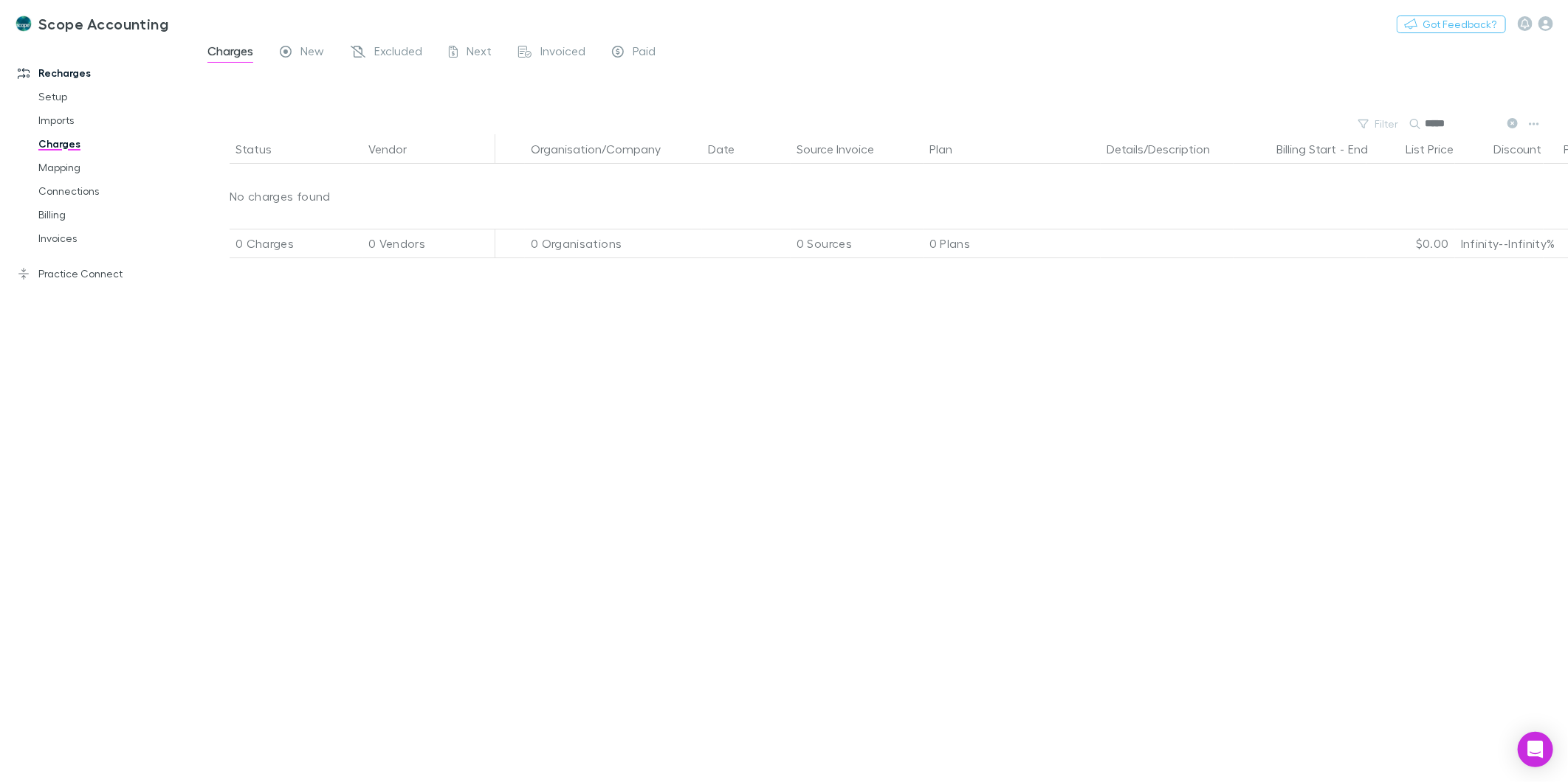
drag, startPoint x: 1460, startPoint y: 123, endPoint x: 1298, endPoint y: 108, distance: 162.7
click at [1298, 108] on main "Charges New Excluded Next Invoiced Paid Filter Search ***** Status Vendor Organ…" at bounding box center [881, 412] width 1374 height 741
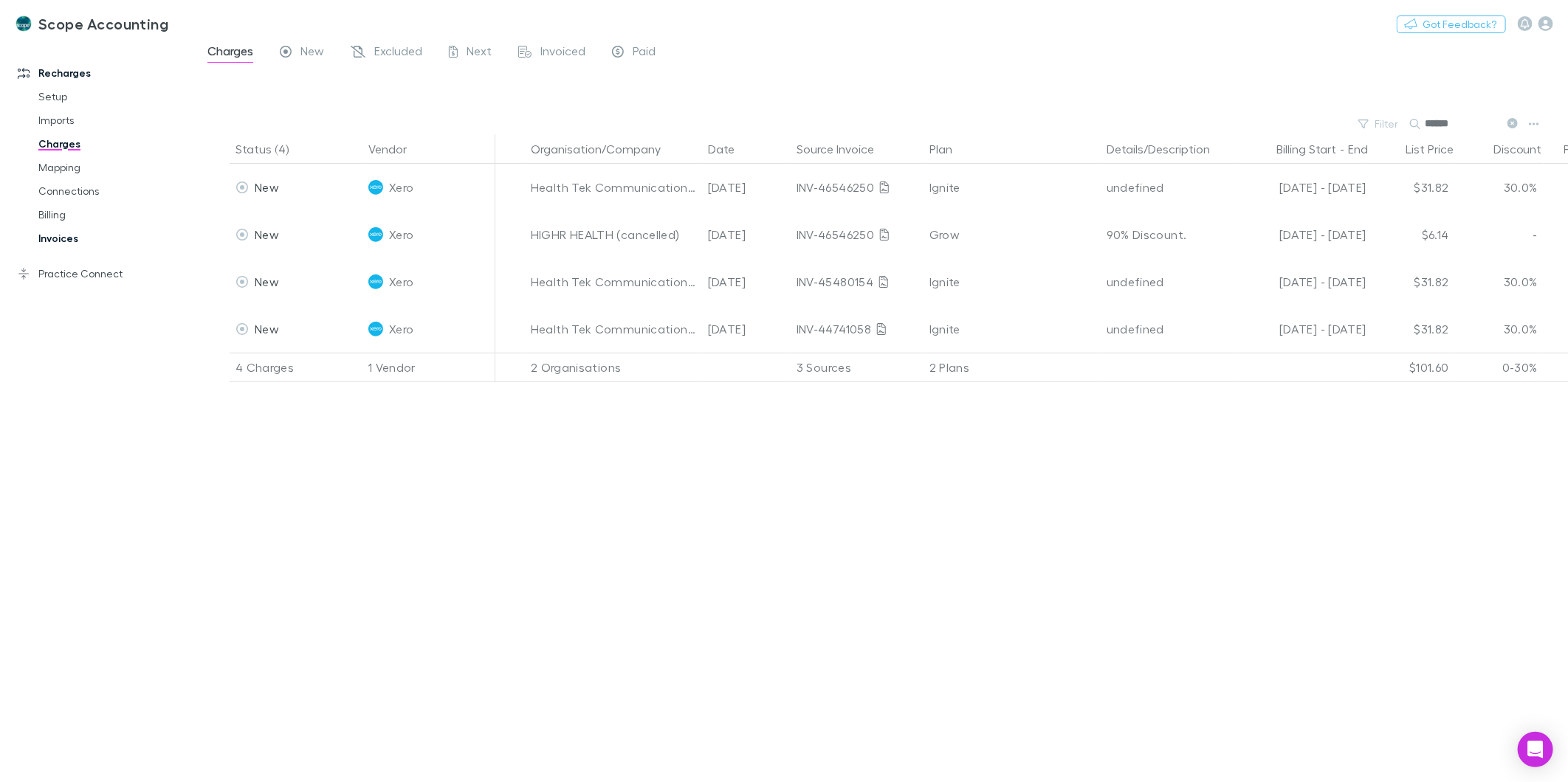
type input "******"
click at [64, 238] on link "Invoices" at bounding box center [113, 238] width 180 height 23
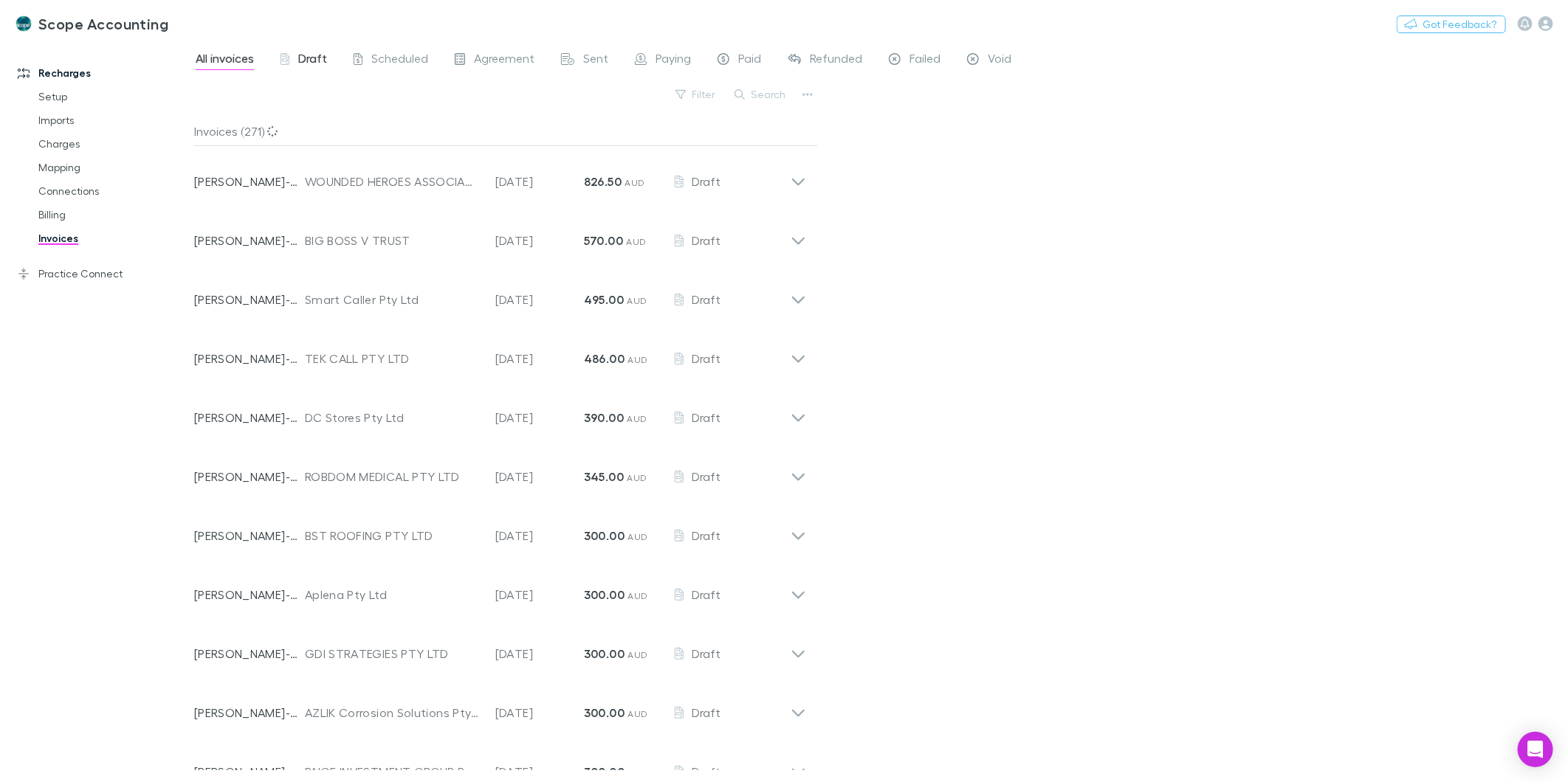
click at [312, 63] on span "Draft" at bounding box center [313, 60] width 29 height 19
click at [761, 96] on button "Search" at bounding box center [761, 94] width 68 height 18
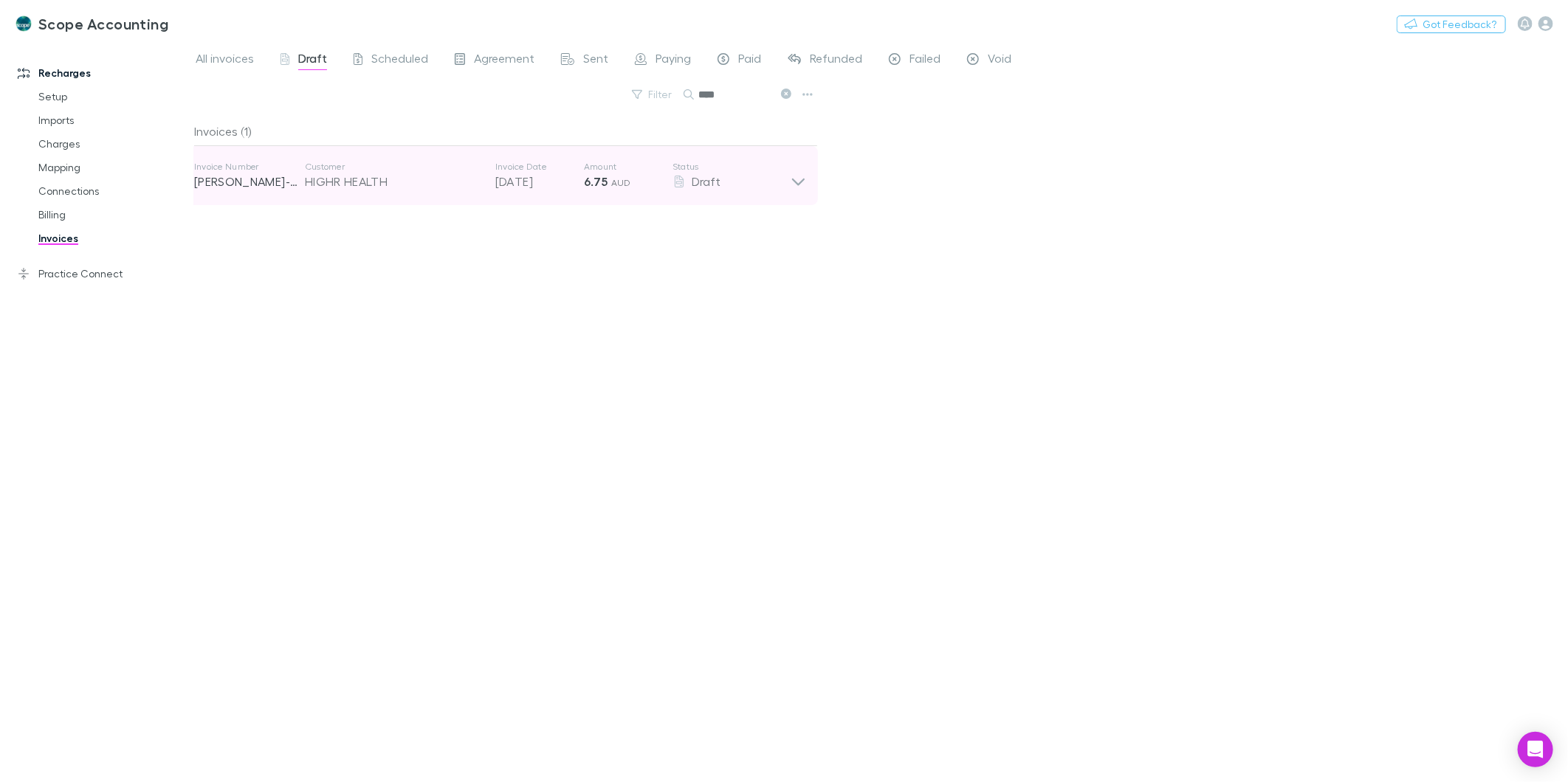
type input "****"
click at [794, 179] on icon at bounding box center [798, 175] width 16 height 29
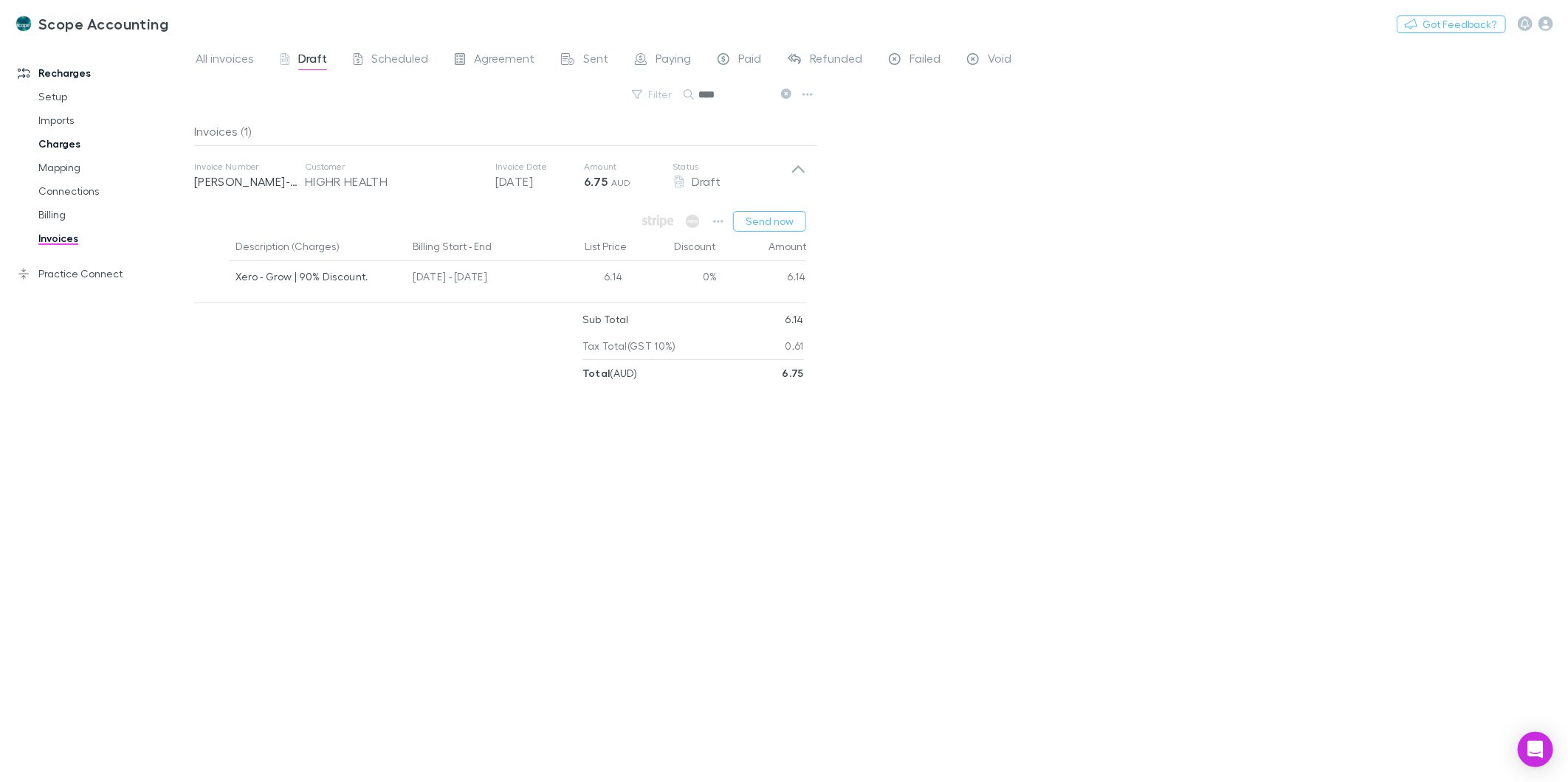
click at [50, 143] on link "Charges" at bounding box center [113, 143] width 180 height 23
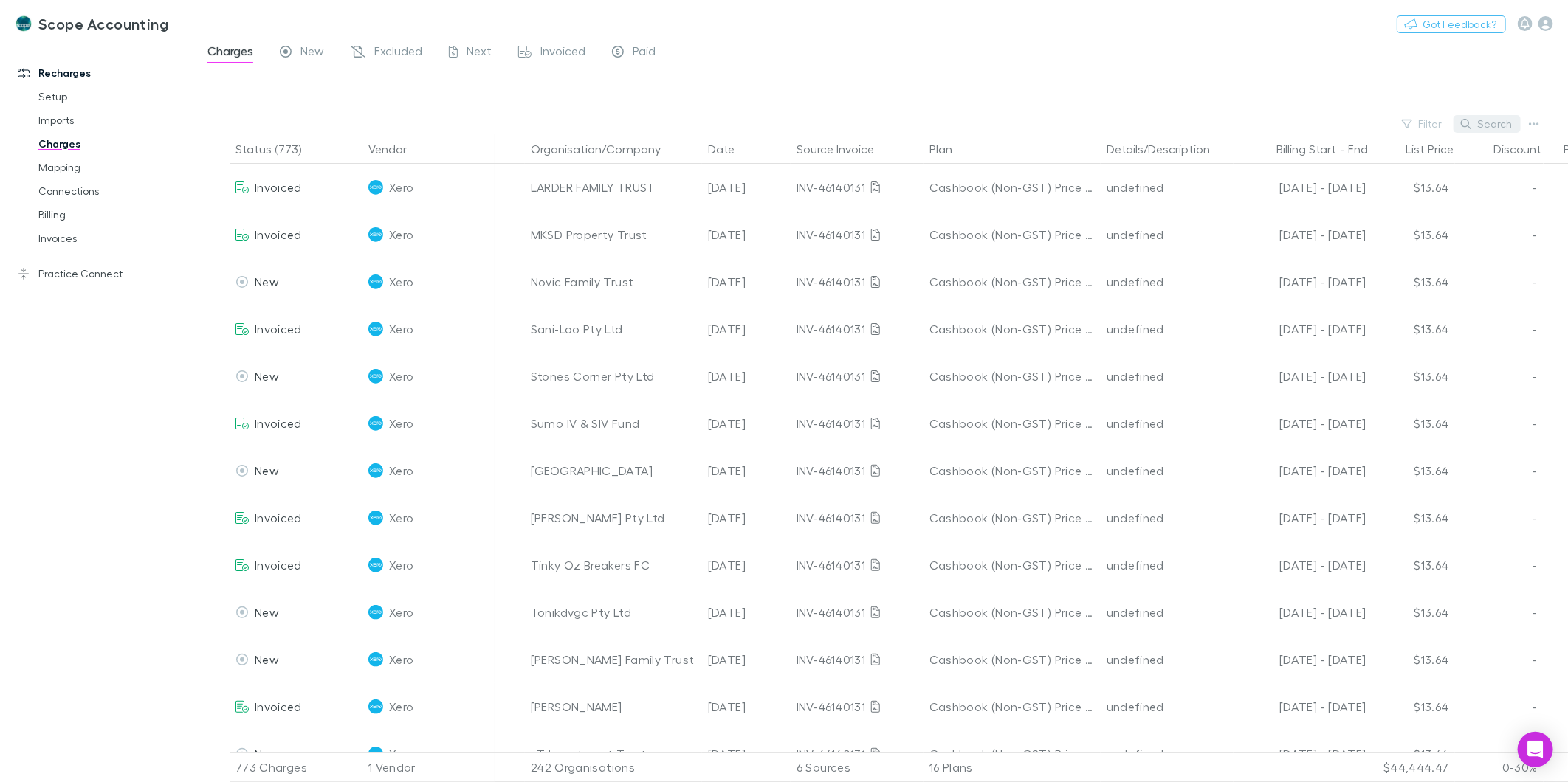
click at [1485, 125] on button "Search" at bounding box center [1487, 123] width 68 height 18
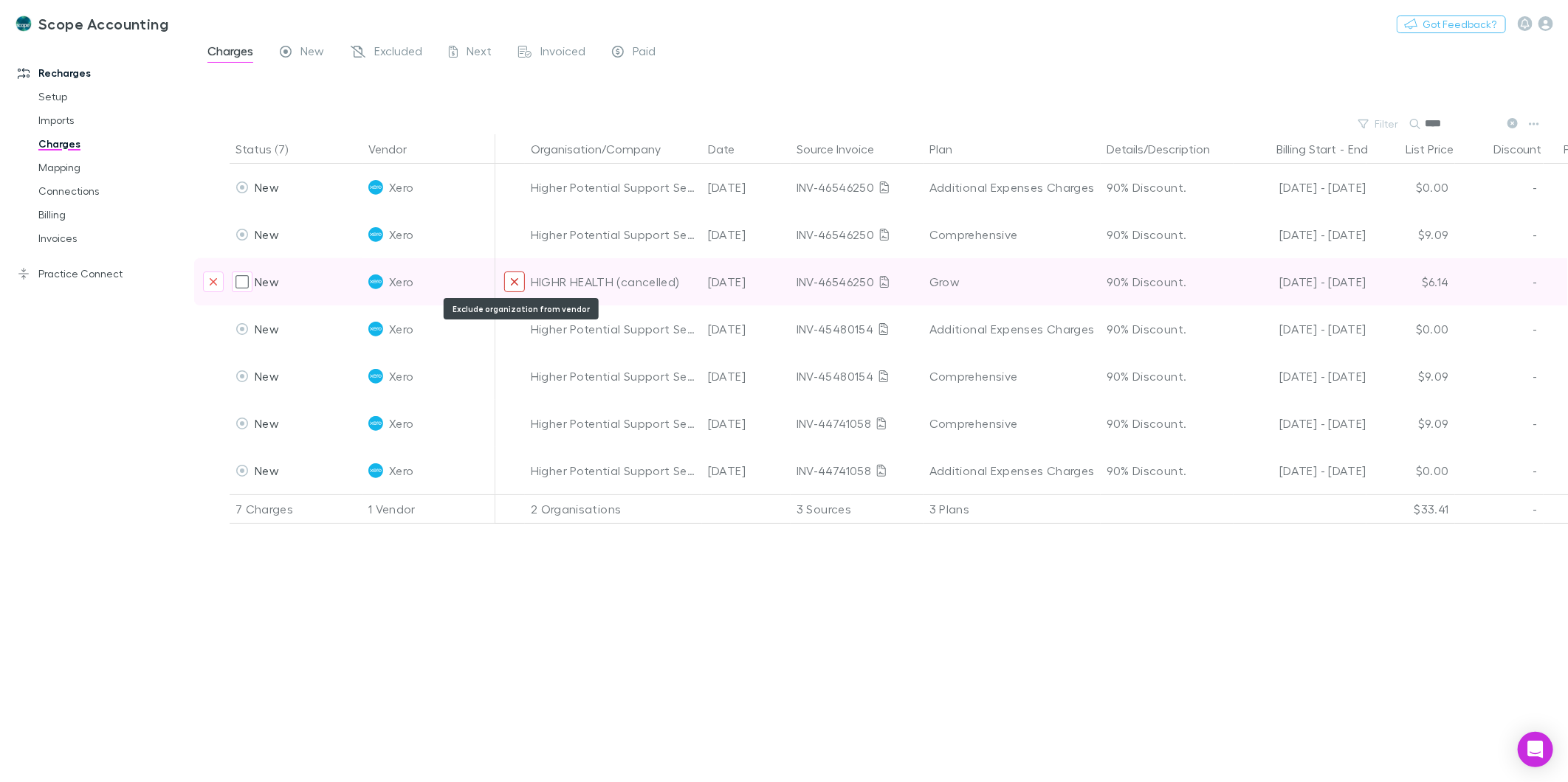
type input "****"
click at [511, 281] on icon "Exclude organization from vendor" at bounding box center [515, 282] width 9 height 12
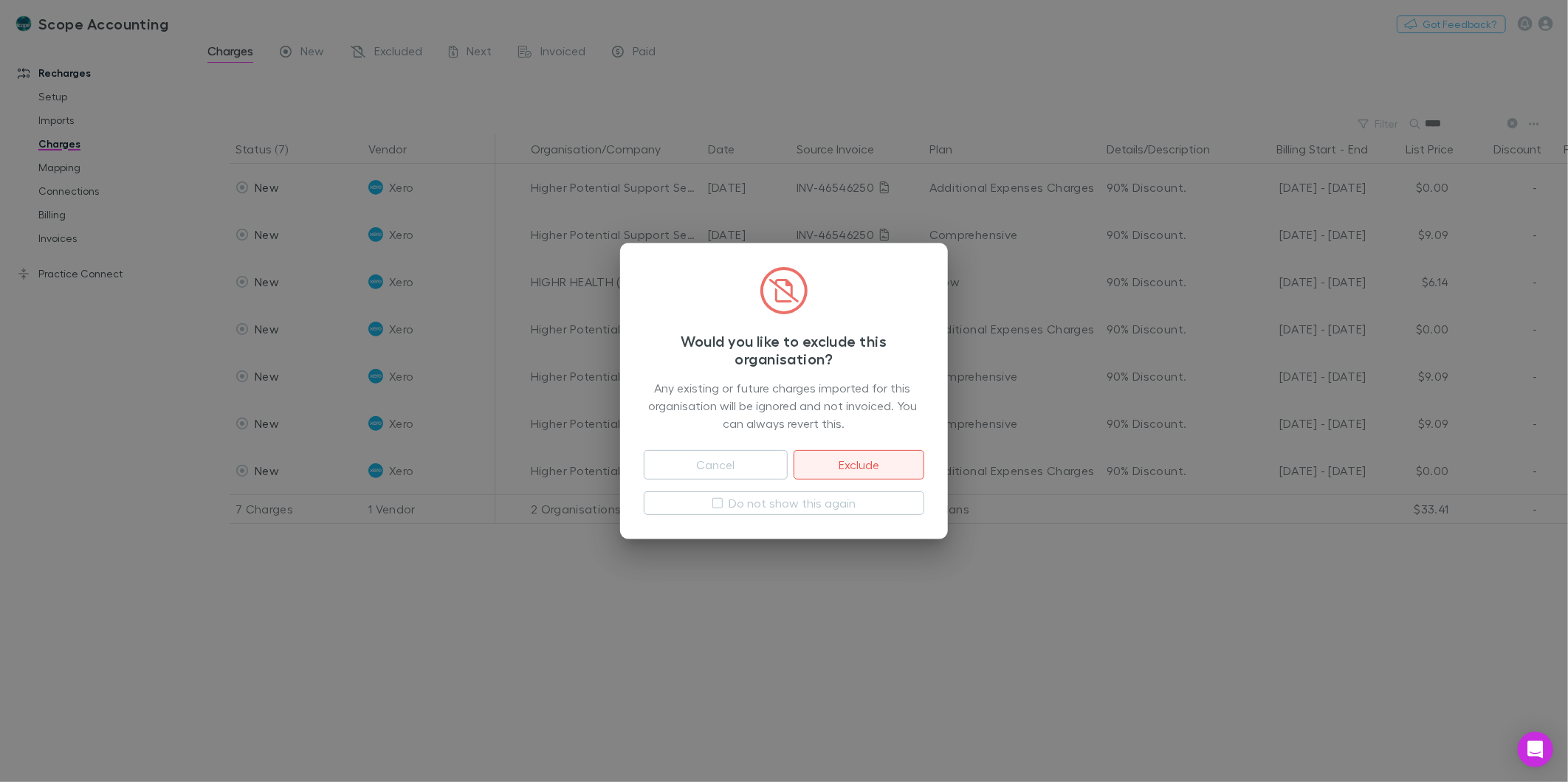
click at [837, 473] on button "Exclude" at bounding box center [859, 464] width 131 height 29
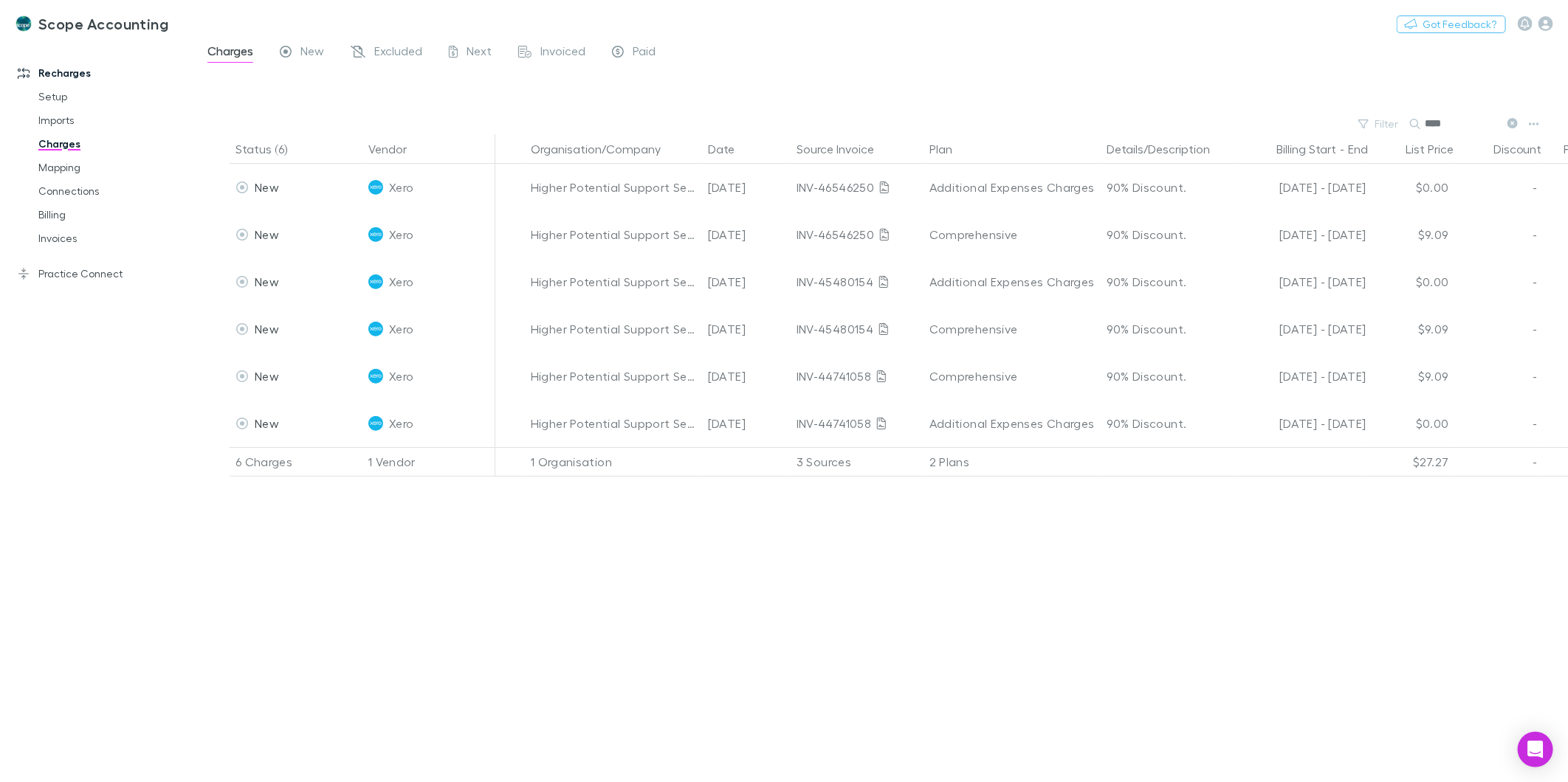
click at [1510, 123] on icon at bounding box center [1512, 123] width 10 height 10
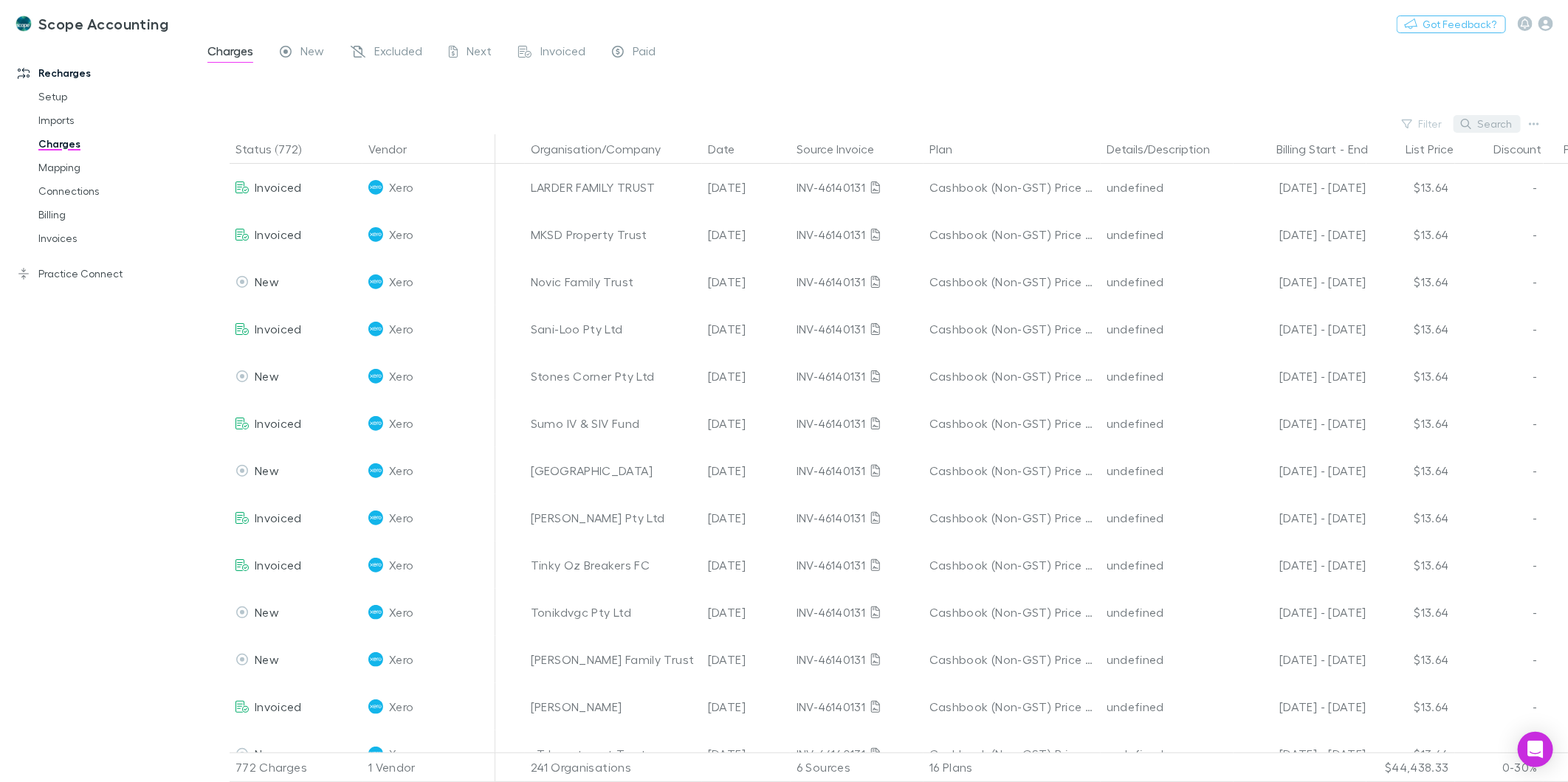
click at [1478, 123] on button "Search" at bounding box center [1487, 123] width 68 height 18
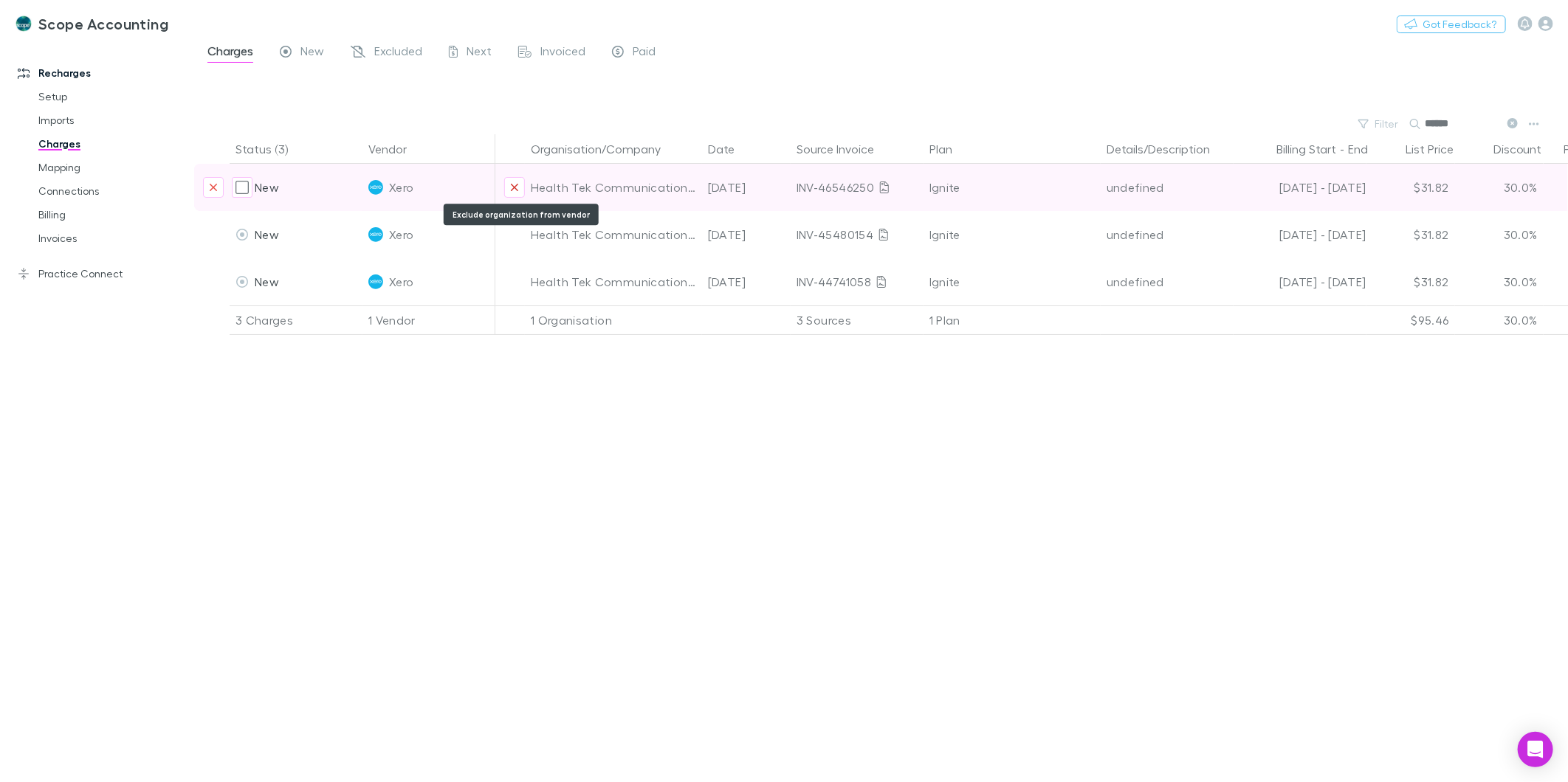
click at [517, 186] on icon "Exclude organization from vendor" at bounding box center [515, 188] width 9 height 12
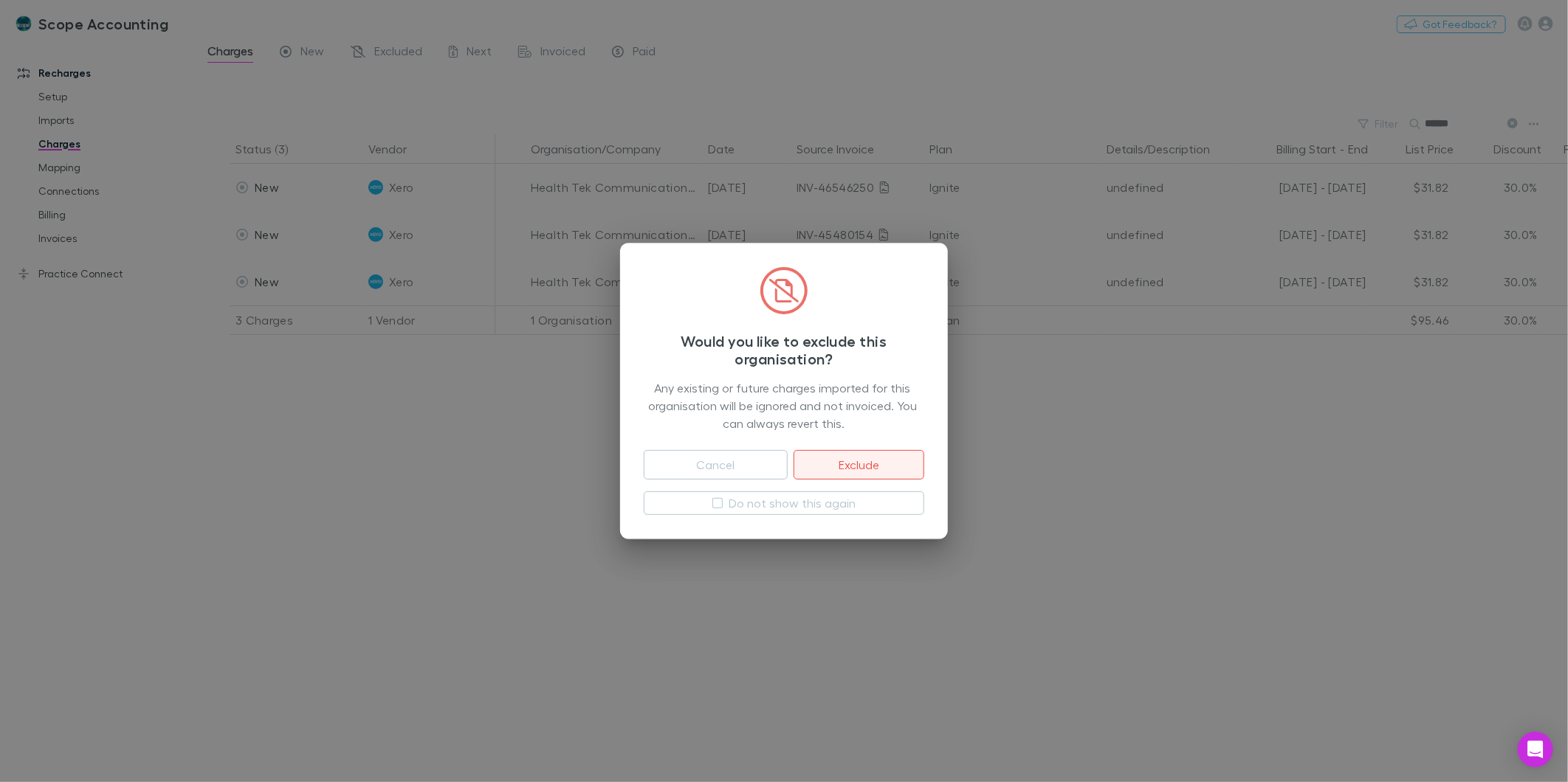
click at [866, 459] on button "Exclude" at bounding box center [859, 464] width 131 height 29
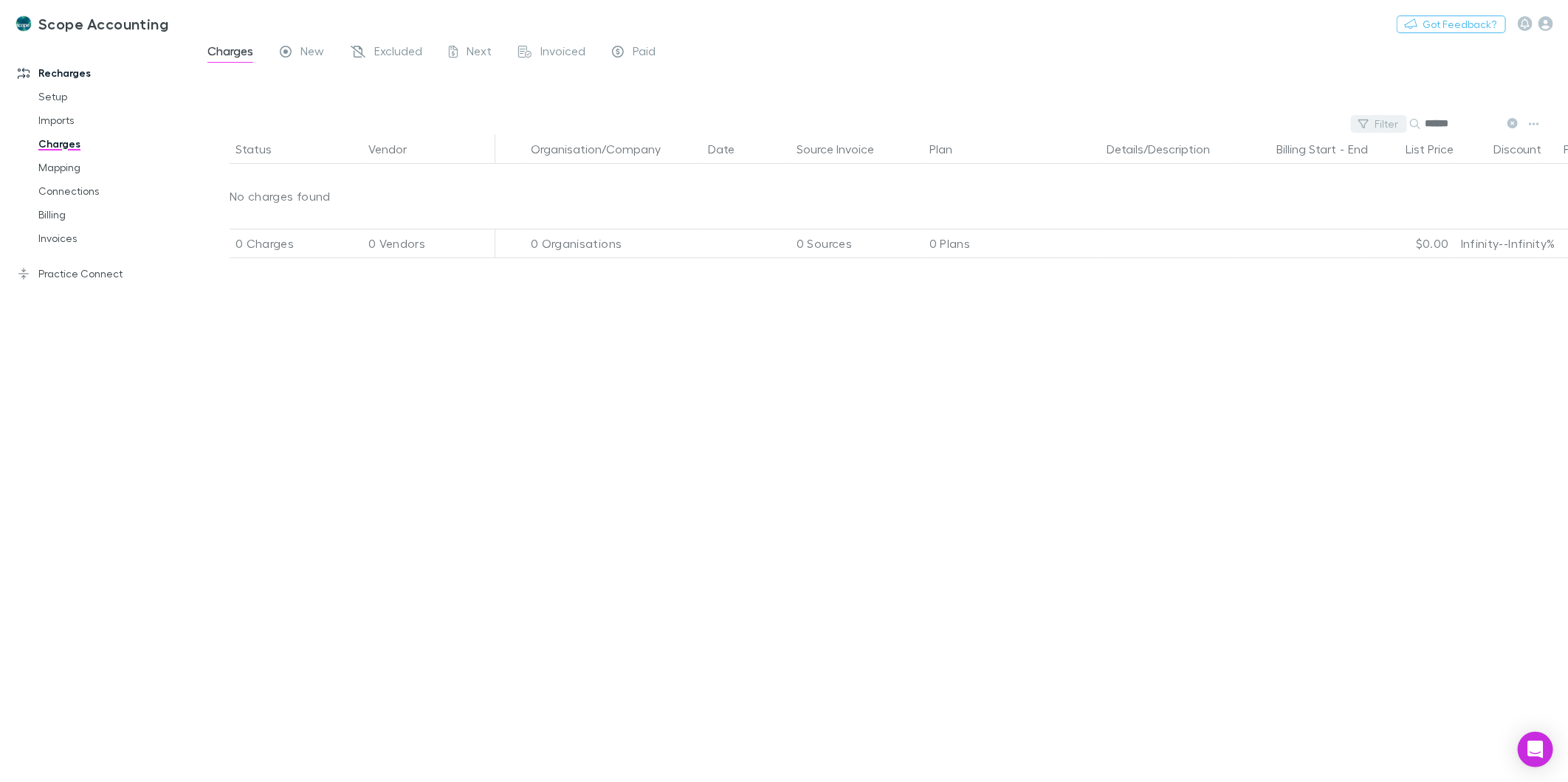
drag, startPoint x: 1482, startPoint y: 129, endPoint x: 1368, endPoint y: 124, distance: 114.1
click at [1368, 124] on div "Filter Search ******" at bounding box center [881, 123] width 1374 height 21
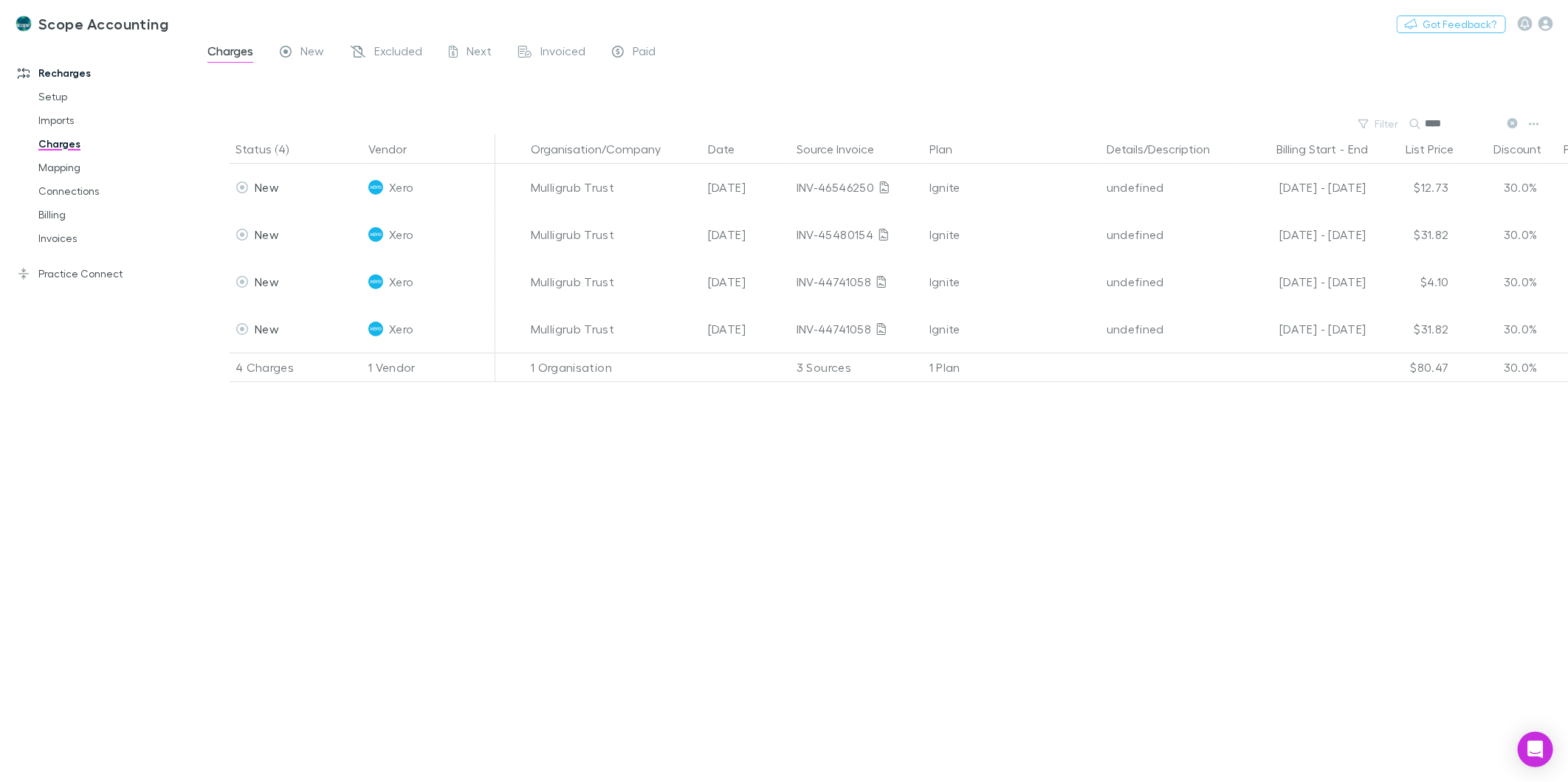
type input "****"
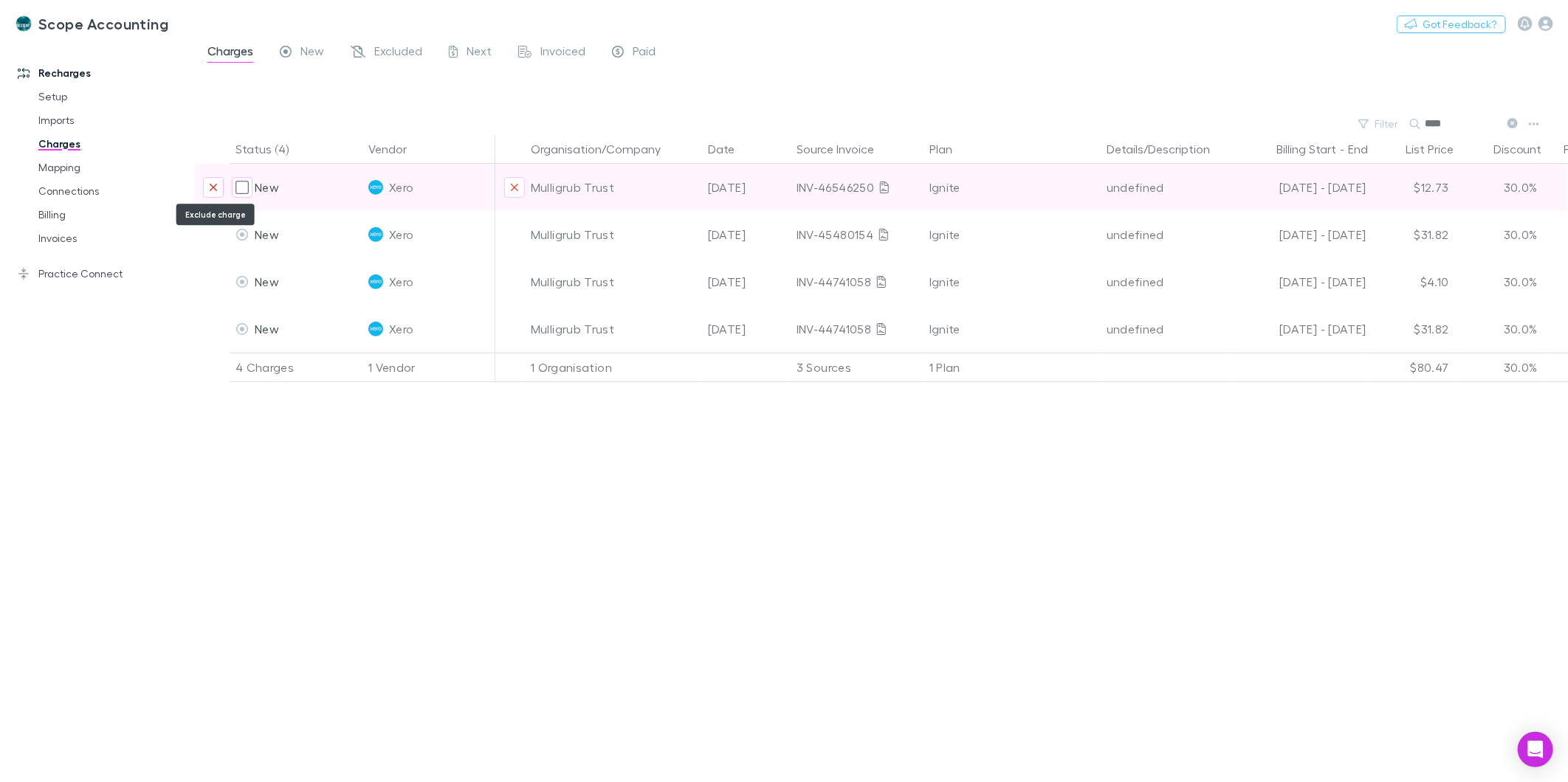
click at [211, 180] on button "Exclude charge" at bounding box center [213, 187] width 21 height 21
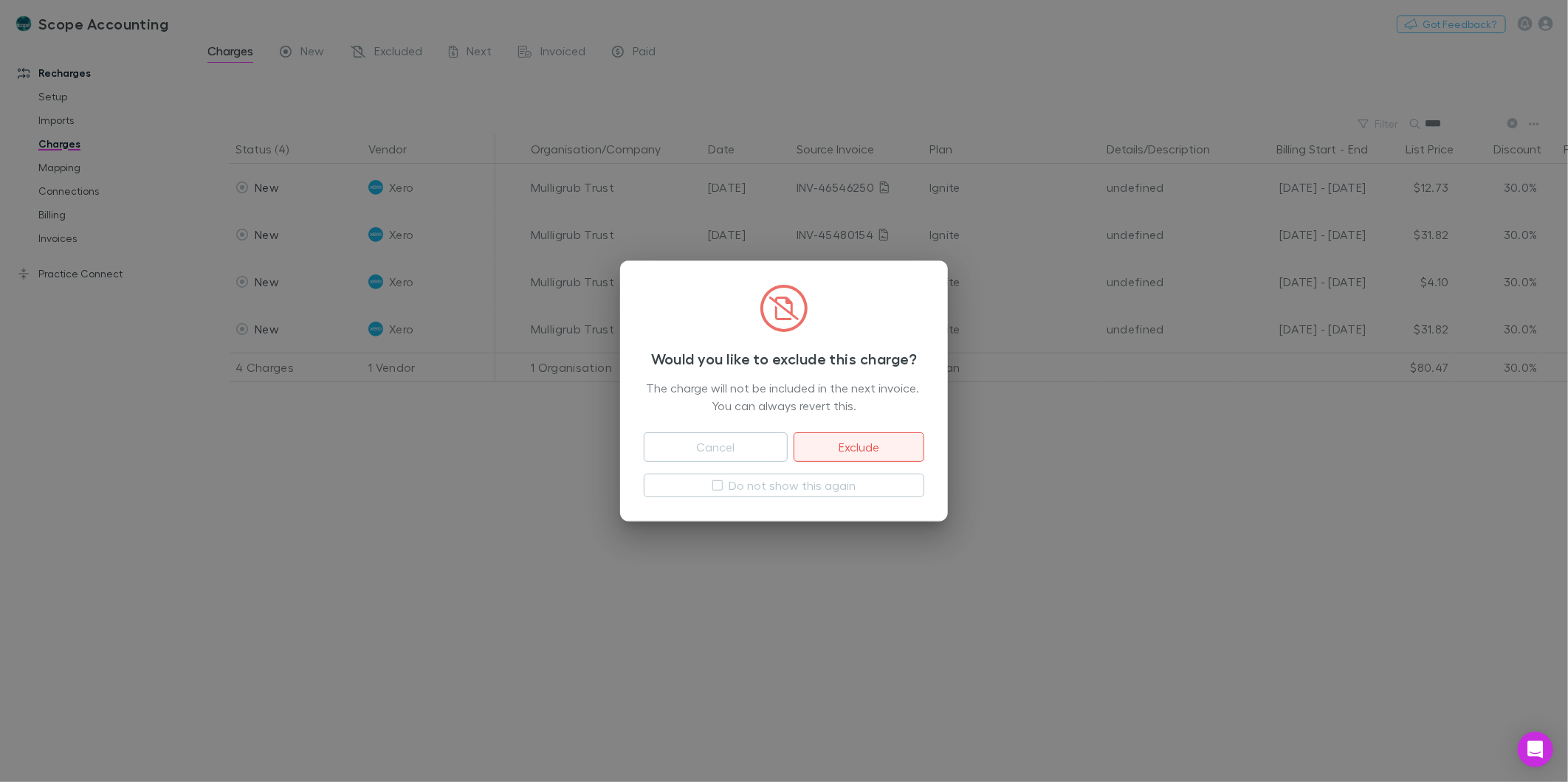
click at [842, 444] on button "Exclude" at bounding box center [859, 447] width 131 height 29
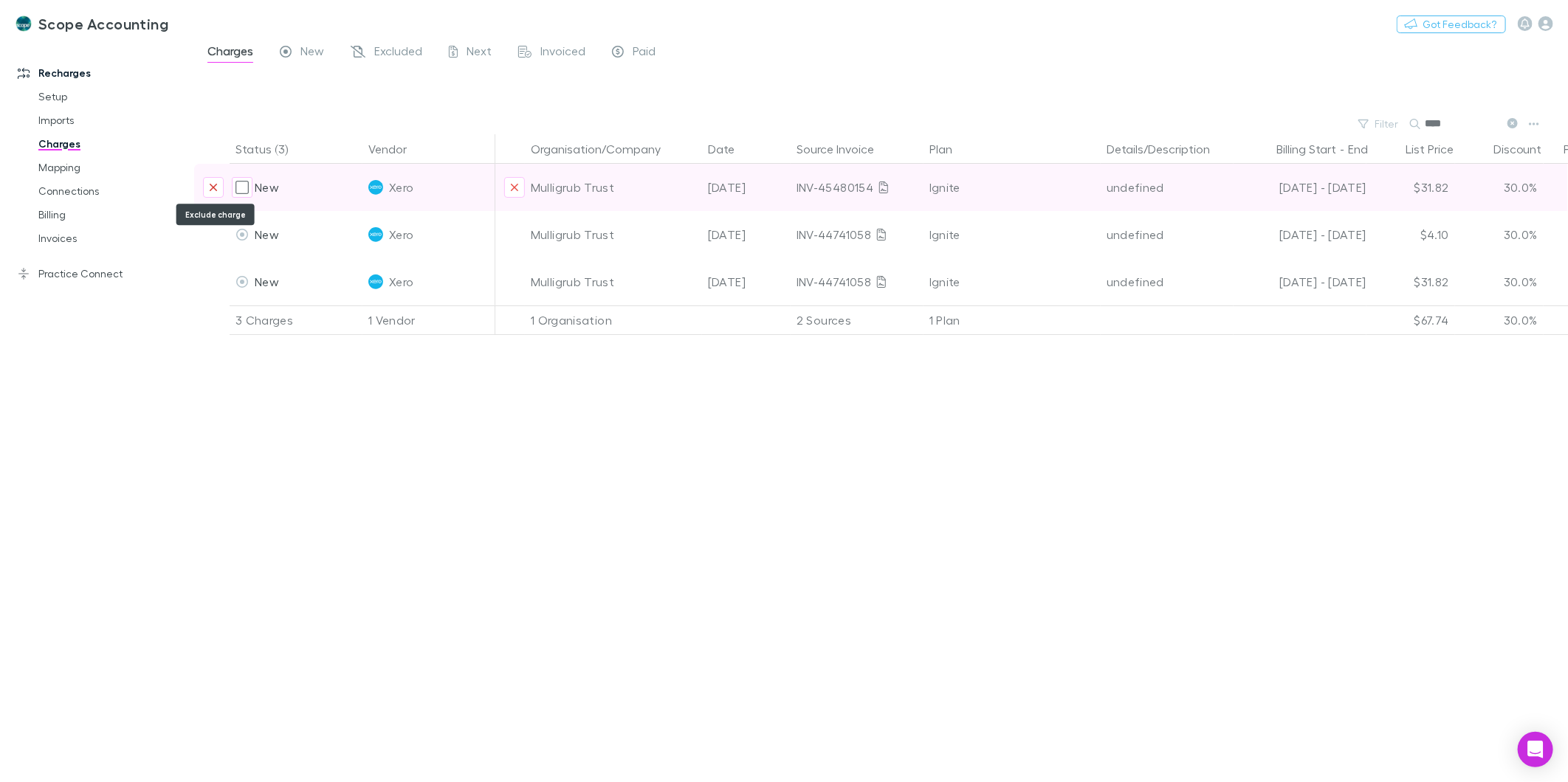
click at [218, 183] on button "Exclude charge" at bounding box center [213, 187] width 21 height 21
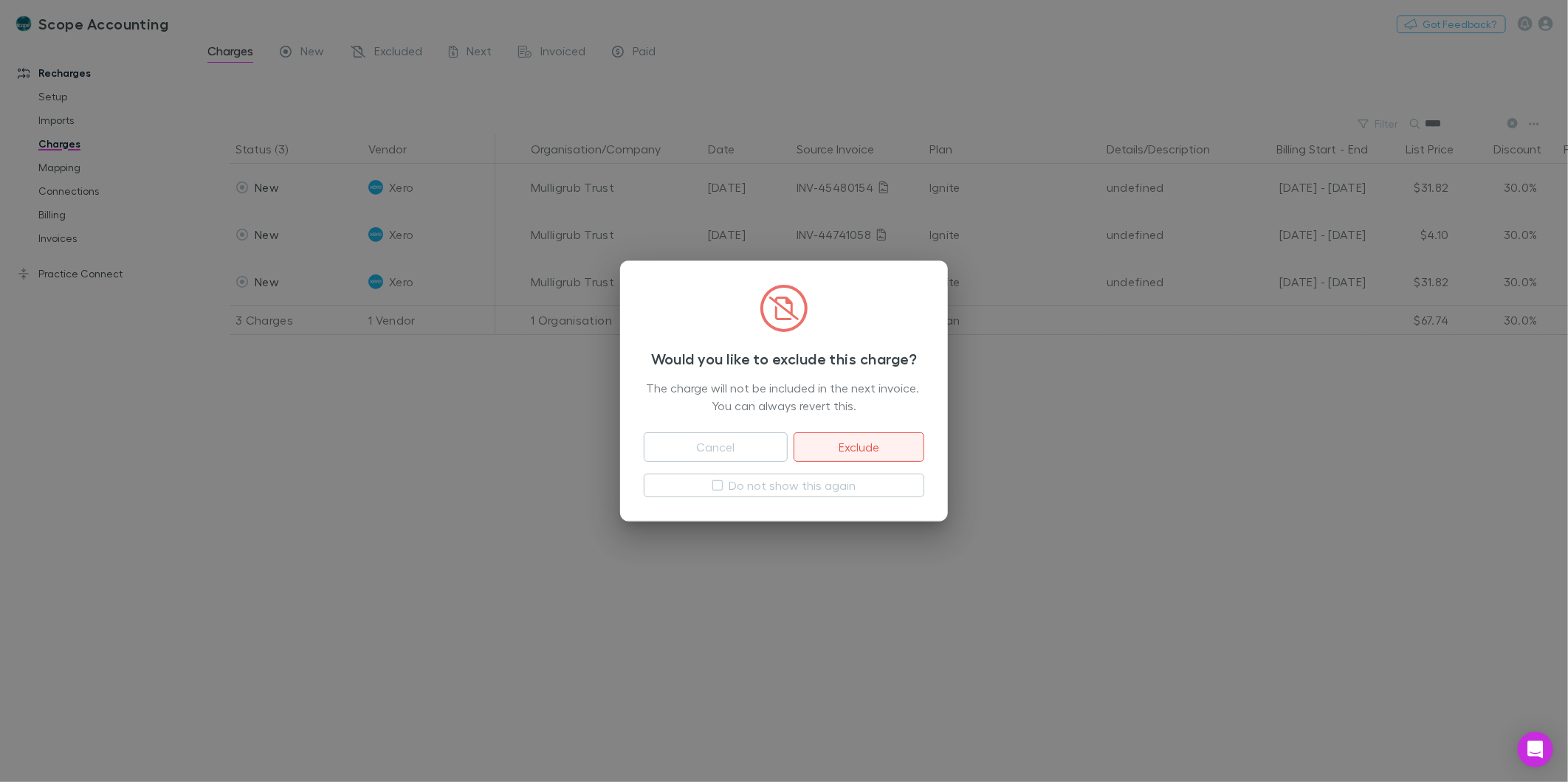
click at [830, 443] on button "Exclude" at bounding box center [859, 447] width 131 height 29
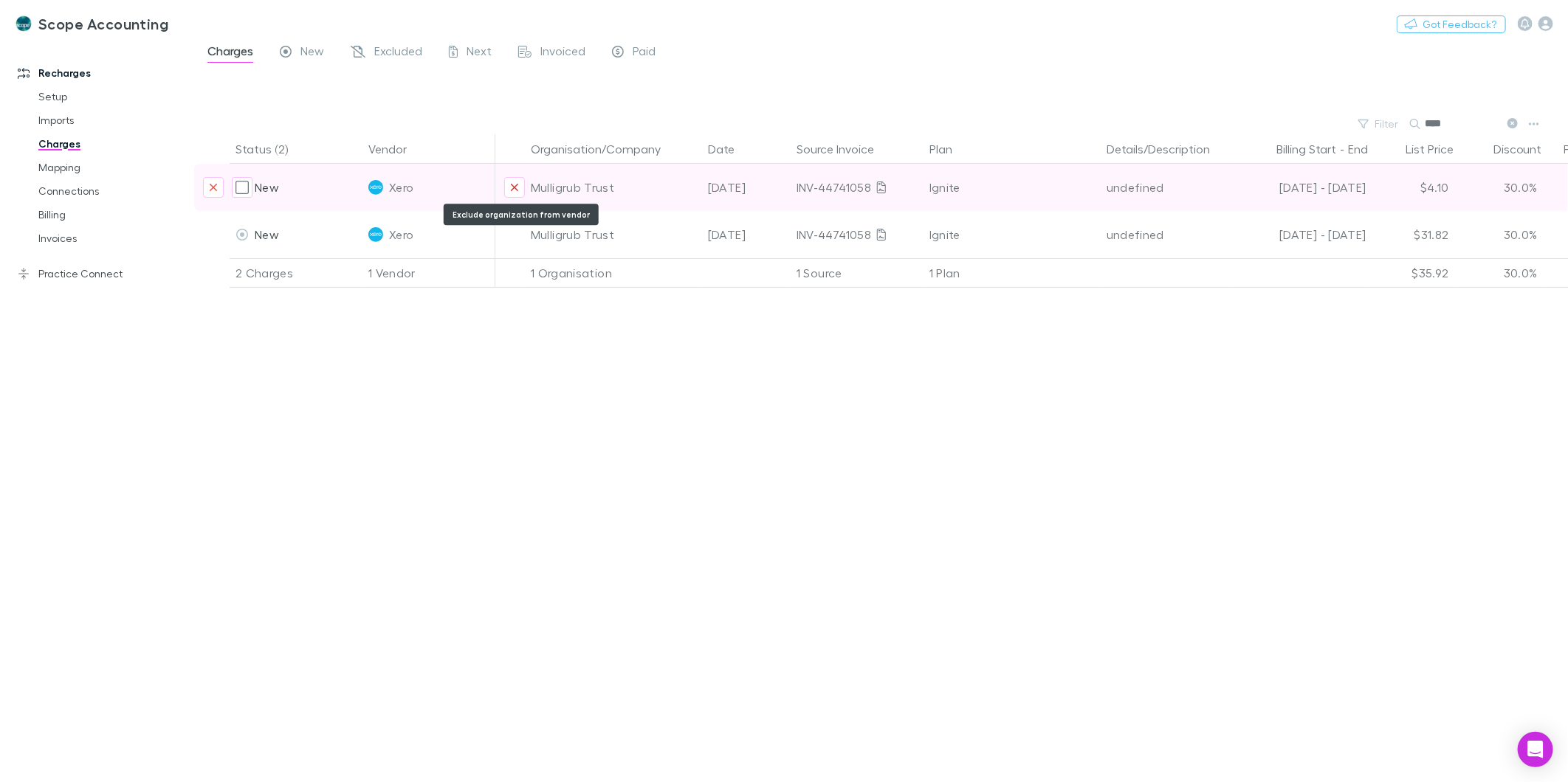
click at [515, 188] on icon "Exclude organization from vendor" at bounding box center [515, 187] width 8 height 8
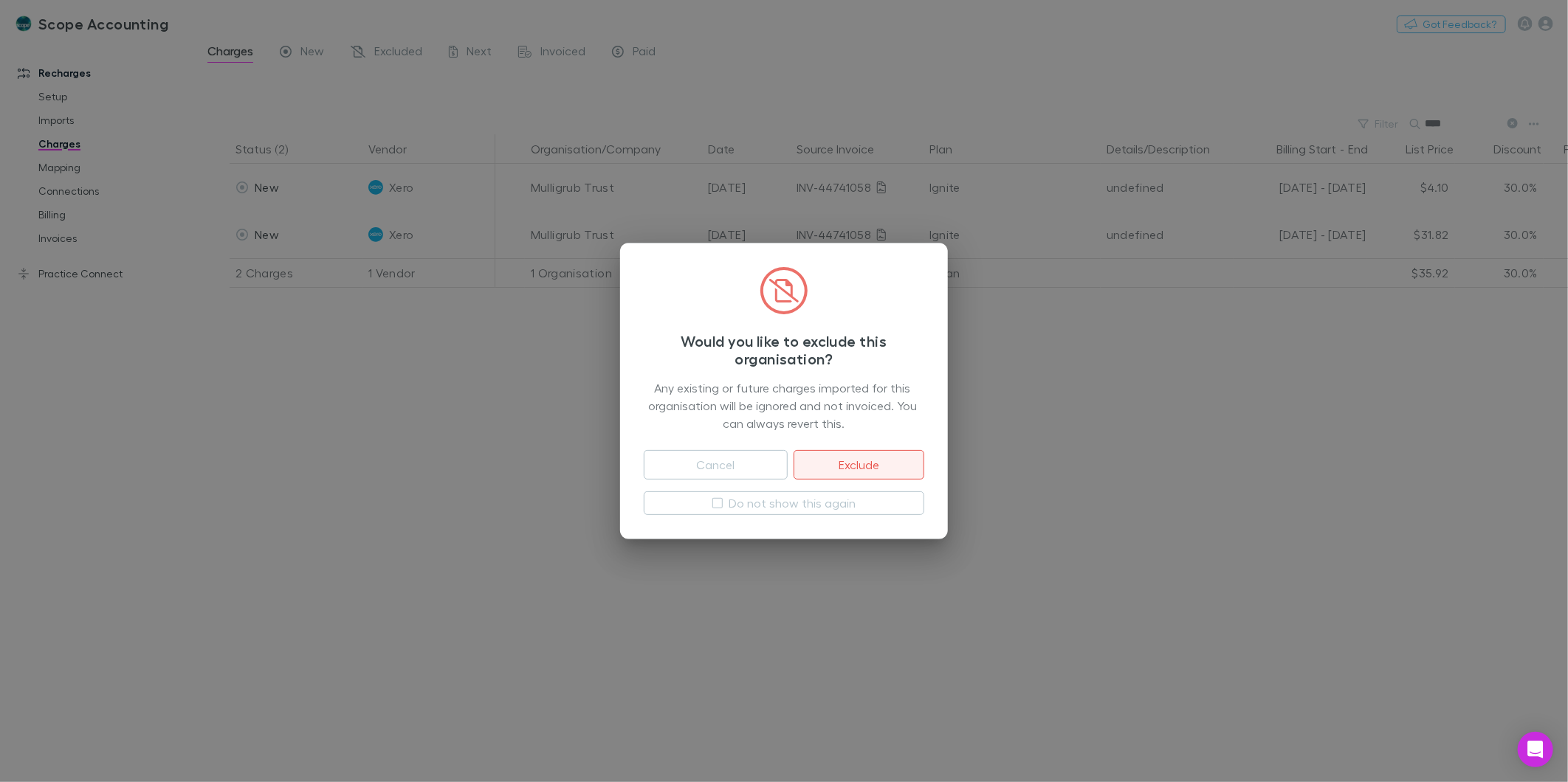
click at [884, 467] on button "Exclude" at bounding box center [859, 464] width 131 height 29
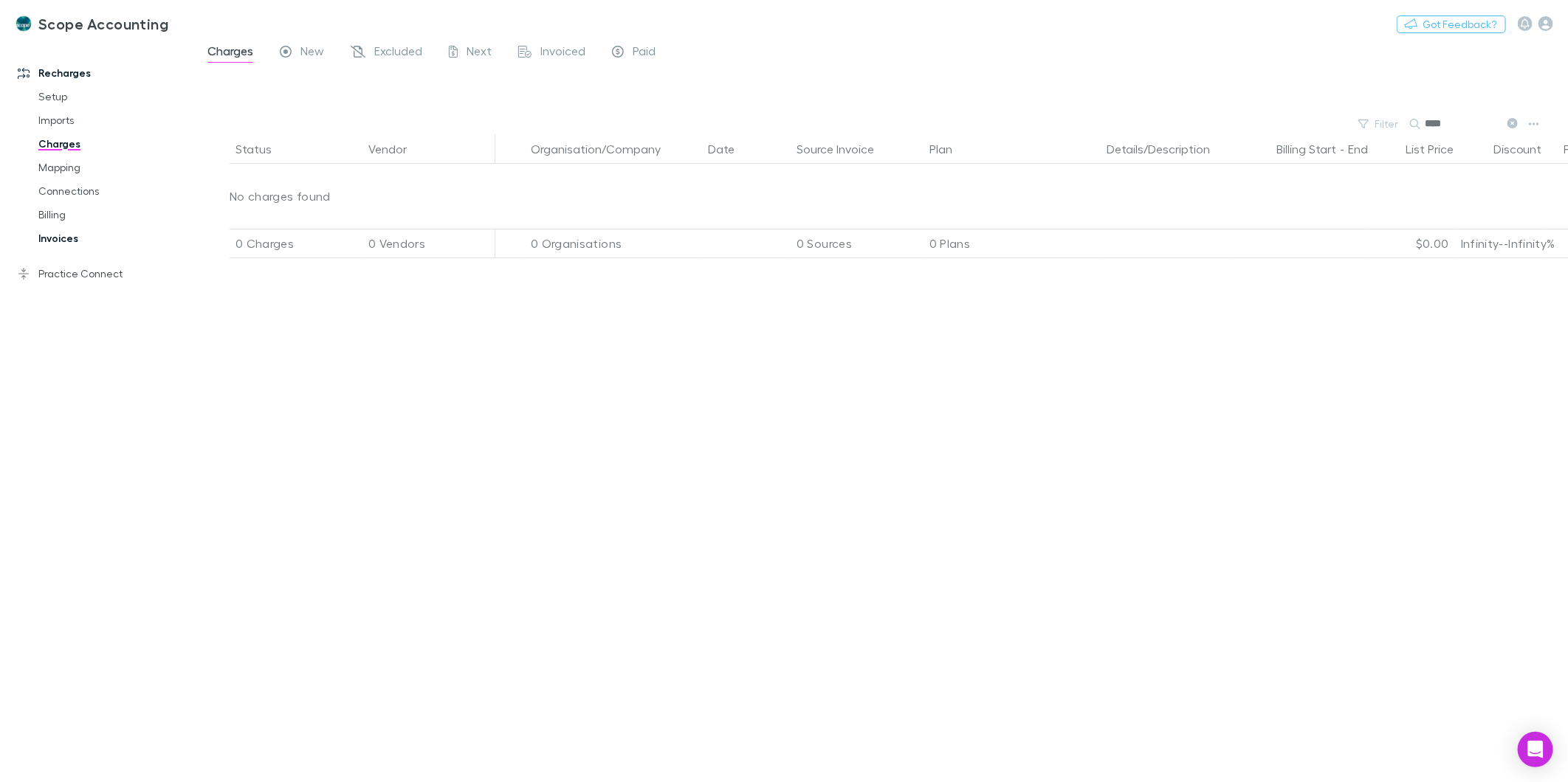
click at [50, 241] on link "Invoices" at bounding box center [113, 238] width 180 height 23
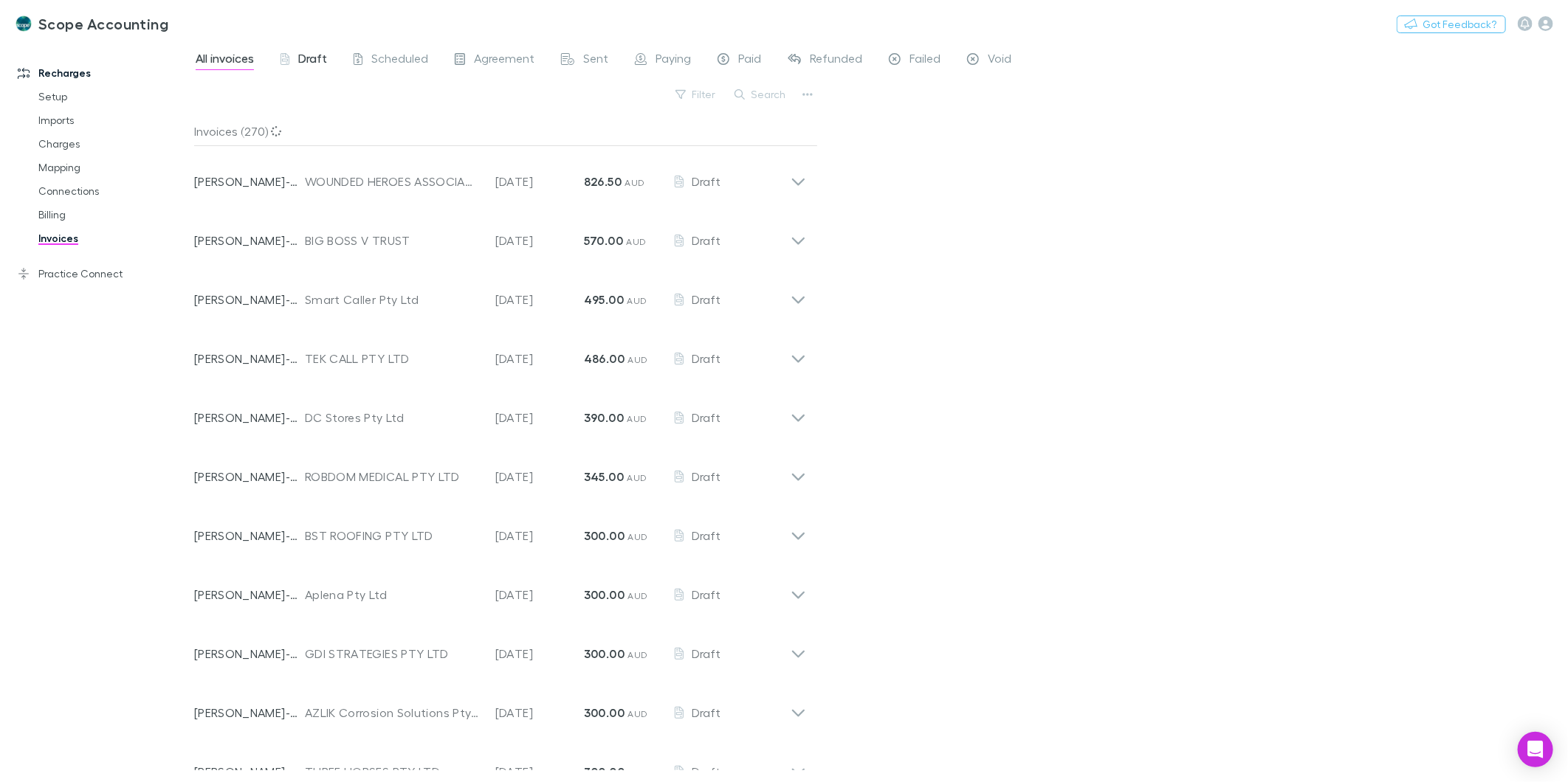
click at [312, 53] on span "Draft" at bounding box center [313, 60] width 29 height 19
click at [762, 97] on button "Search" at bounding box center [761, 94] width 68 height 18
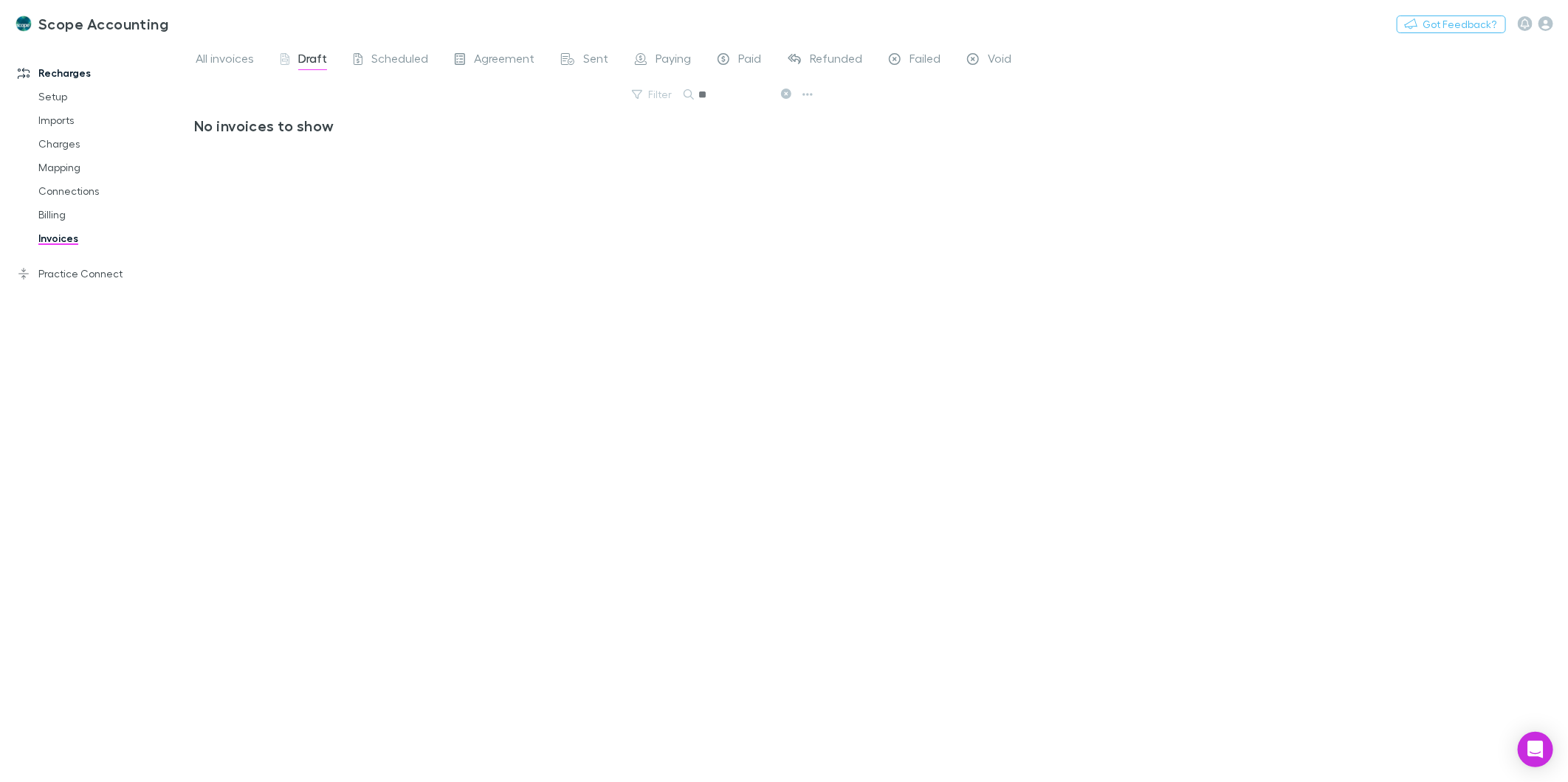
type input "*"
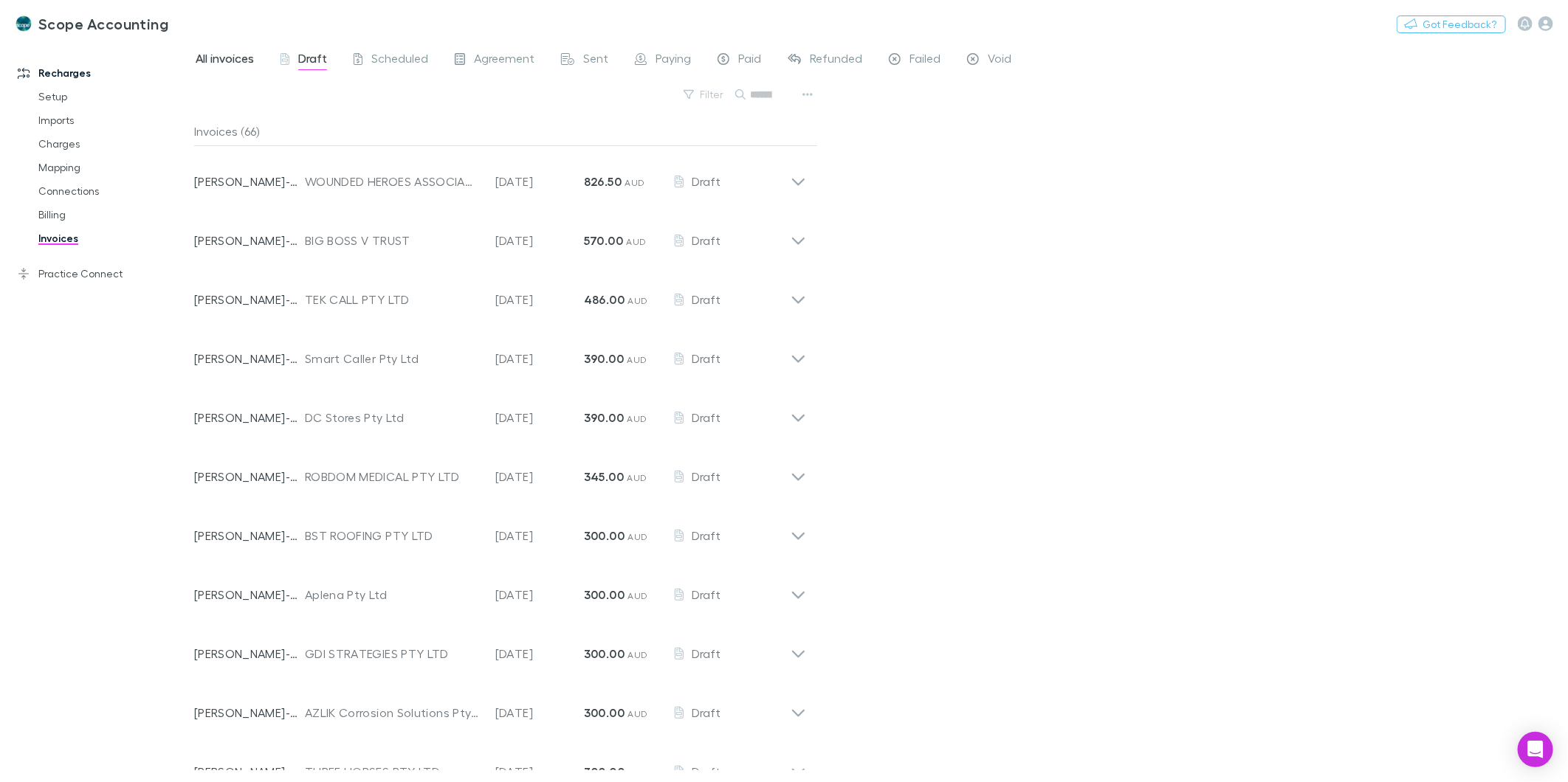
click at [246, 63] on span "All invoices" at bounding box center [225, 60] width 58 height 19
click at [771, 92] on button "Search" at bounding box center [761, 94] width 68 height 18
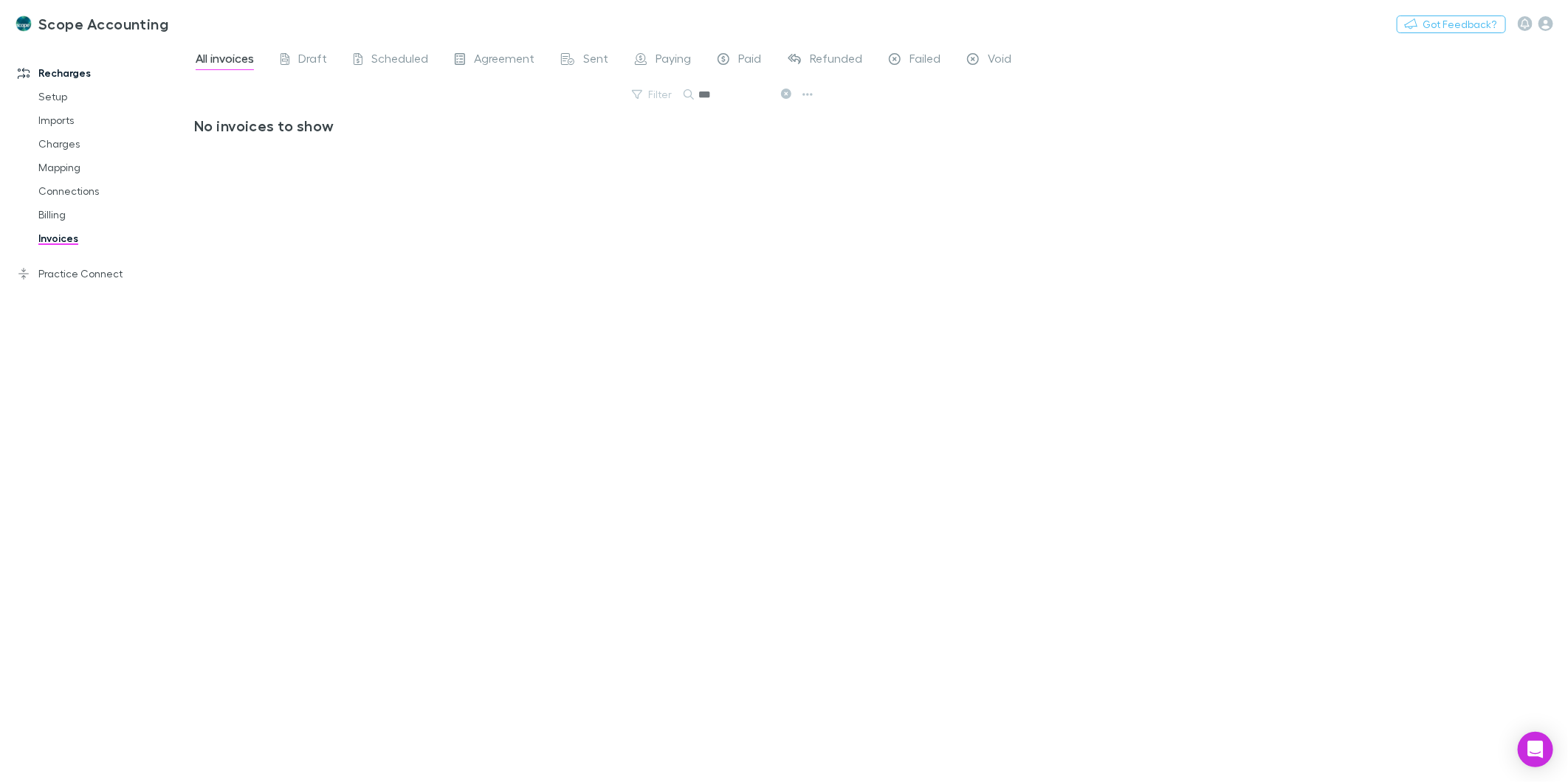
type input "***"
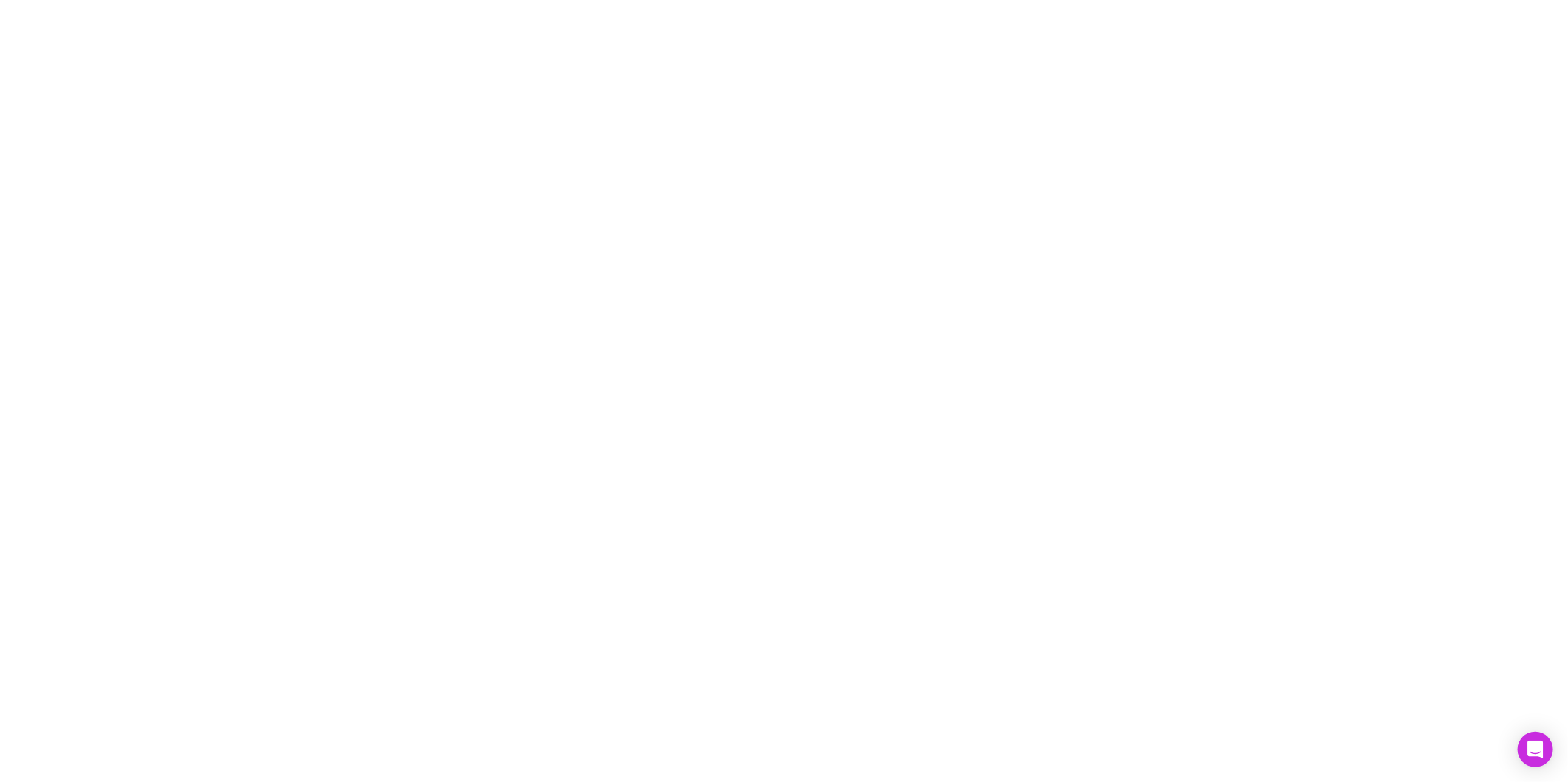
click at [470, 371] on div at bounding box center [784, 391] width 1568 height 782
